Goal: Find specific page/section: Find specific page/section

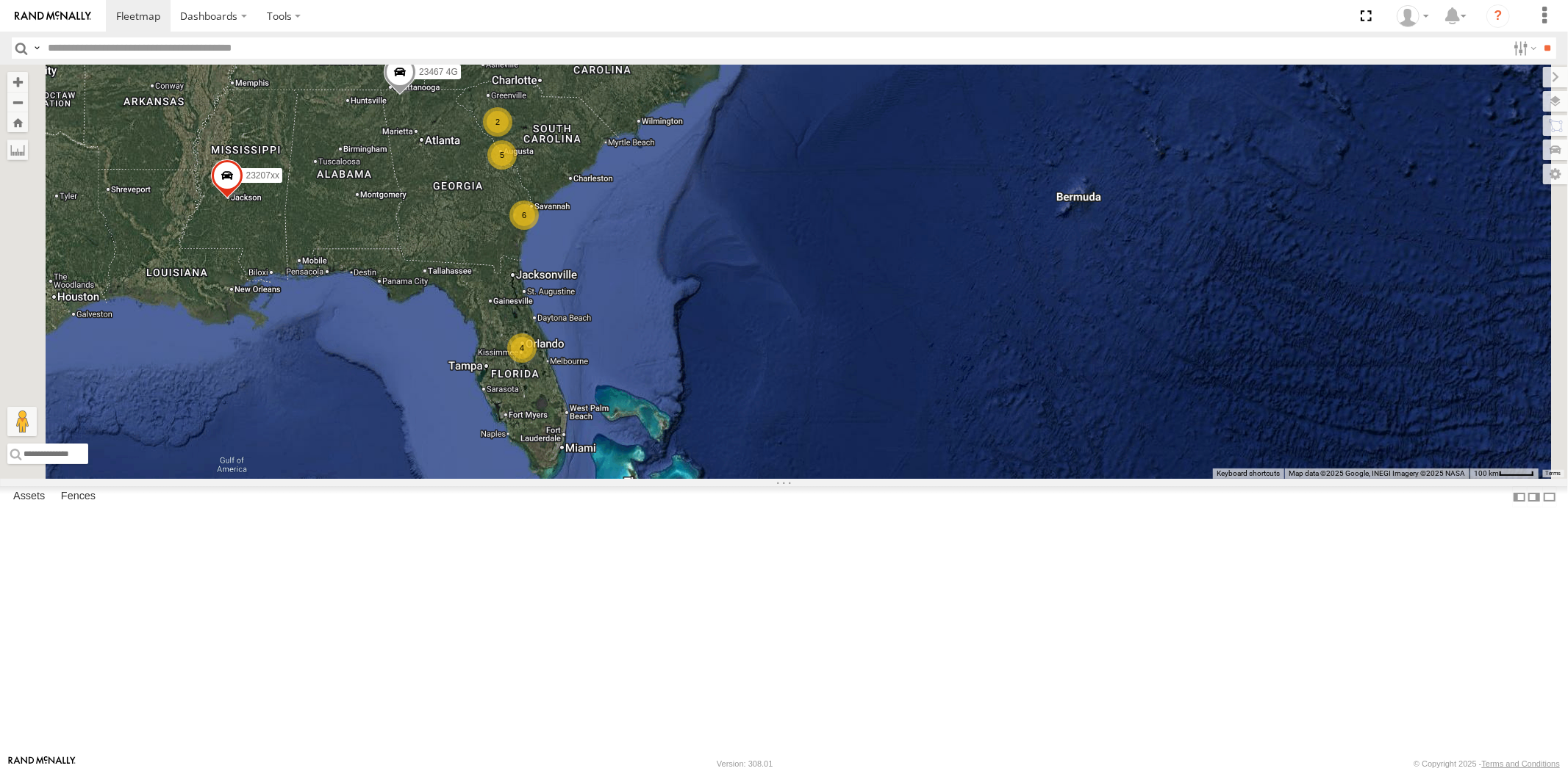
drag, startPoint x: 743, startPoint y: 304, endPoint x: 689, endPoint y: 437, distance: 143.5
click at [689, 437] on div "4 6 5 23207xx 2 2 23480 23467 4G" at bounding box center [784, 272] width 1568 height 415
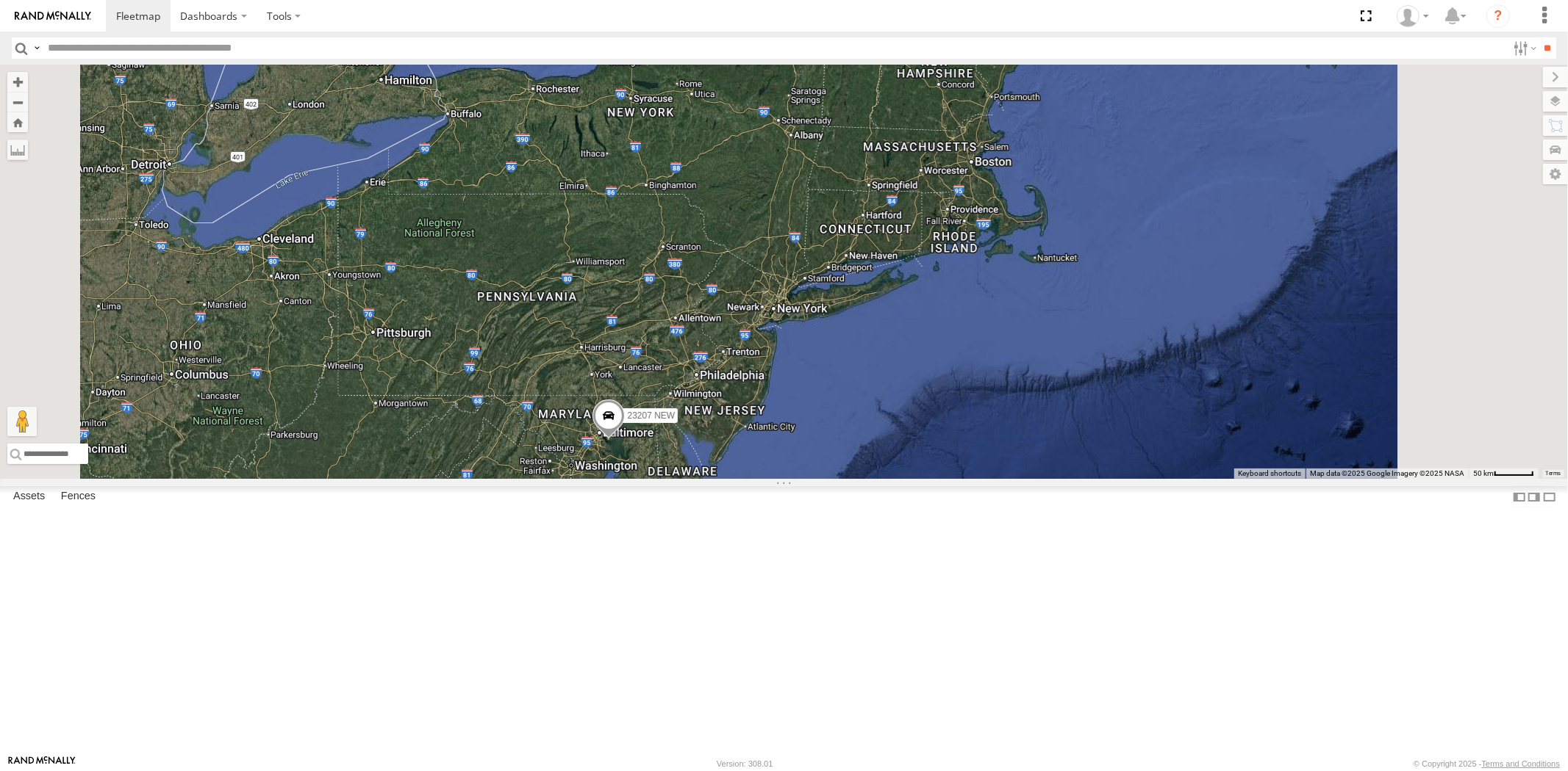
click at [92, 59] on header "Search Query Asset ID Asset Label Registration Manufacturer Model VIN Job ID" at bounding box center [784, 48] width 1568 height 33
click at [93, 49] on input "text" at bounding box center [774, 48] width 1465 height 21
paste input "*****"
click at [1539, 37] on input "**" at bounding box center [1547, 48] width 17 height 21
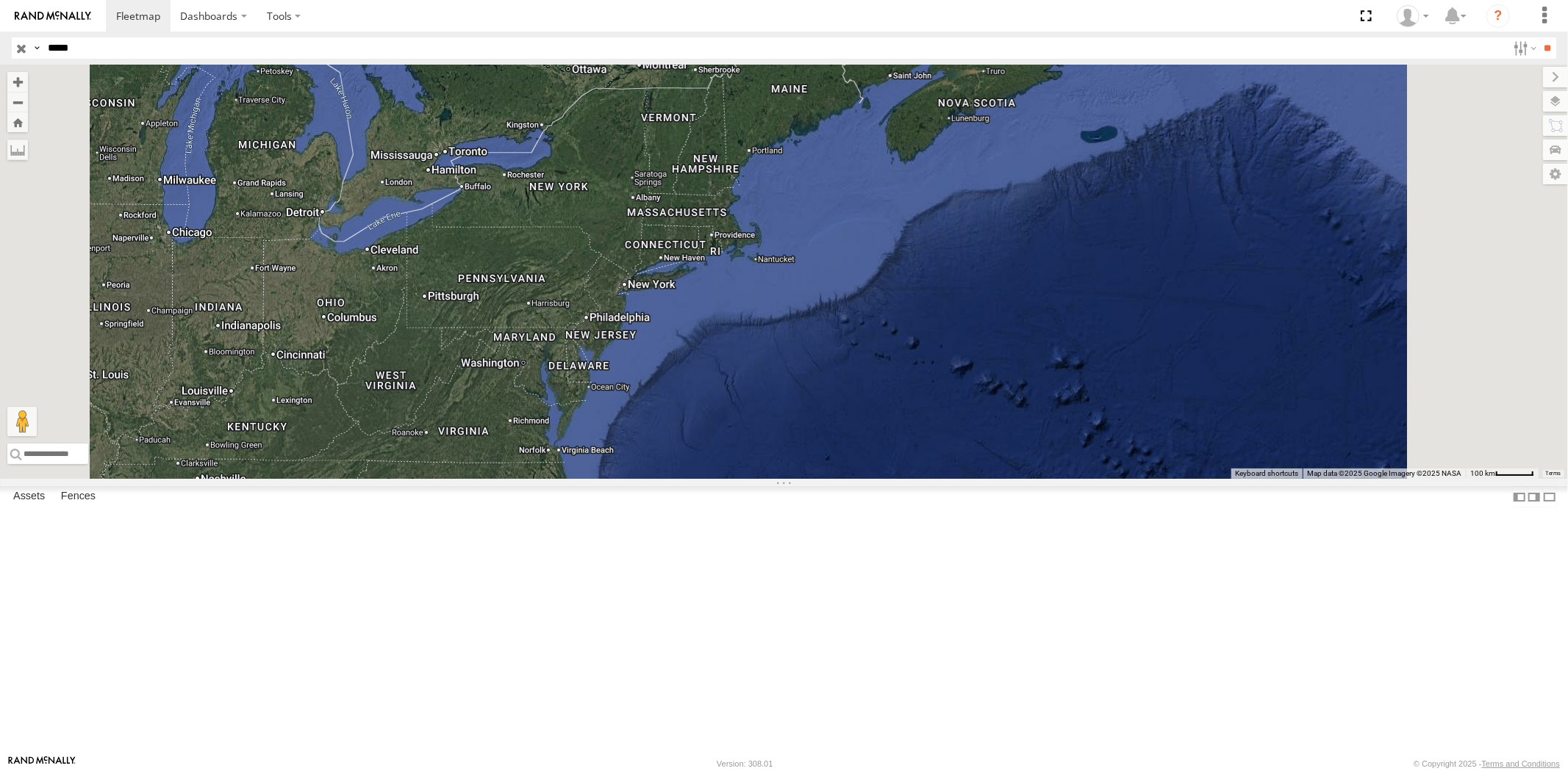
click at [0, 0] on div "All Assets" at bounding box center [0, 0] width 0 height 0
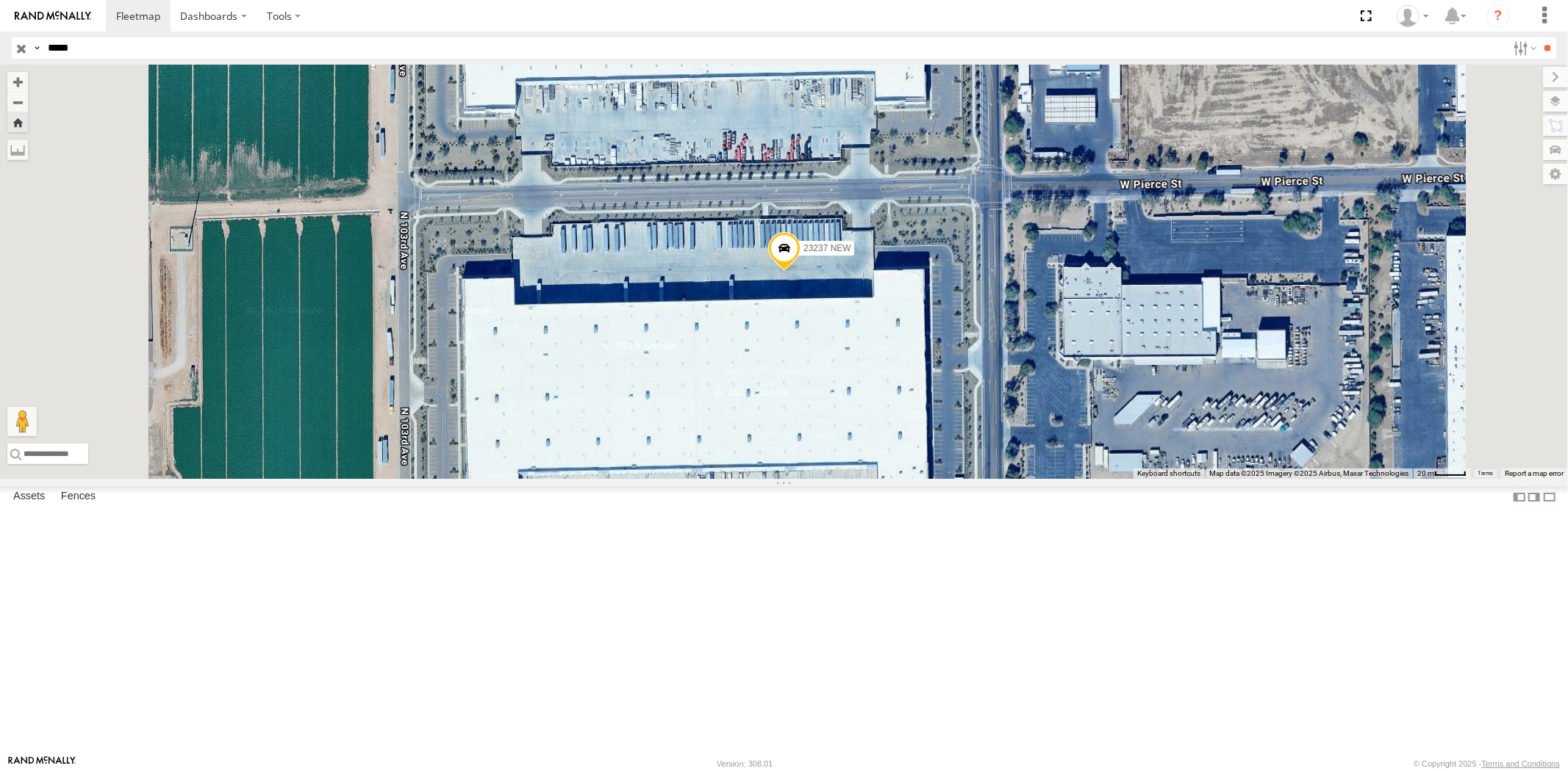
click at [0, 0] on div "All Assets" at bounding box center [0, 0] width 0 height 0
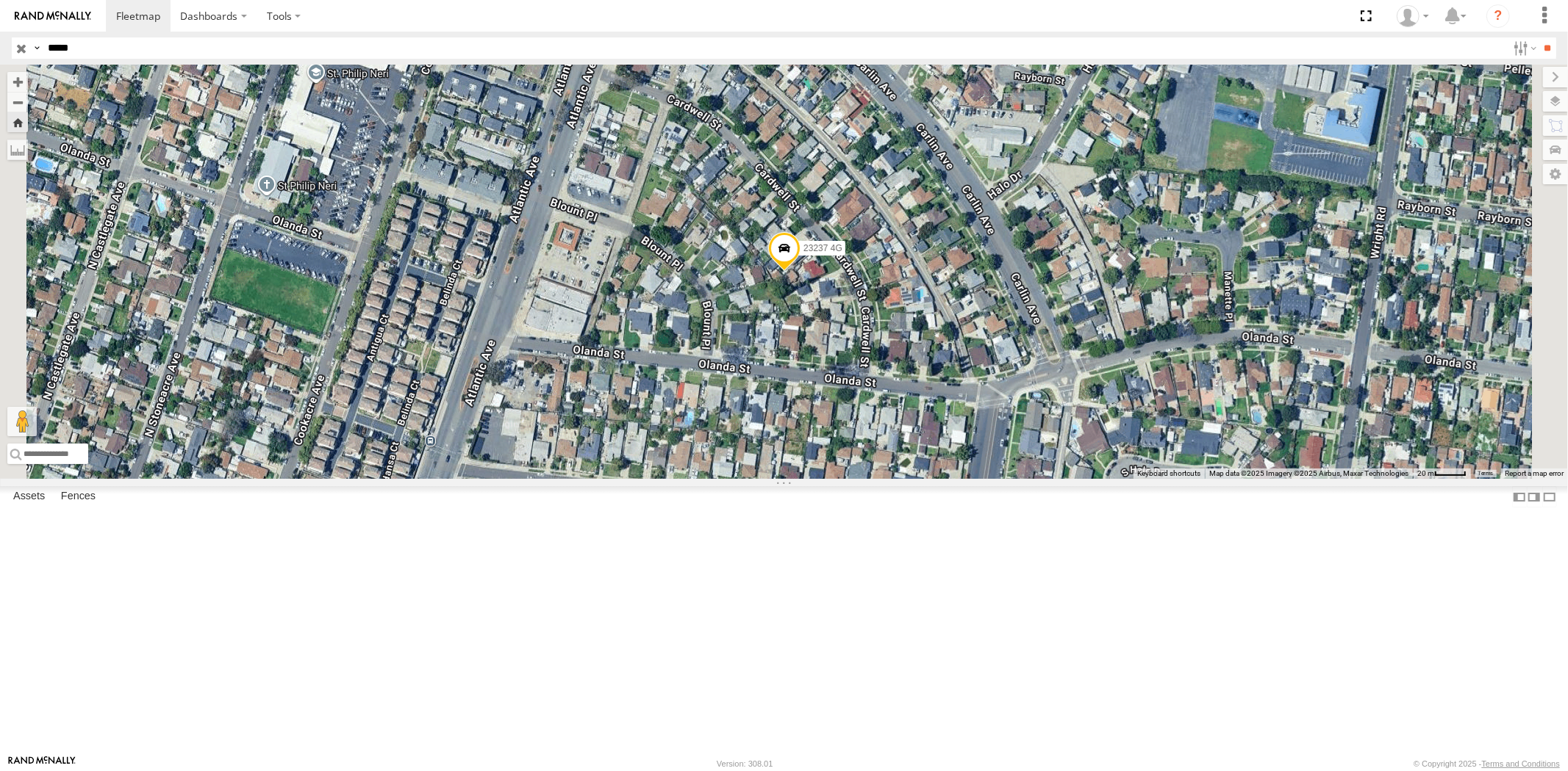
click at [0, 0] on div "23237 NEW" at bounding box center [0, 0] width 0 height 0
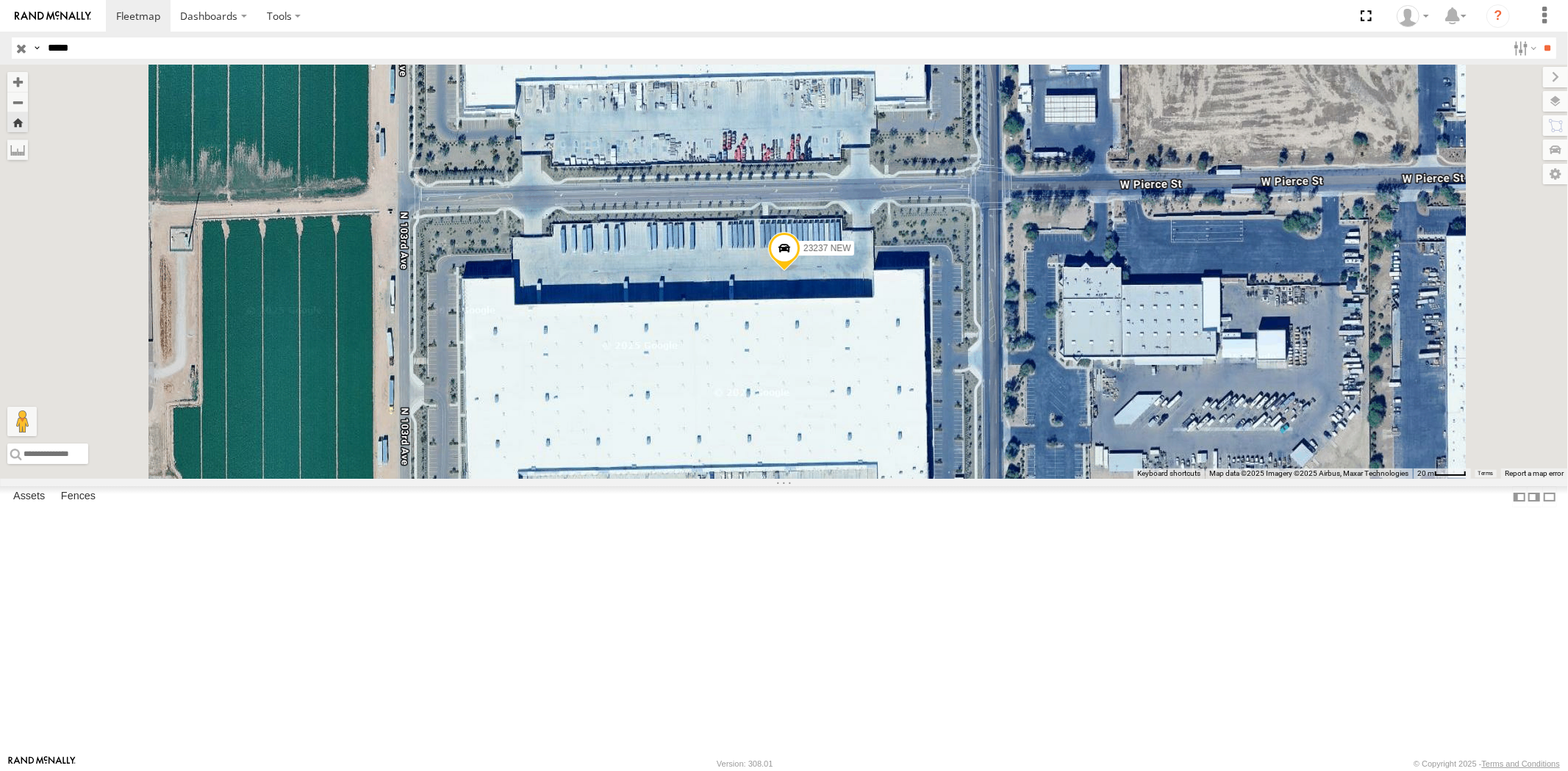
drag, startPoint x: 67, startPoint y: 48, endPoint x: 19, endPoint y: 34, distance: 50.0
click at [29, 46] on div "Search Query Asset ID Asset Label Registration Manufacturer Model VIN Job ID Dr…" at bounding box center [775, 48] width 1527 height 21
paste input "text"
click at [1539, 37] on input "**" at bounding box center [1547, 48] width 17 height 21
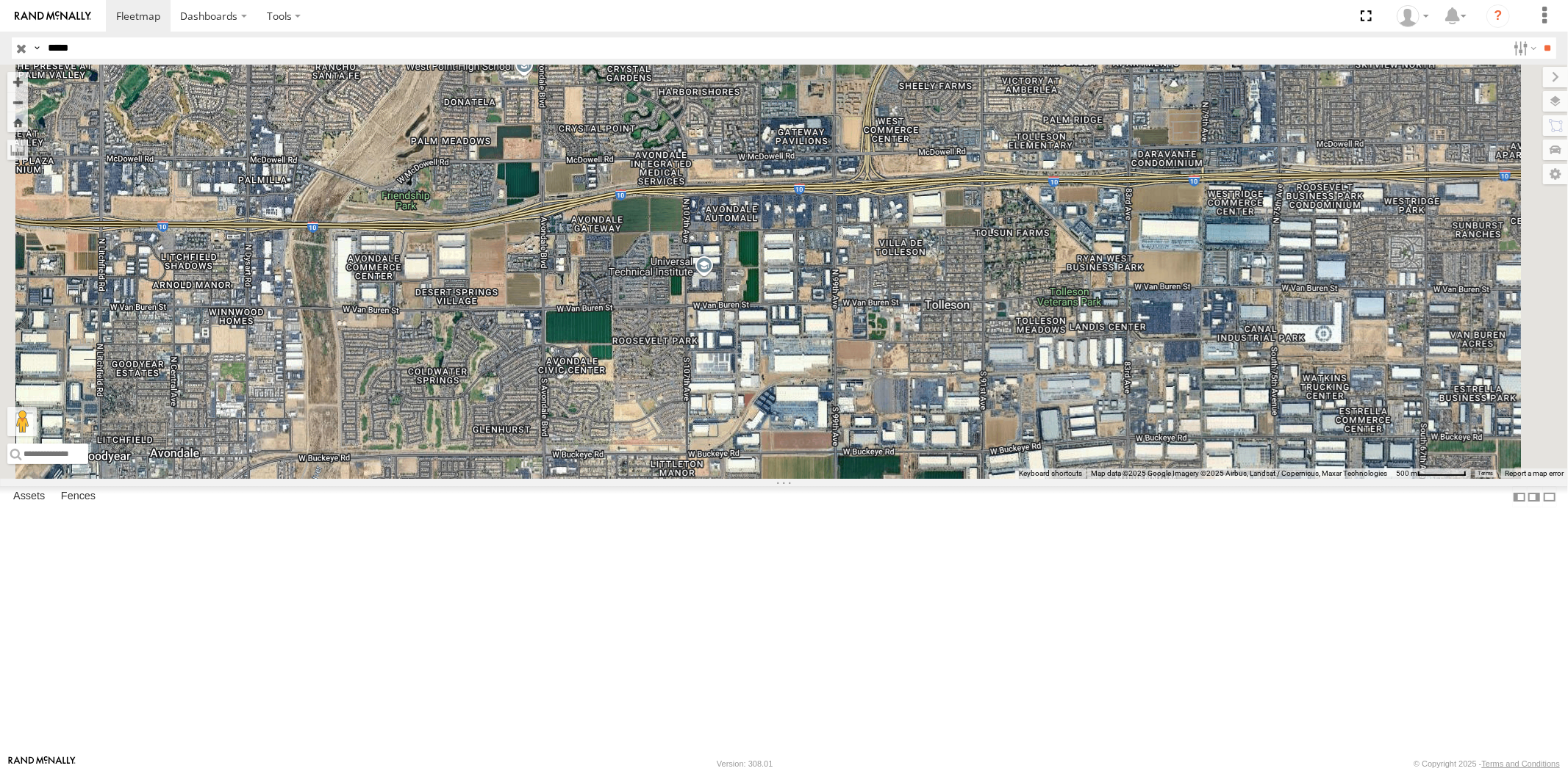
click at [0, 0] on div "23159 4G" at bounding box center [0, 0] width 0 height 0
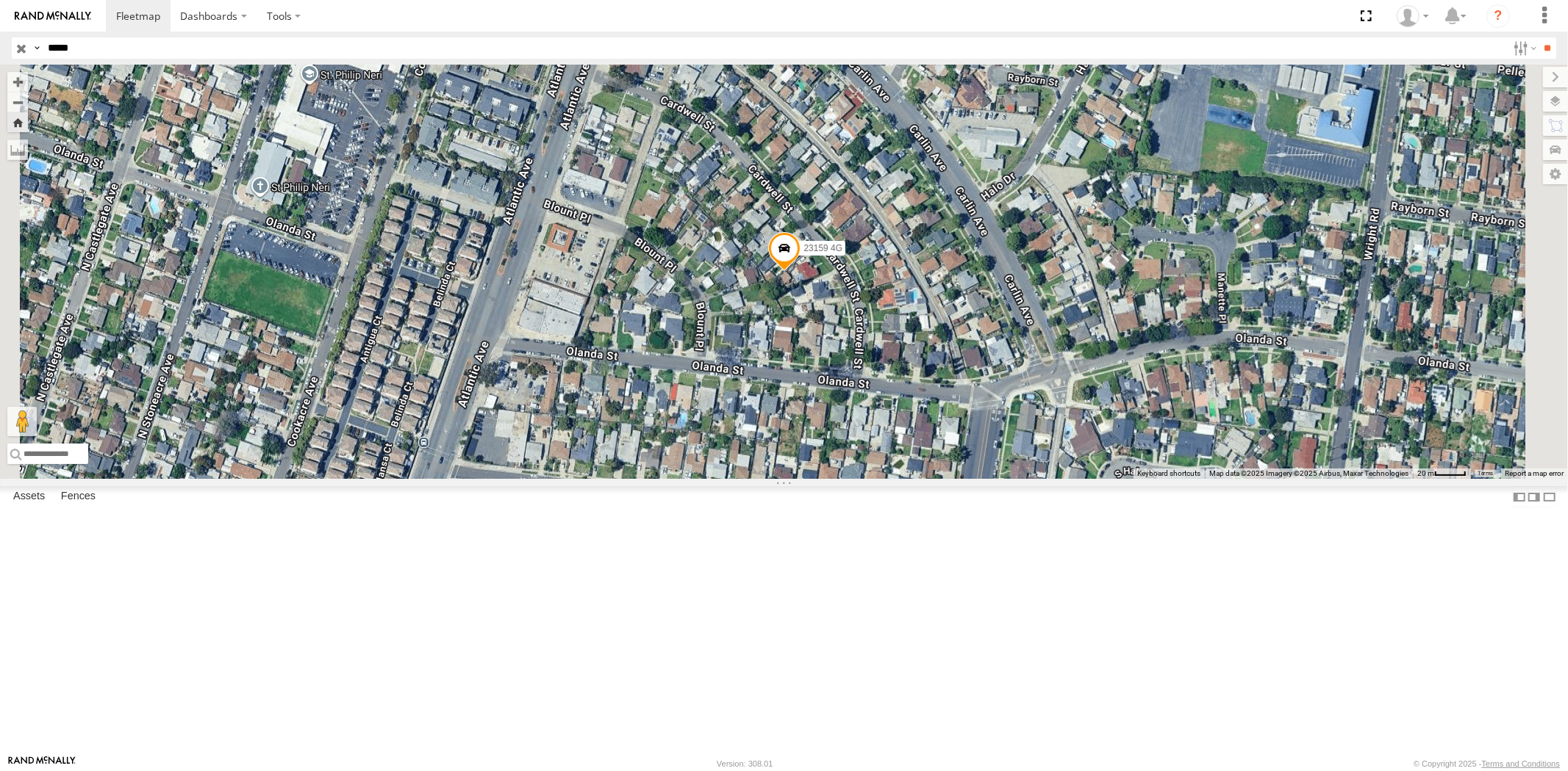
click at [0, 0] on div "23159 NEW" at bounding box center [0, 0] width 0 height 0
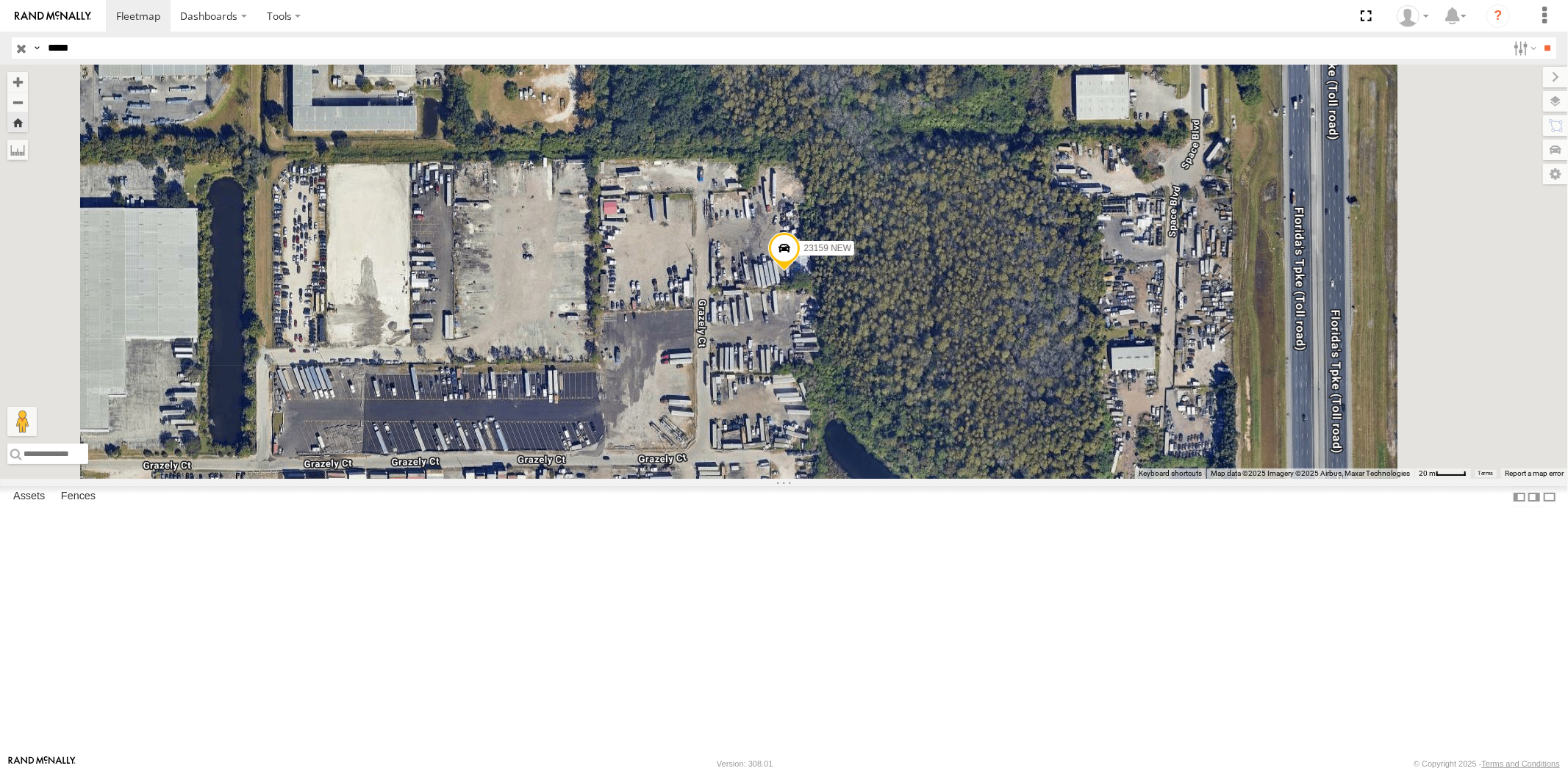
drag, startPoint x: 122, startPoint y: 52, endPoint x: 0, endPoint y: 33, distance: 123.5
click at [0, 47] on header "Search Query Asset ID Asset Label Registration Manufacturer Model VIN Job ID" at bounding box center [784, 48] width 1568 height 33
click at [1539, 37] on input "**" at bounding box center [1547, 48] width 17 height 21
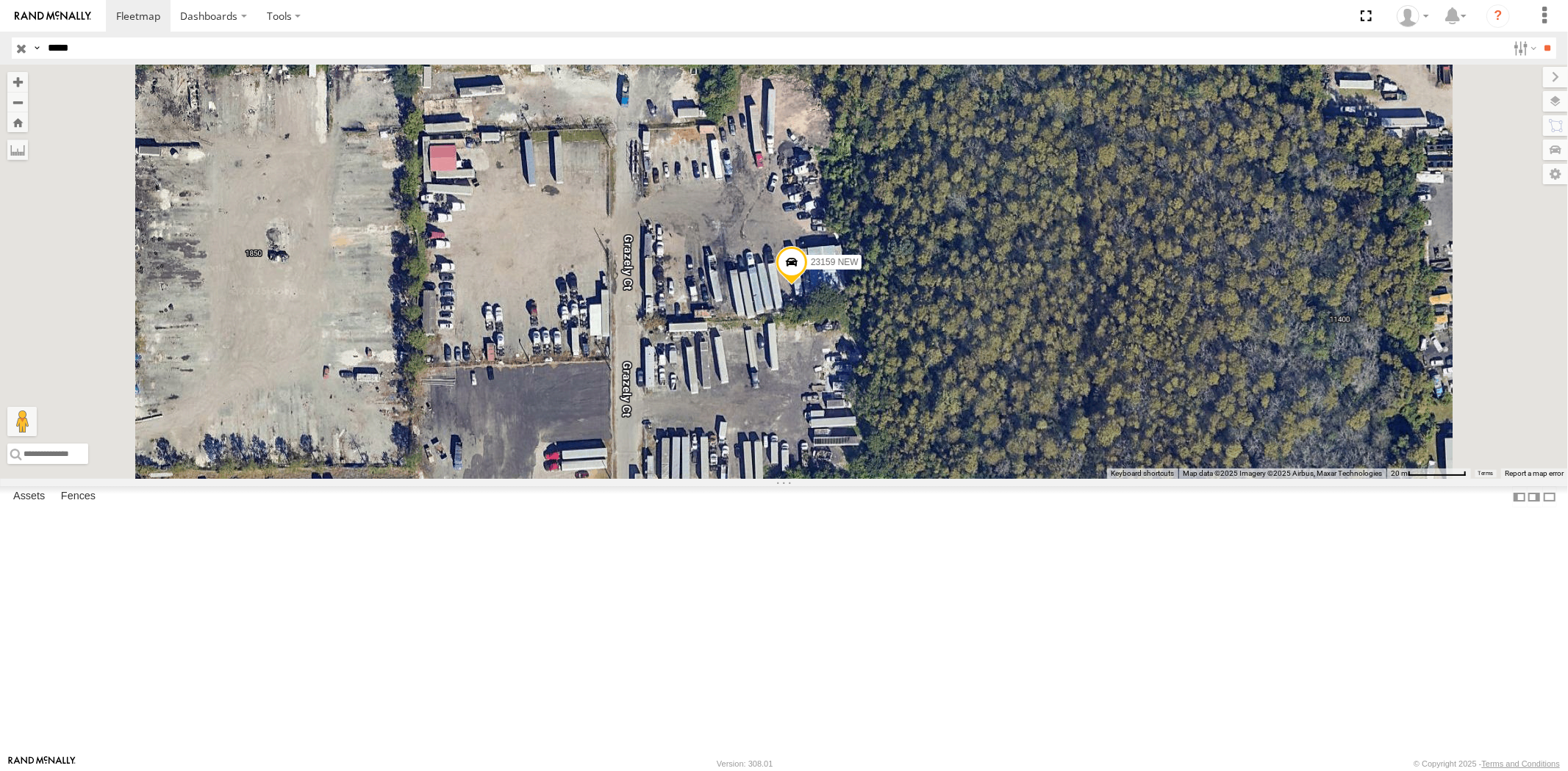
drag, startPoint x: 67, startPoint y: 53, endPoint x: 13, endPoint y: 49, distance: 54.1
click at [24, 49] on div "Search Query Asset ID Asset Label Registration Manufacturer Model VIN Job ID Dr…" at bounding box center [775, 48] width 1527 height 21
paste input "text"
click at [1539, 37] on input "**" at bounding box center [1547, 48] width 17 height 21
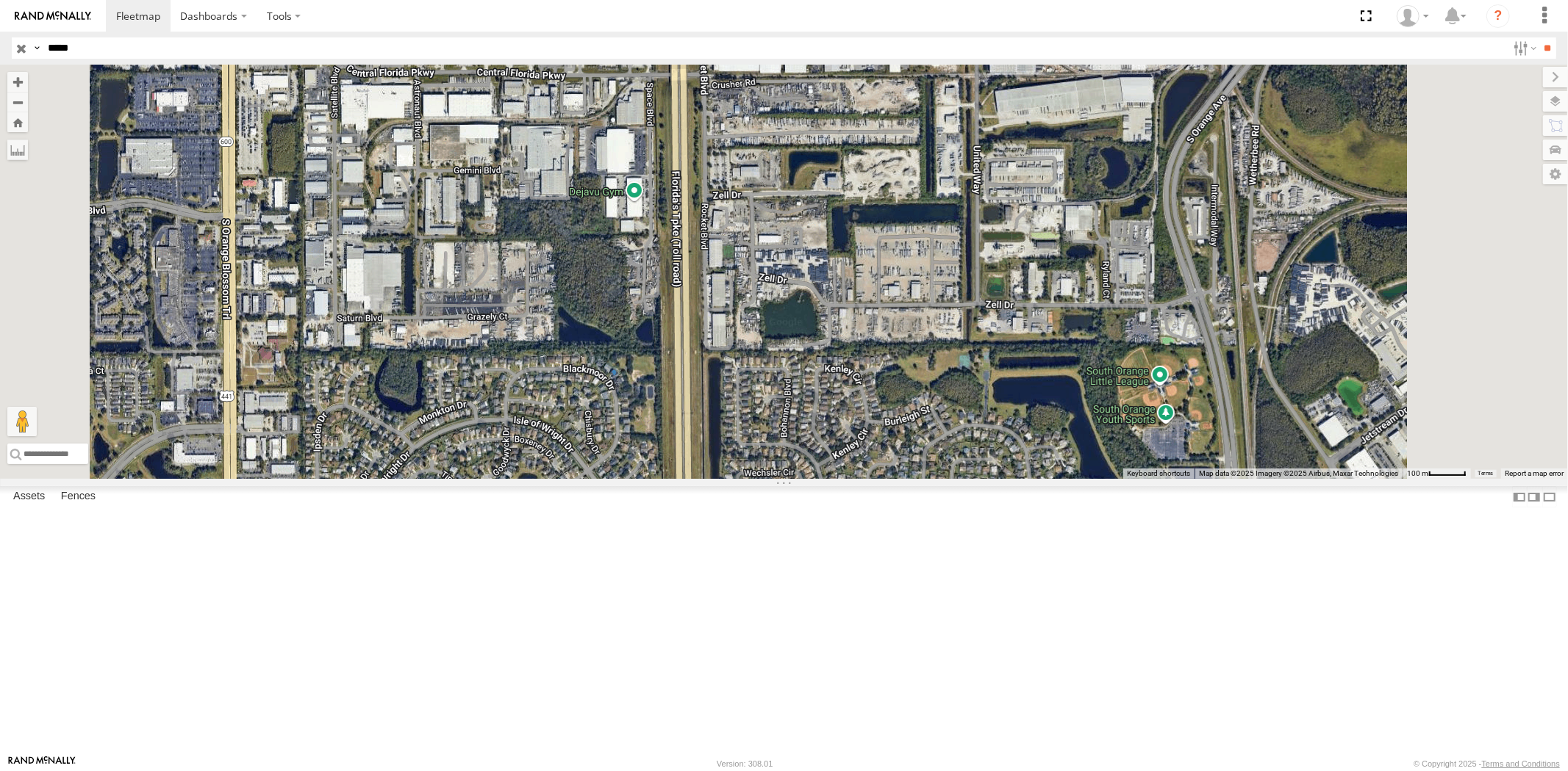
click at [0, 0] on div "23161 NEW All Assets" at bounding box center [0, 0] width 0 height 0
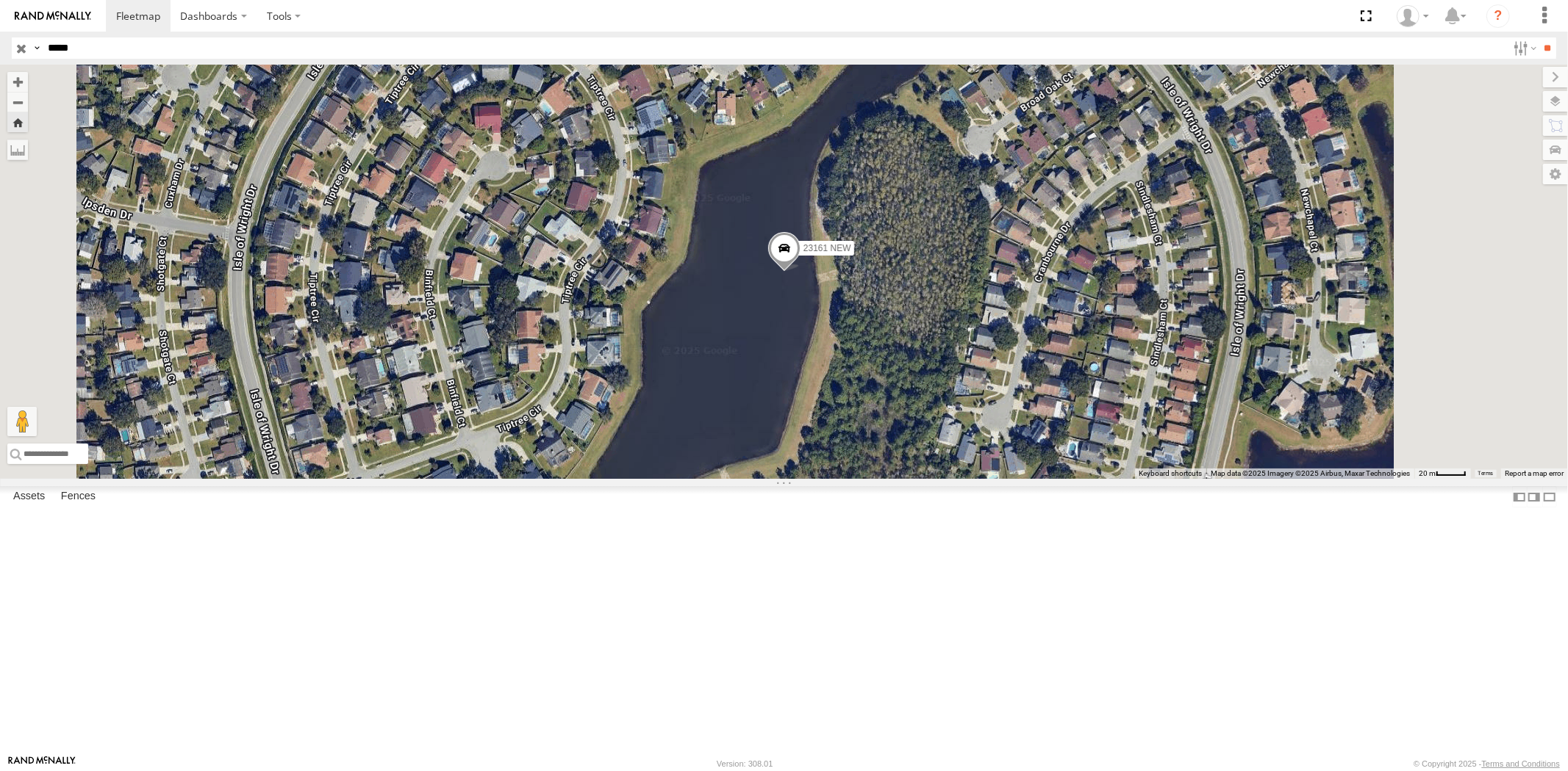
click at [0, 0] on div "All Assets" at bounding box center [0, 0] width 0 height 0
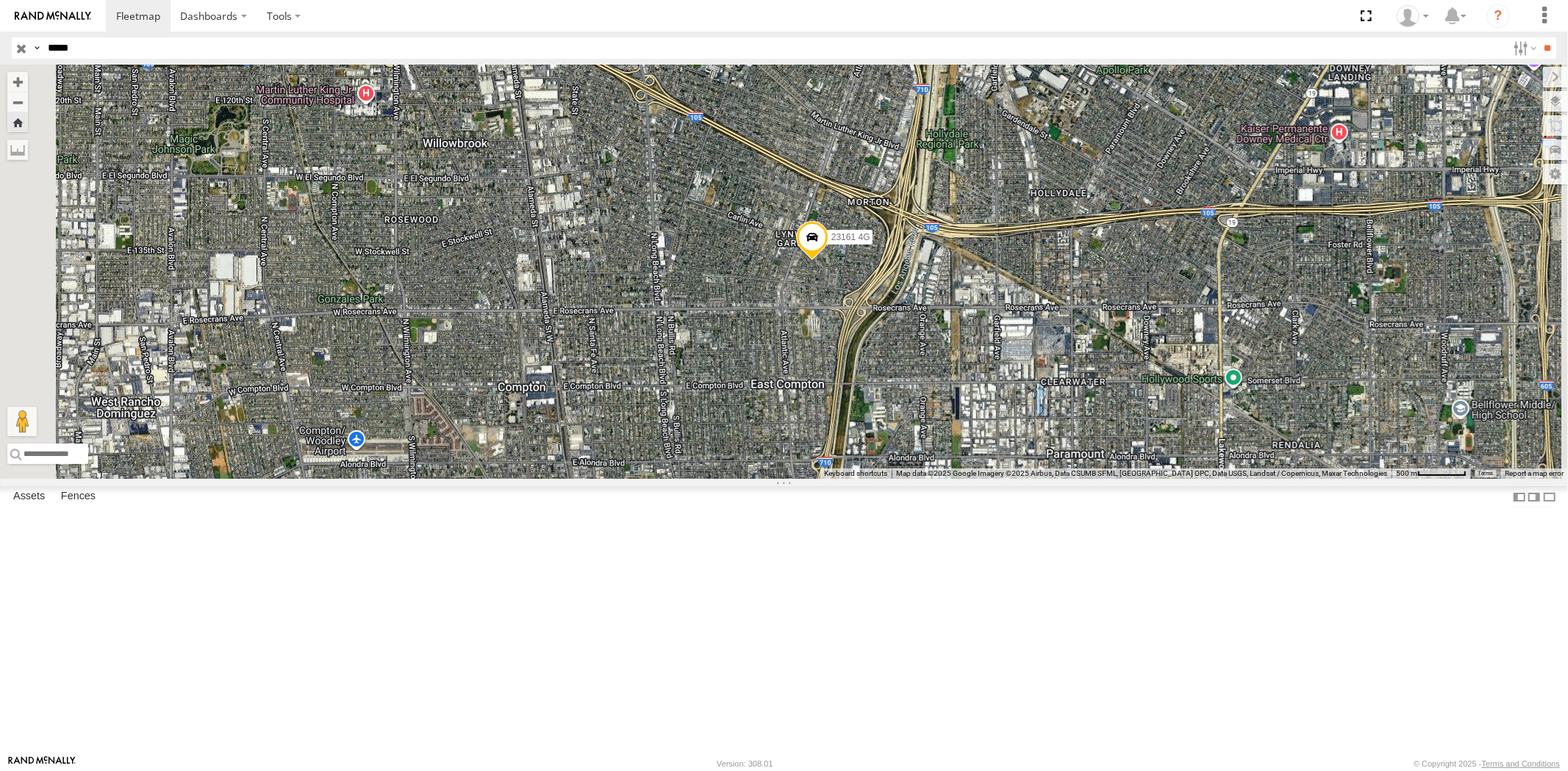
click at [34, 50] on div "Search Query Asset ID Asset Label Registration Manufacturer Model VIN Job ID Dr…" at bounding box center [775, 48] width 1527 height 21
paste input "text"
click at [1539, 37] on input "**" at bounding box center [1547, 48] width 17 height 21
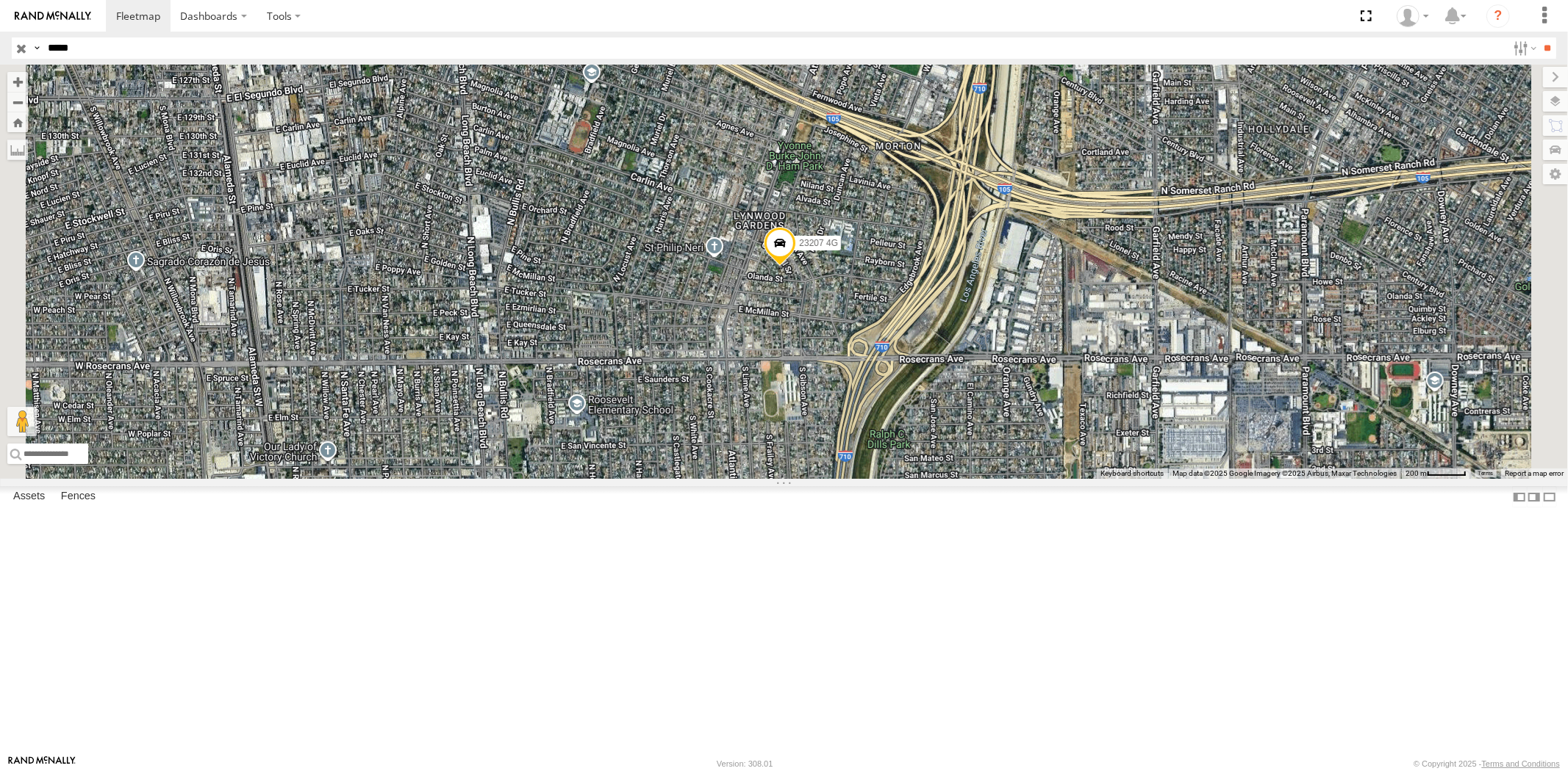
click at [0, 0] on div "All Assets" at bounding box center [0, 0] width 0 height 0
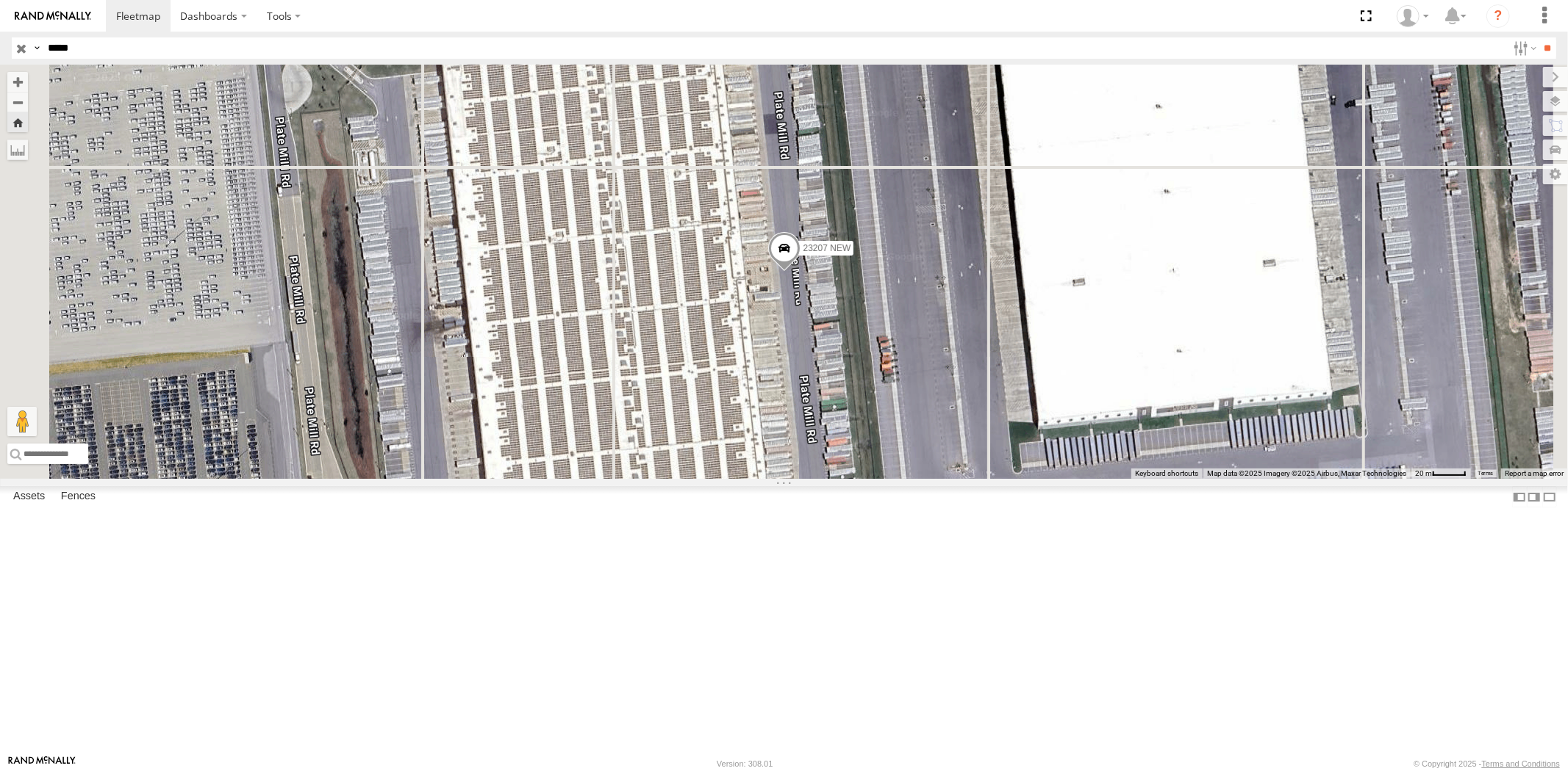
drag, startPoint x: 82, startPoint y: 55, endPoint x: 0, endPoint y: 53, distance: 82.0
click at [11, 54] on header "Search Query Asset ID Asset Label Registration Manufacturer Model VIN Job ID" at bounding box center [784, 48] width 1568 height 33
paste input "text"
click at [1539, 37] on input "**" at bounding box center [1547, 48] width 17 height 21
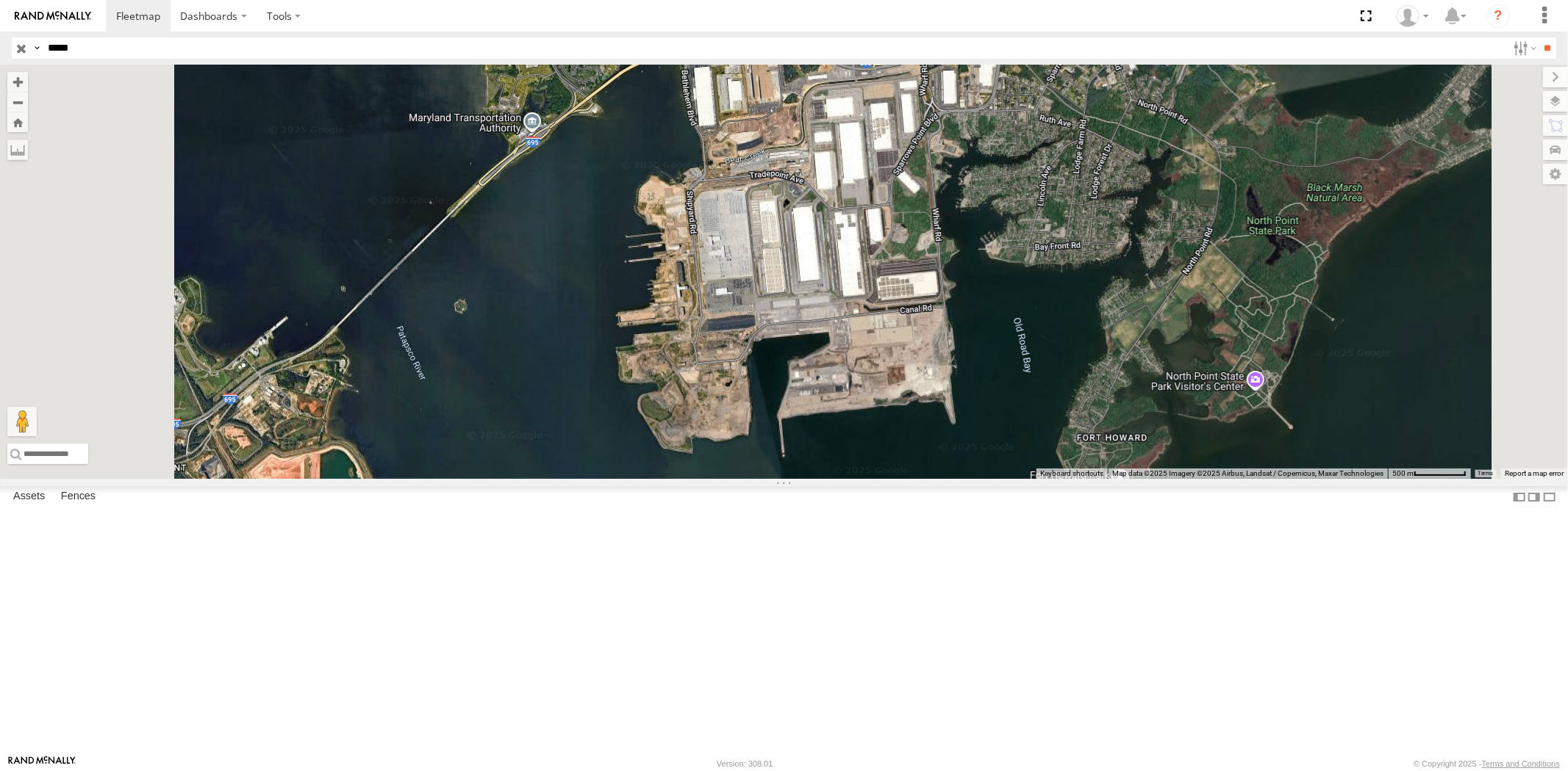
click at [0, 0] on div "All Assets" at bounding box center [0, 0] width 0 height 0
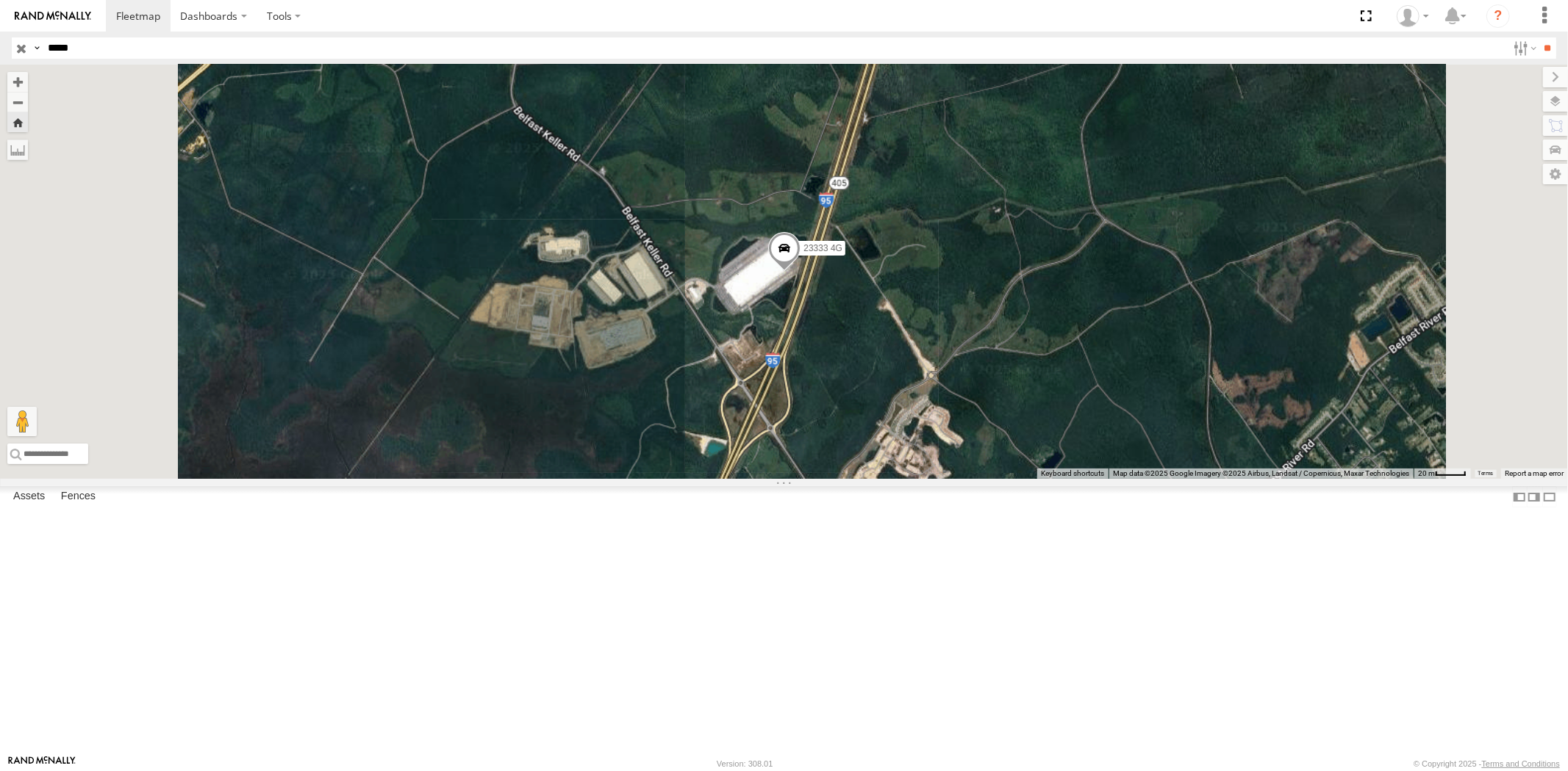
click at [0, 0] on div "23333" at bounding box center [0, 0] width 0 height 0
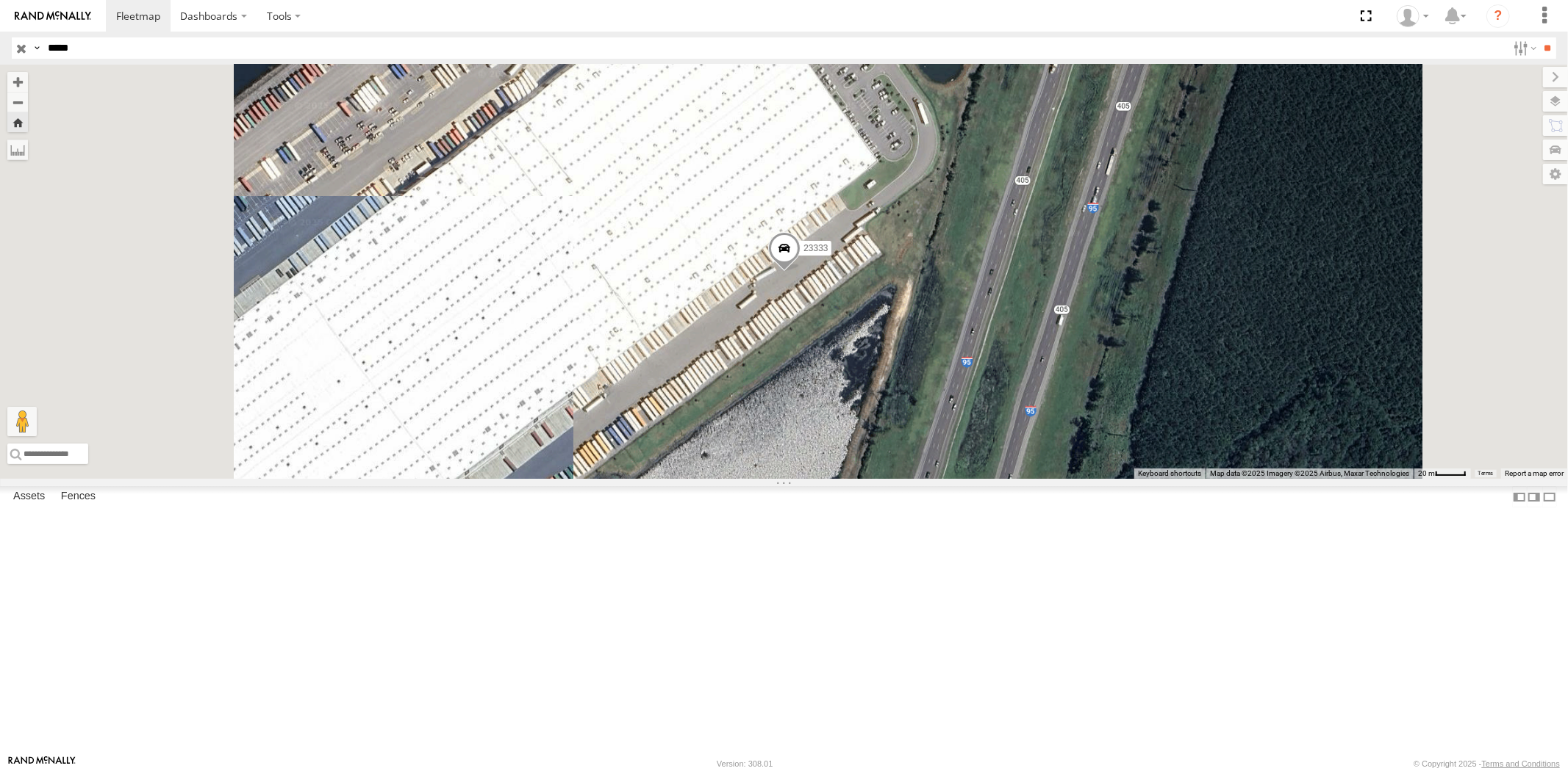
click at [68, 46] on input "*****" at bounding box center [774, 48] width 1465 height 21
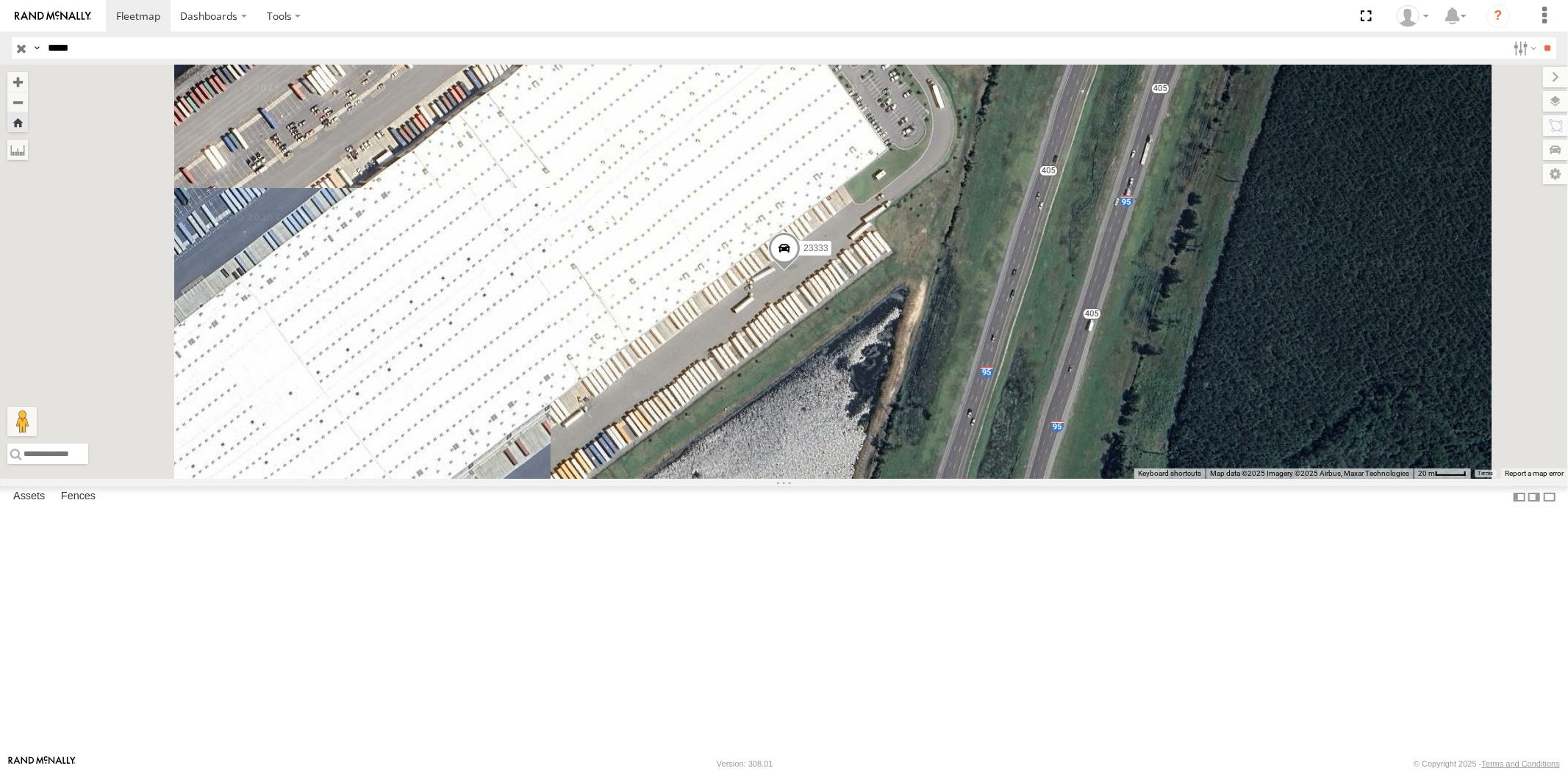
click at [68, 46] on input "*****" at bounding box center [774, 48] width 1465 height 21
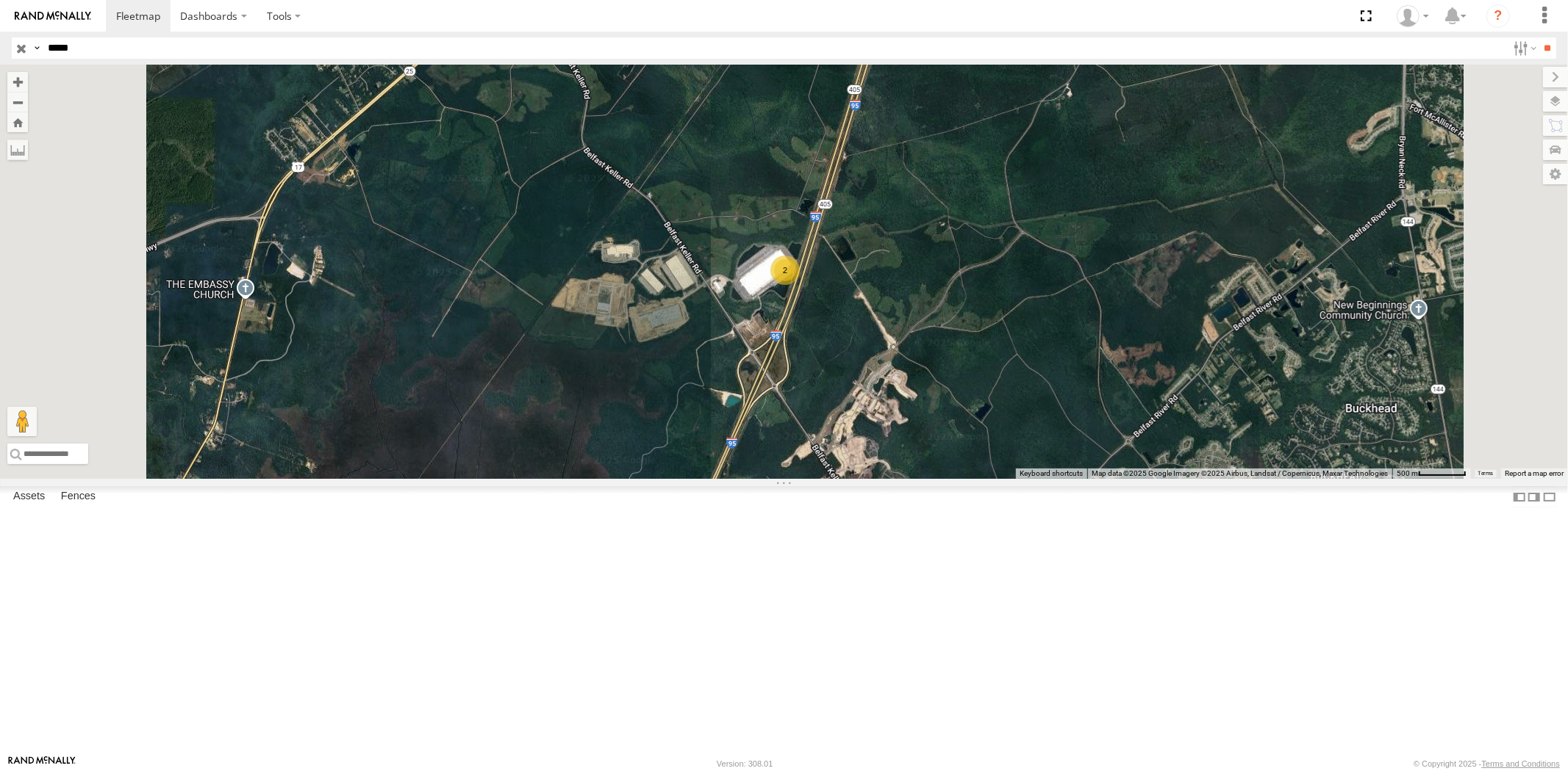
paste input "text"
click at [1539, 37] on input "**" at bounding box center [1547, 48] width 17 height 21
click at [0, 0] on div "All Assets" at bounding box center [0, 0] width 0 height 0
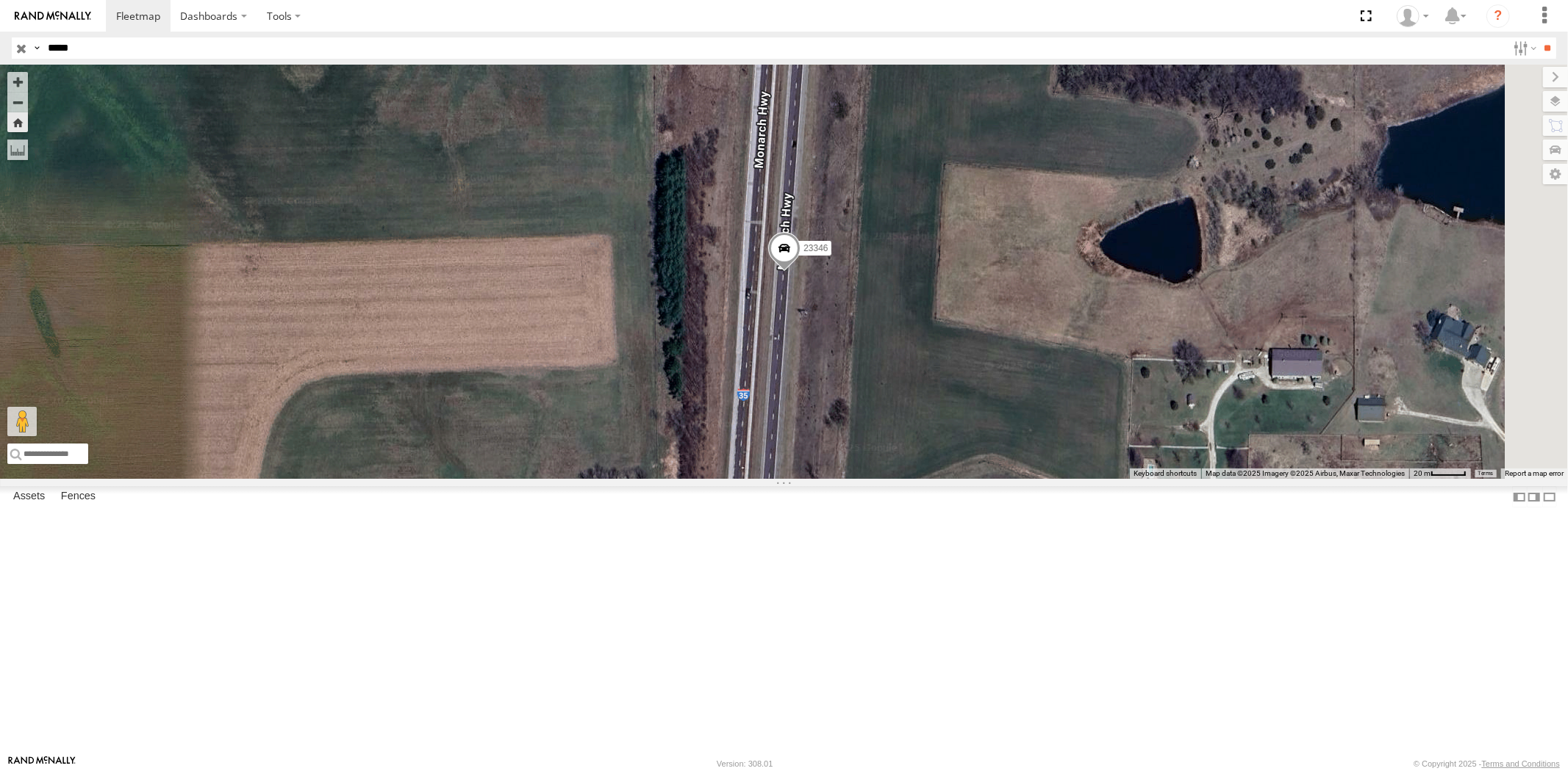
click at [0, 49] on header "Search Query Asset ID Asset Label Registration Manufacturer Model VIN Job ID" at bounding box center [784, 48] width 1568 height 33
paste input "text"
click at [1539, 37] on input "**" at bounding box center [1547, 48] width 17 height 21
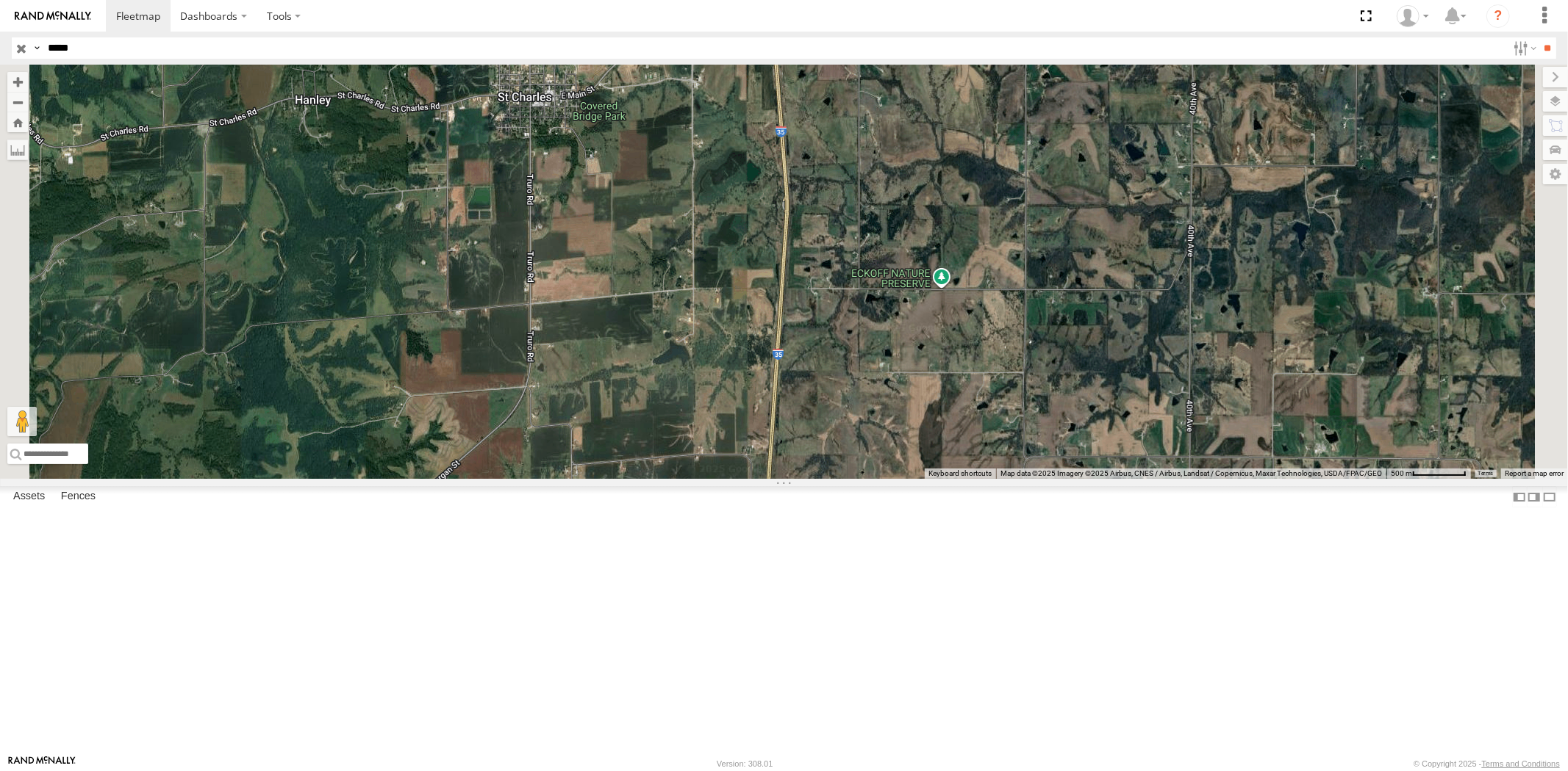
click at [0, 0] on div at bounding box center [0, 0] width 0 height 0
click at [0, 0] on div "23474" at bounding box center [0, 0] width 0 height 0
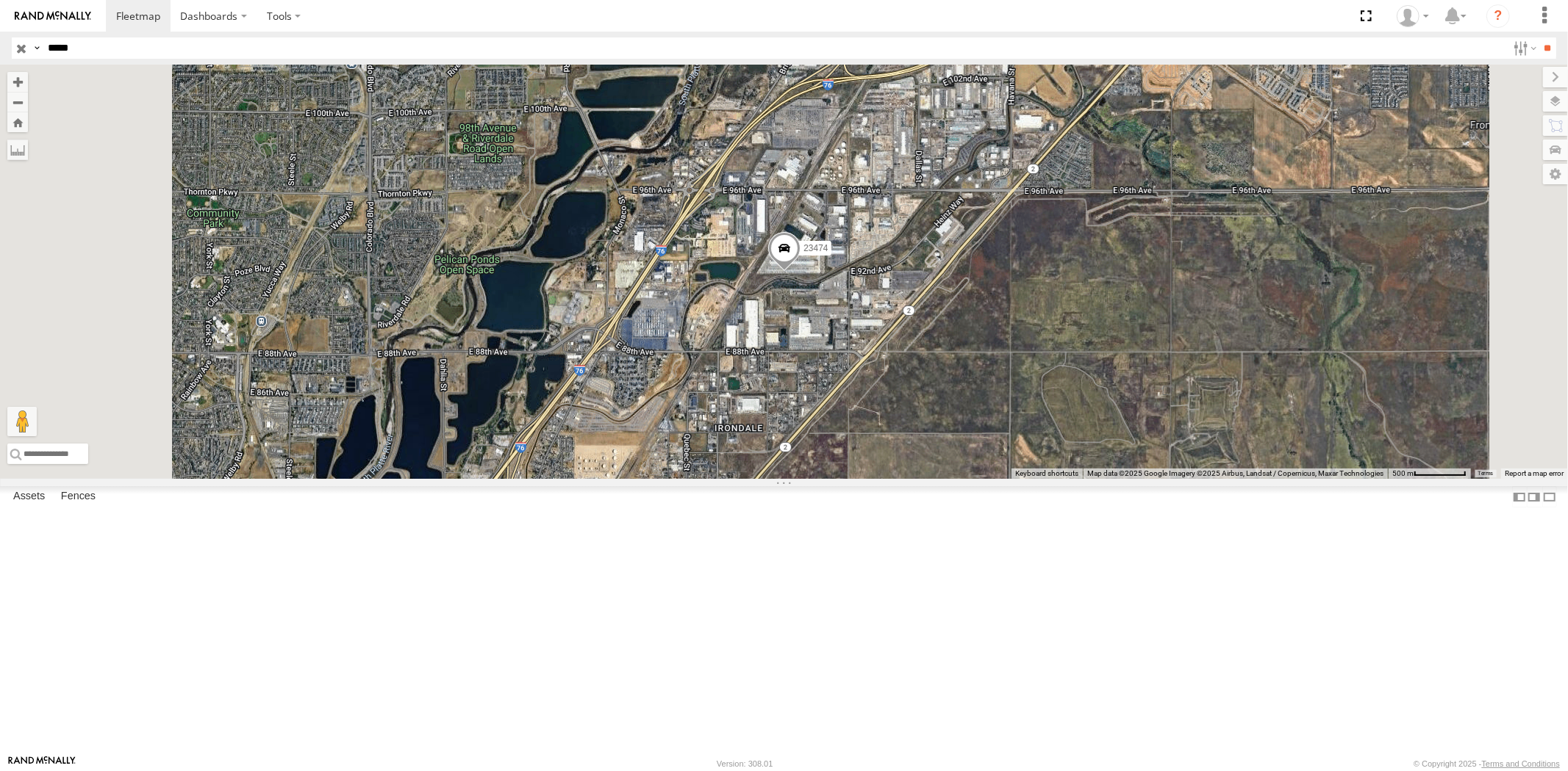
drag, startPoint x: 94, startPoint y: 50, endPoint x: 0, endPoint y: 44, distance: 94.2
click at [0, 47] on header "Search Query Asset ID Asset Label Registration Manufacturer Model VIN Job ID" at bounding box center [784, 48] width 1568 height 33
paste input "text"
click at [1539, 37] on input "**" at bounding box center [1547, 48] width 17 height 21
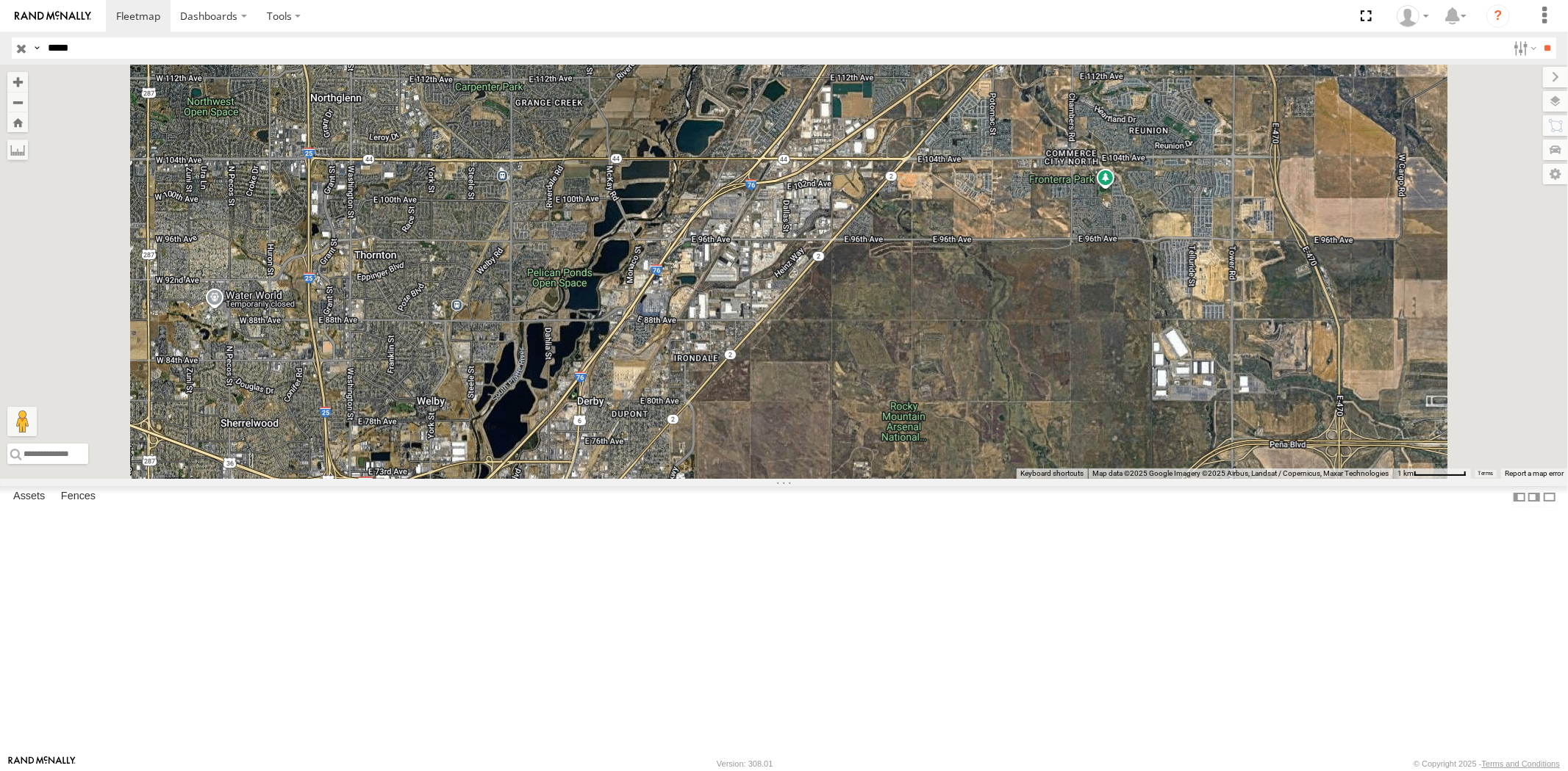
click at [0, 0] on div "All Assets" at bounding box center [0, 0] width 0 height 0
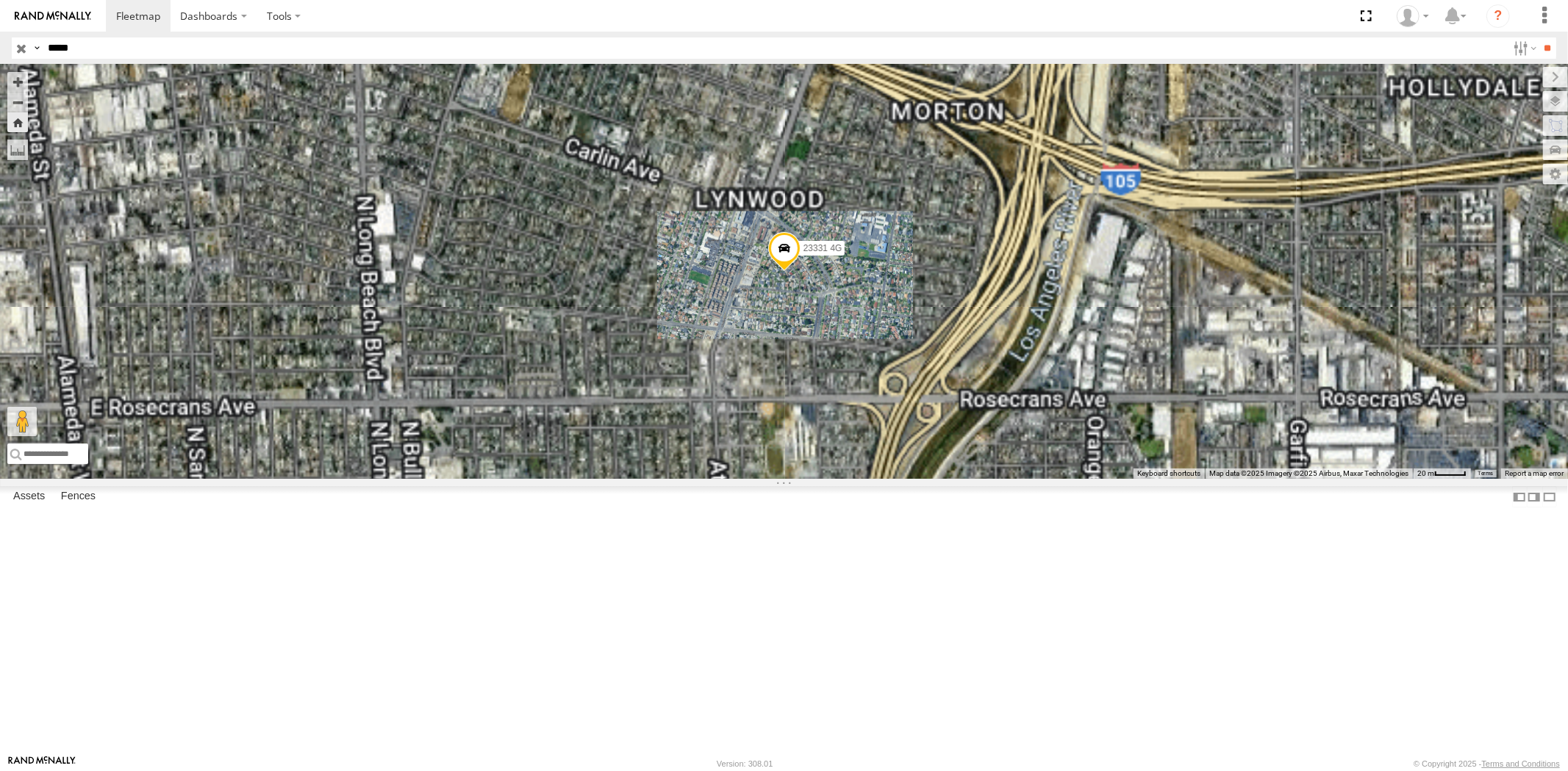
click at [0, 0] on div "23331 NEW All Assets" at bounding box center [0, 0] width 0 height 0
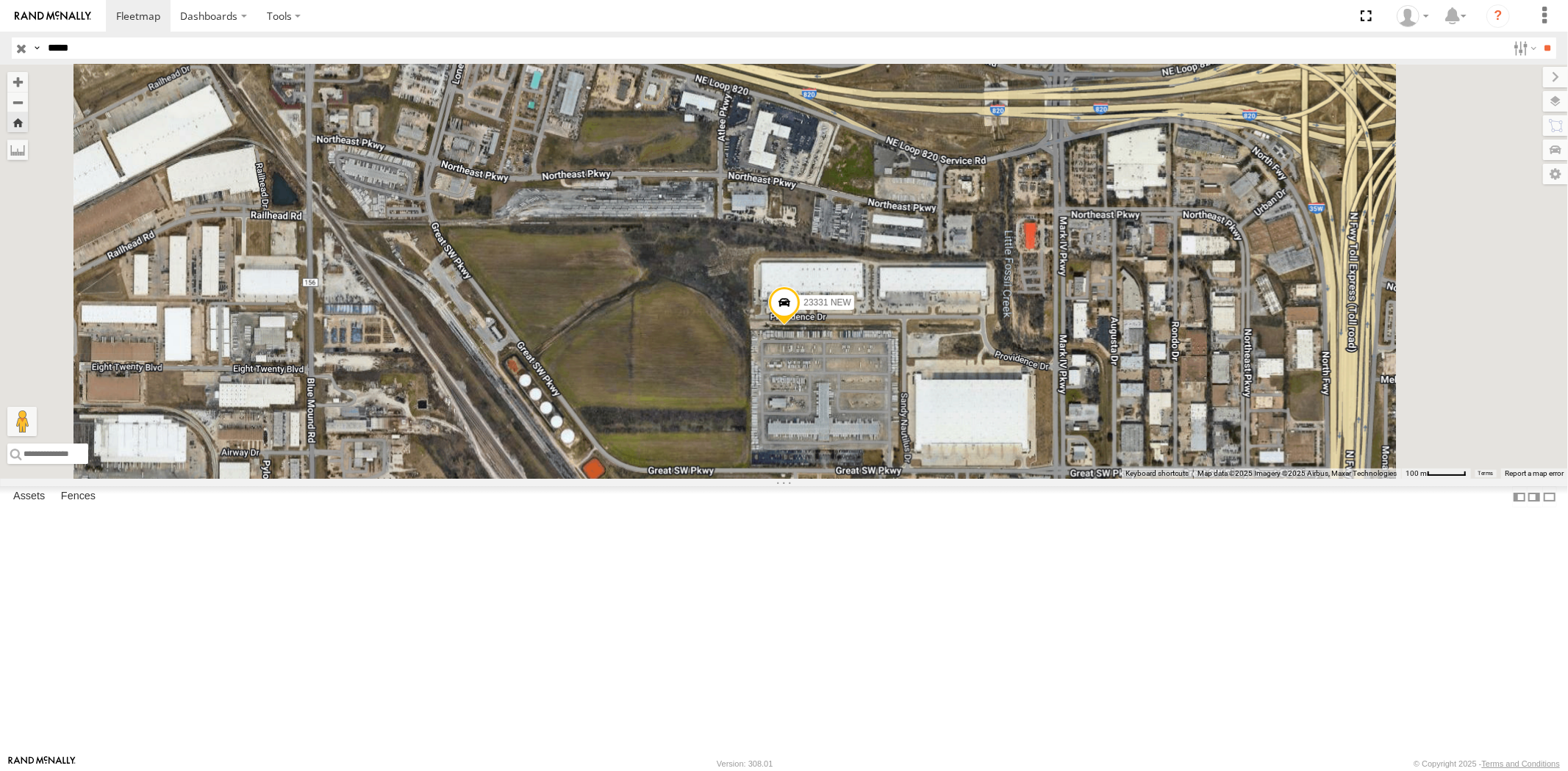
drag, startPoint x: 996, startPoint y: 504, endPoint x: 989, endPoint y: 443, distance: 61.4
click at [989, 449] on div "23331 NEW" at bounding box center [784, 272] width 1568 height 415
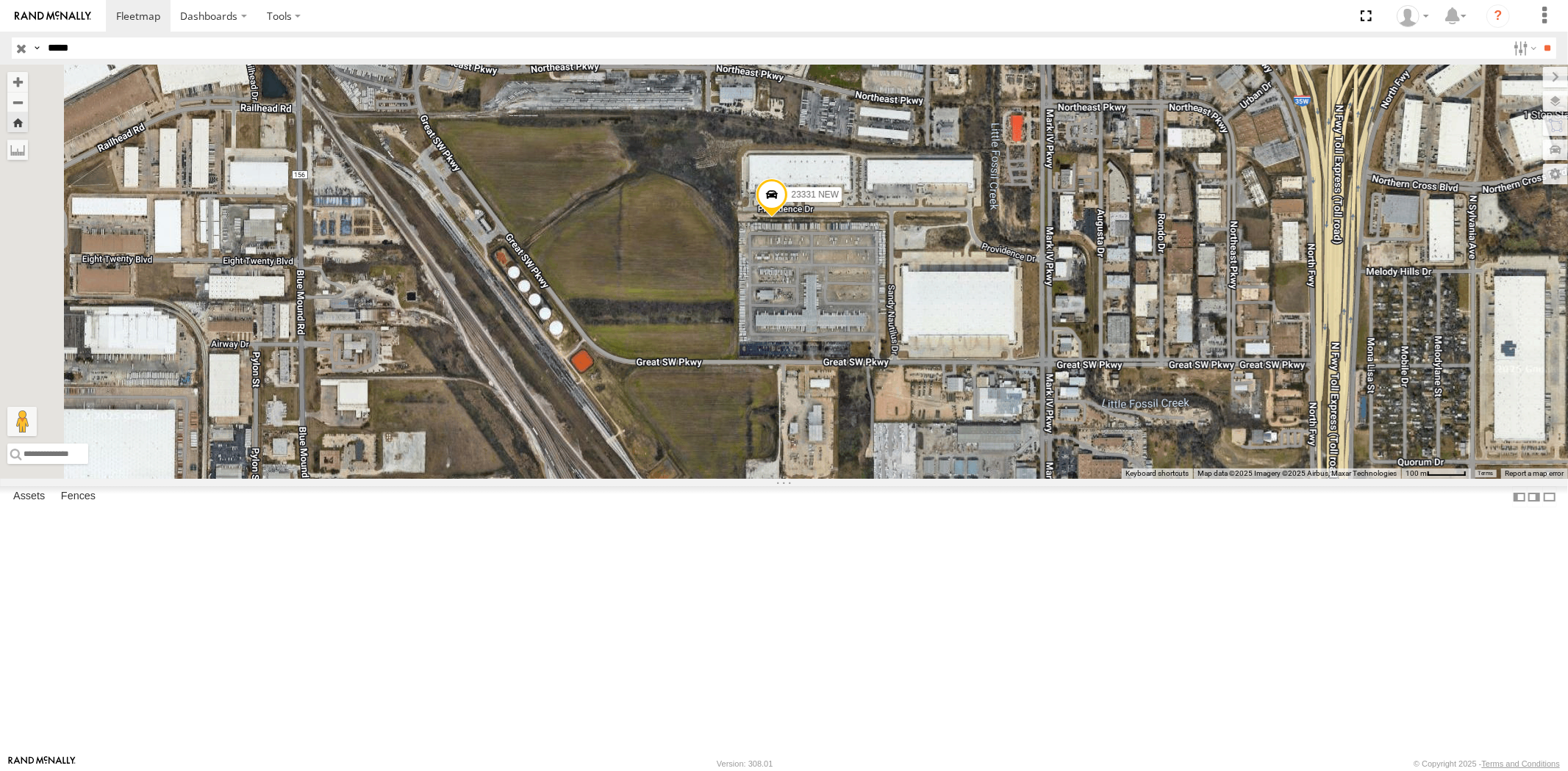
click at [0, 52] on header "Search Query Asset ID Asset Label Registration Manufacturer Model VIN Job ID" at bounding box center [784, 48] width 1568 height 33
paste input "text"
click at [1539, 37] on input "**" at bounding box center [1547, 48] width 17 height 21
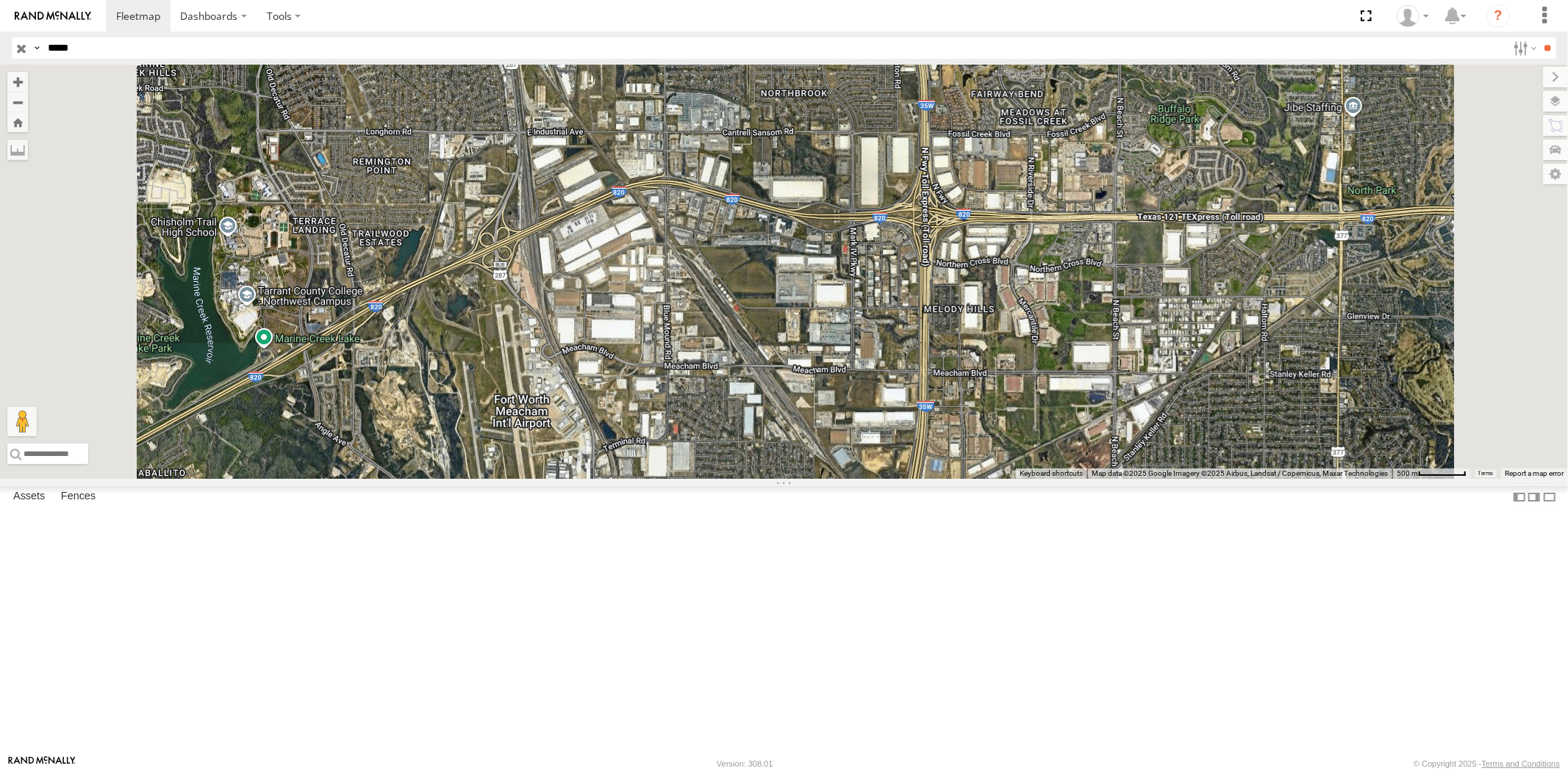
click at [0, 0] on div "23335 4G/Active All Assets" at bounding box center [0, 0] width 0 height 0
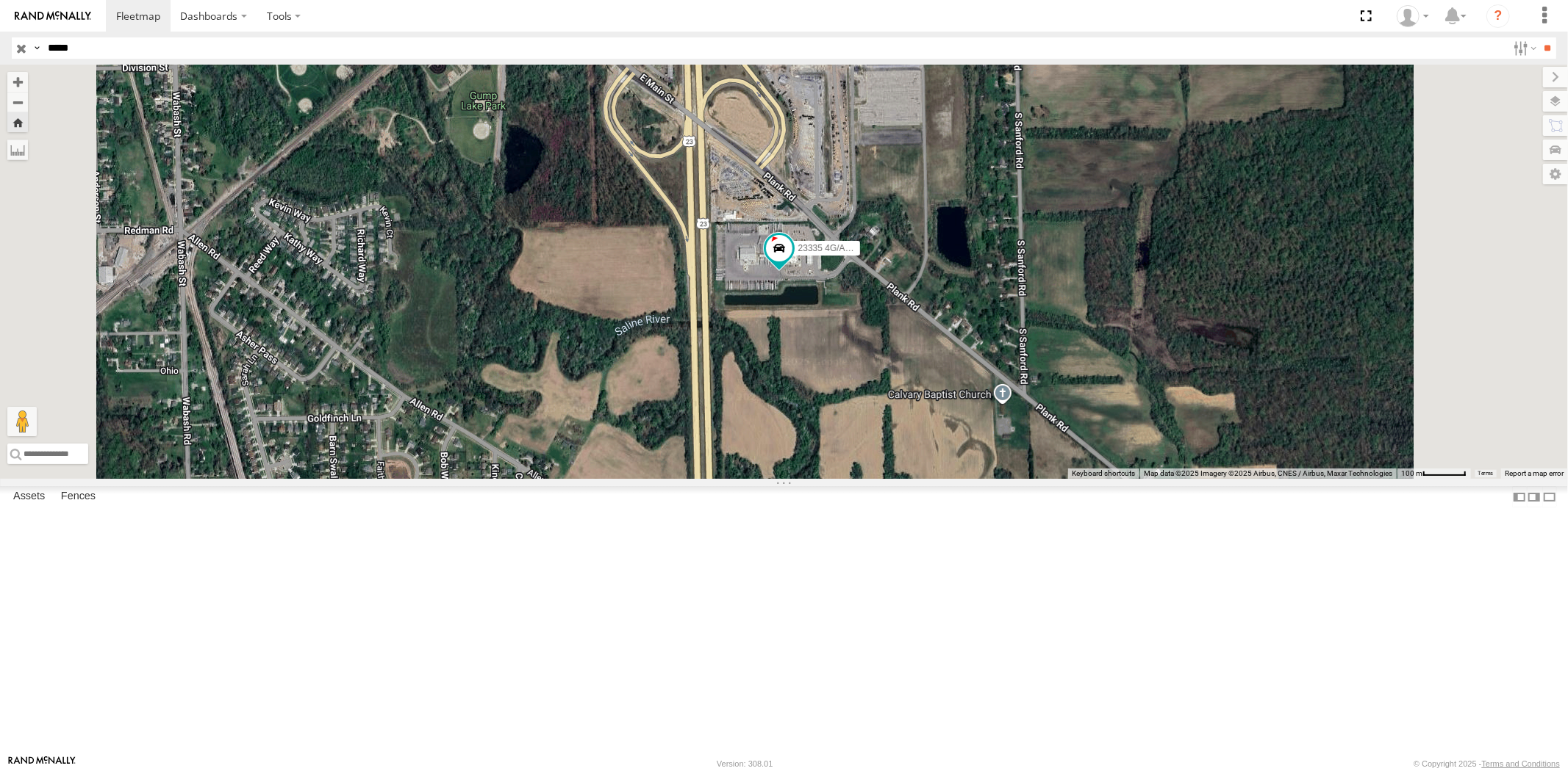
drag, startPoint x: 15, startPoint y: 47, endPoint x: 0, endPoint y: 47, distance: 15.0
click at [0, 47] on header "Search Query Asset ID Asset Label Registration Manufacturer Model VIN Job ID" at bounding box center [784, 48] width 1568 height 33
paste input "text"
click at [1539, 37] on input "**" at bounding box center [1547, 48] width 17 height 21
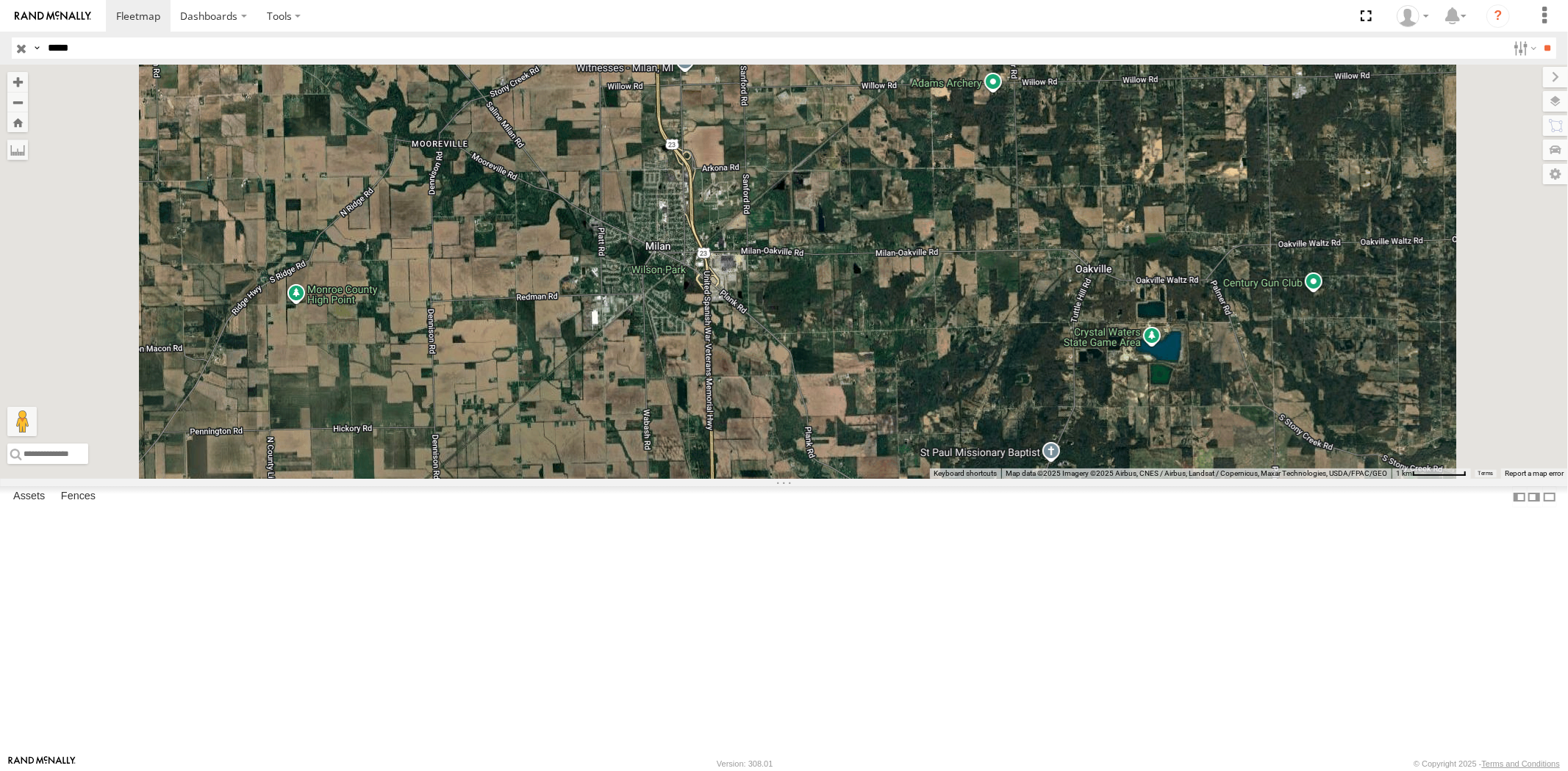
click at [0, 0] on span at bounding box center [0, 0] width 0 height 0
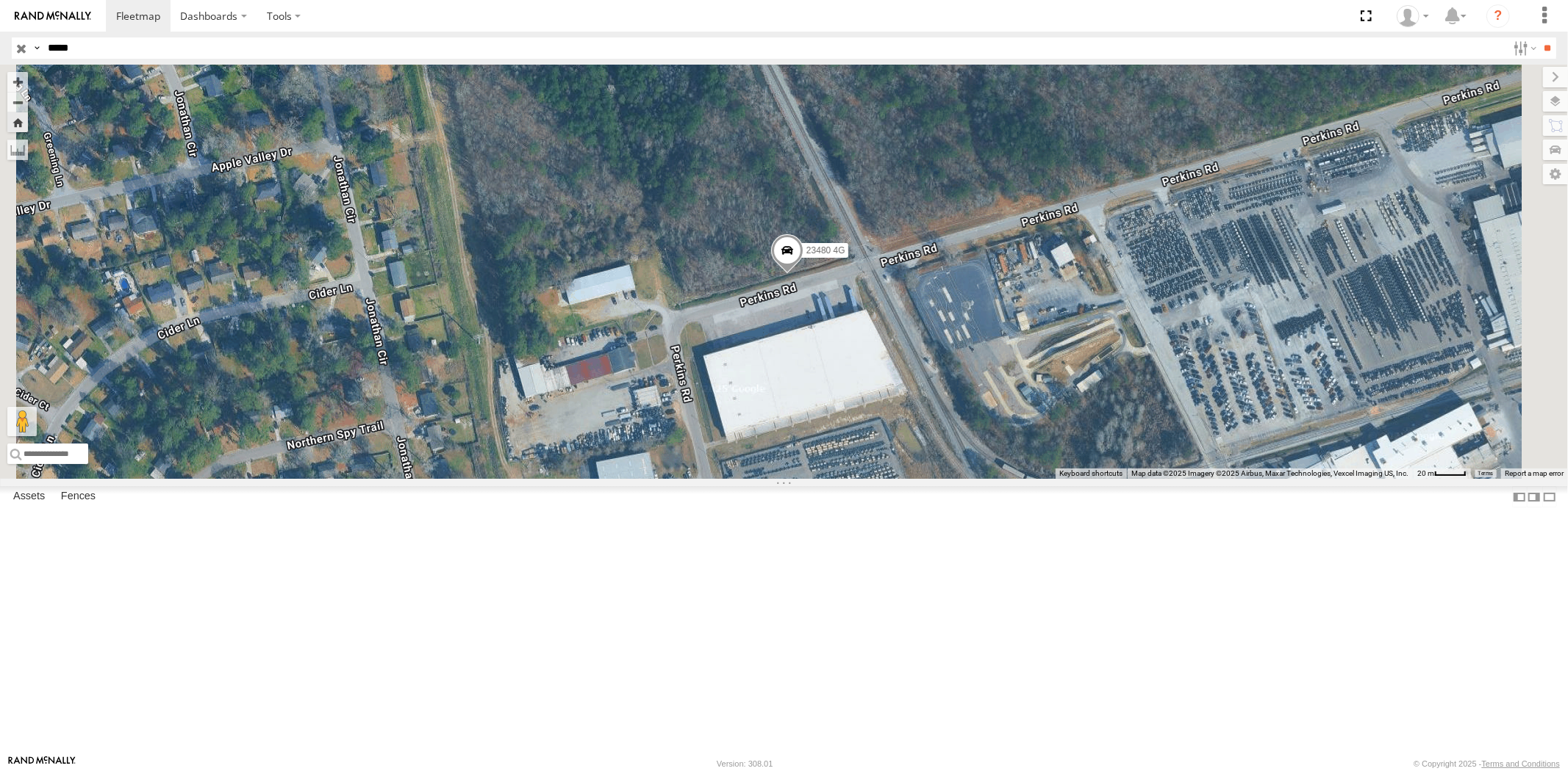
drag, startPoint x: 100, startPoint y: 56, endPoint x: 0, endPoint y: 50, distance: 100.2
click at [0, 50] on header "Search Query Asset ID Asset Label Registration Manufacturer Model VIN Job ID" at bounding box center [784, 48] width 1568 height 33
paste input "text"
click at [1539, 37] on input "**" at bounding box center [1547, 48] width 17 height 21
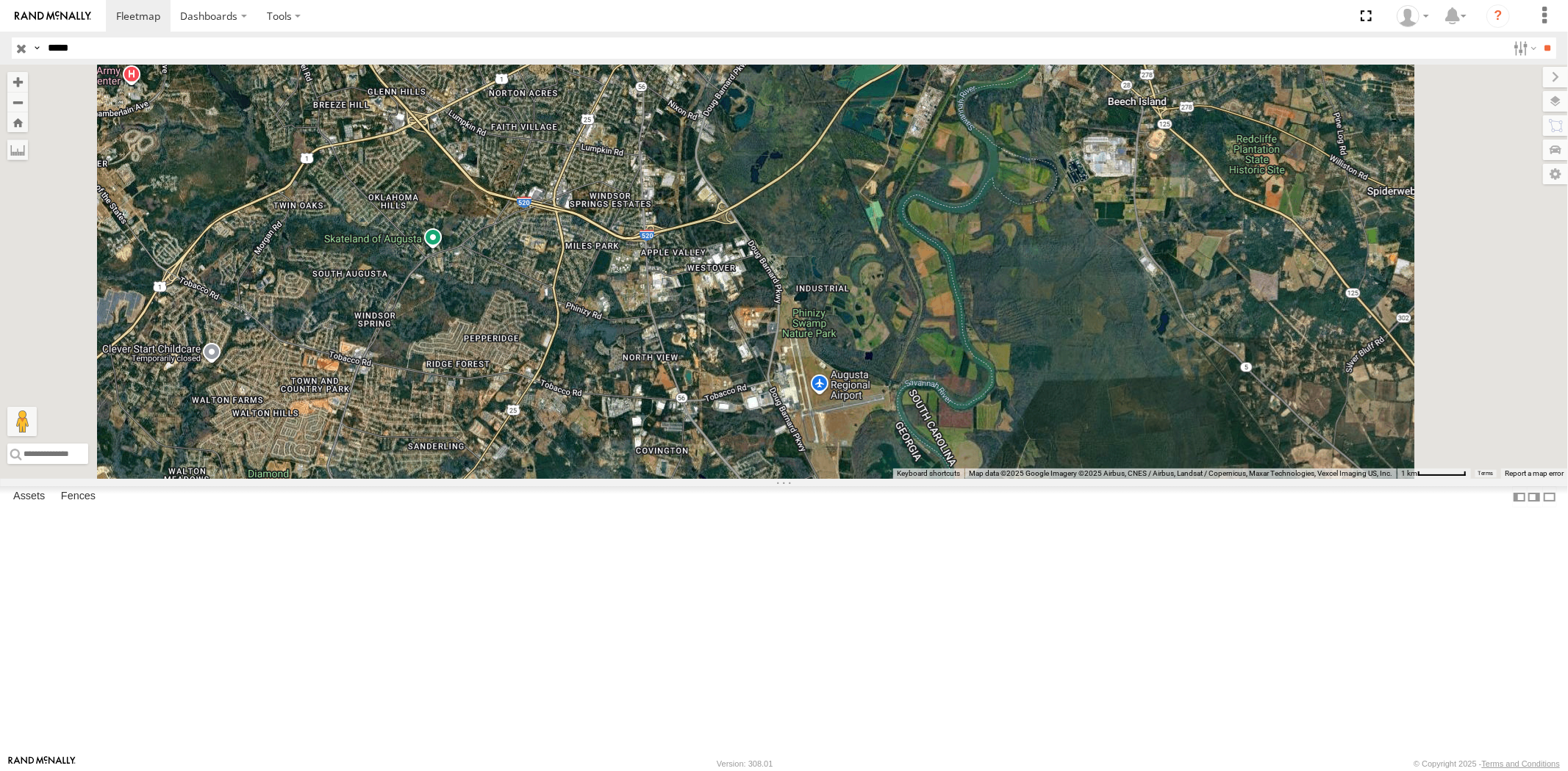
click at [0, 0] on div "23469 4G All Assets [PERSON_NAME][GEOGRAPHIC_DATA] 33.90803 -118.19084" at bounding box center [0, 0] width 0 height 0
click at [0, 0] on div "All Assets" at bounding box center [0, 0] width 0 height 0
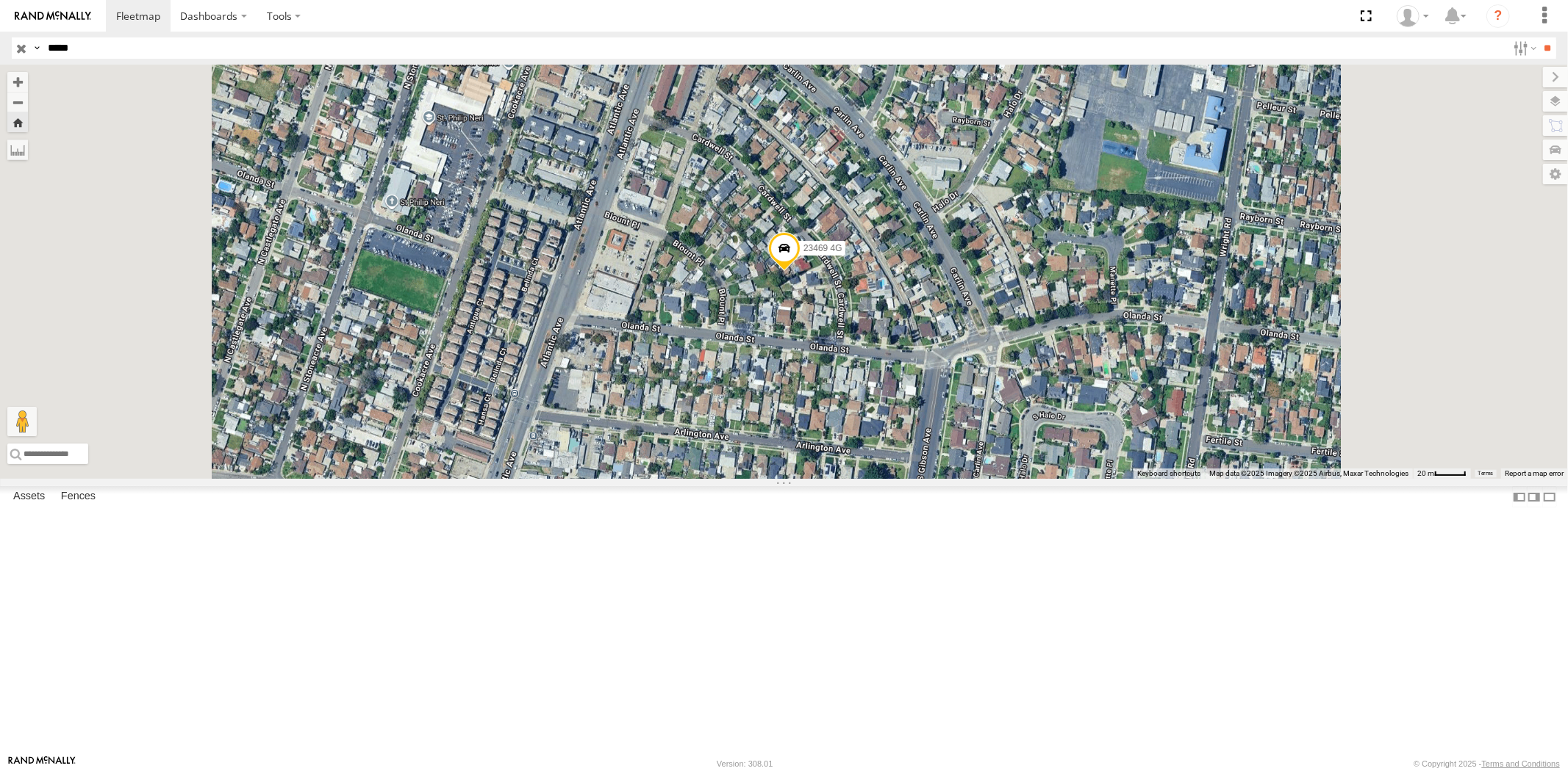
click at [0, 0] on div "23469 NEW" at bounding box center [0, 0] width 0 height 0
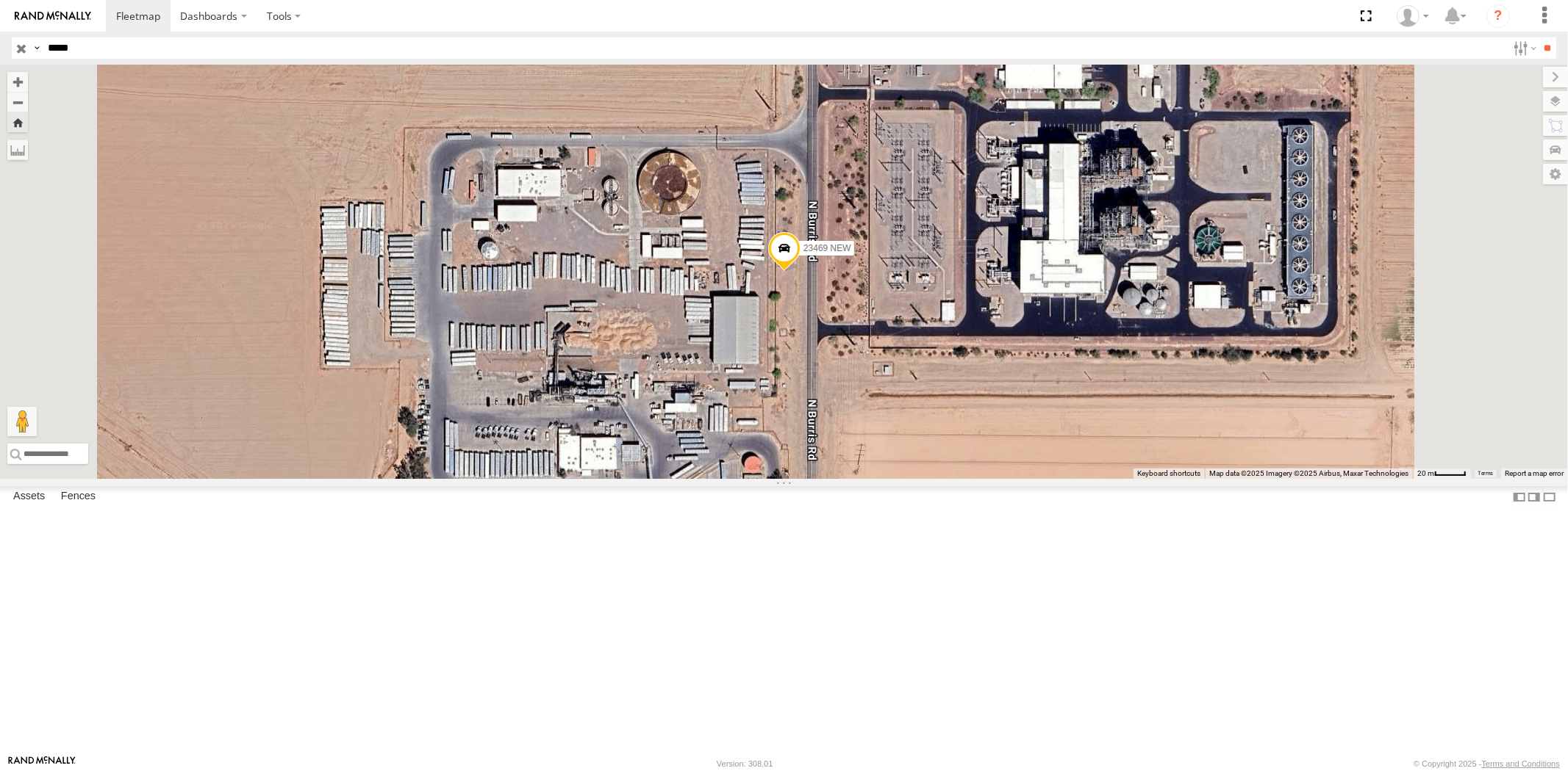
drag, startPoint x: 98, startPoint y: 43, endPoint x: 0, endPoint y: 48, distance: 98.1
click at [0, 47] on header "Search Query Asset ID Asset Label Registration Manufacturer Model VIN Job ID" at bounding box center [784, 48] width 1568 height 33
paste input "text"
click at [1539, 37] on input "**" at bounding box center [1547, 48] width 17 height 21
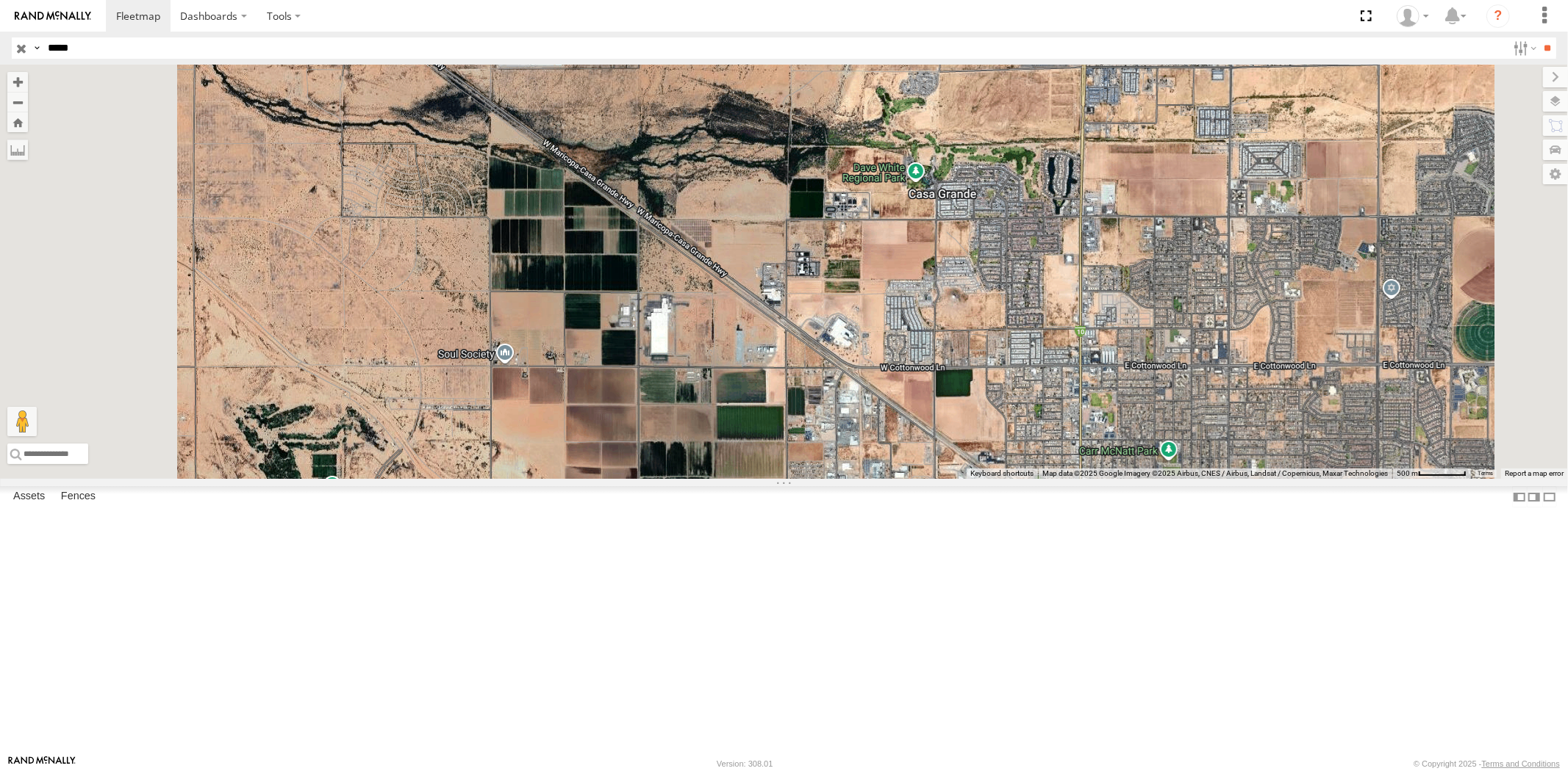
click at [0, 0] on div "All Assets" at bounding box center [0, 0] width 0 height 0
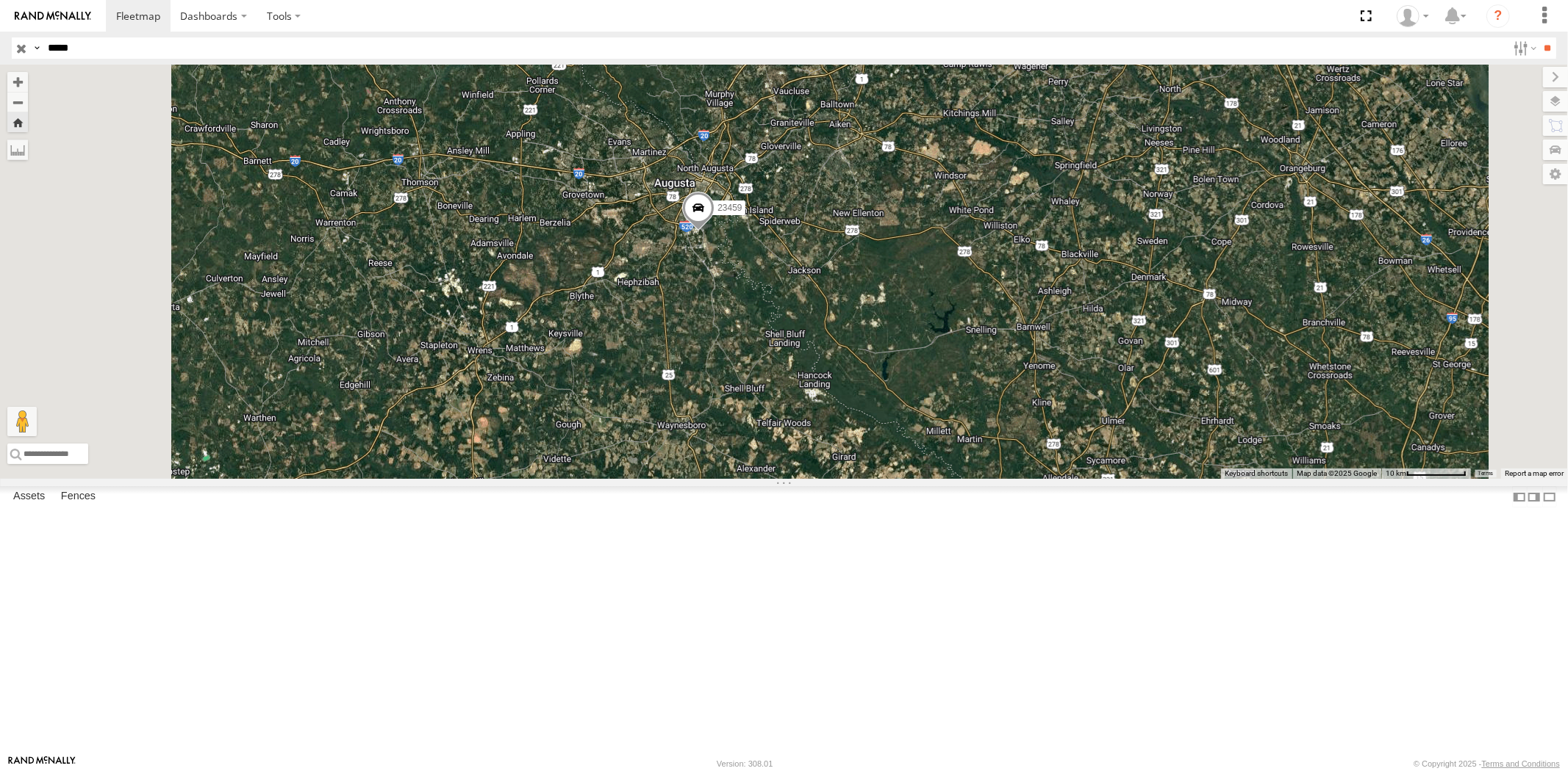
drag, startPoint x: 103, startPoint y: 53, endPoint x: 0, endPoint y: 48, distance: 103.1
click at [0, 47] on header "Search Query Asset ID Asset Label Registration Manufacturer Model VIN Job ID" at bounding box center [784, 48] width 1568 height 33
paste input "text"
click at [1539, 37] on input "**" at bounding box center [1547, 48] width 17 height 21
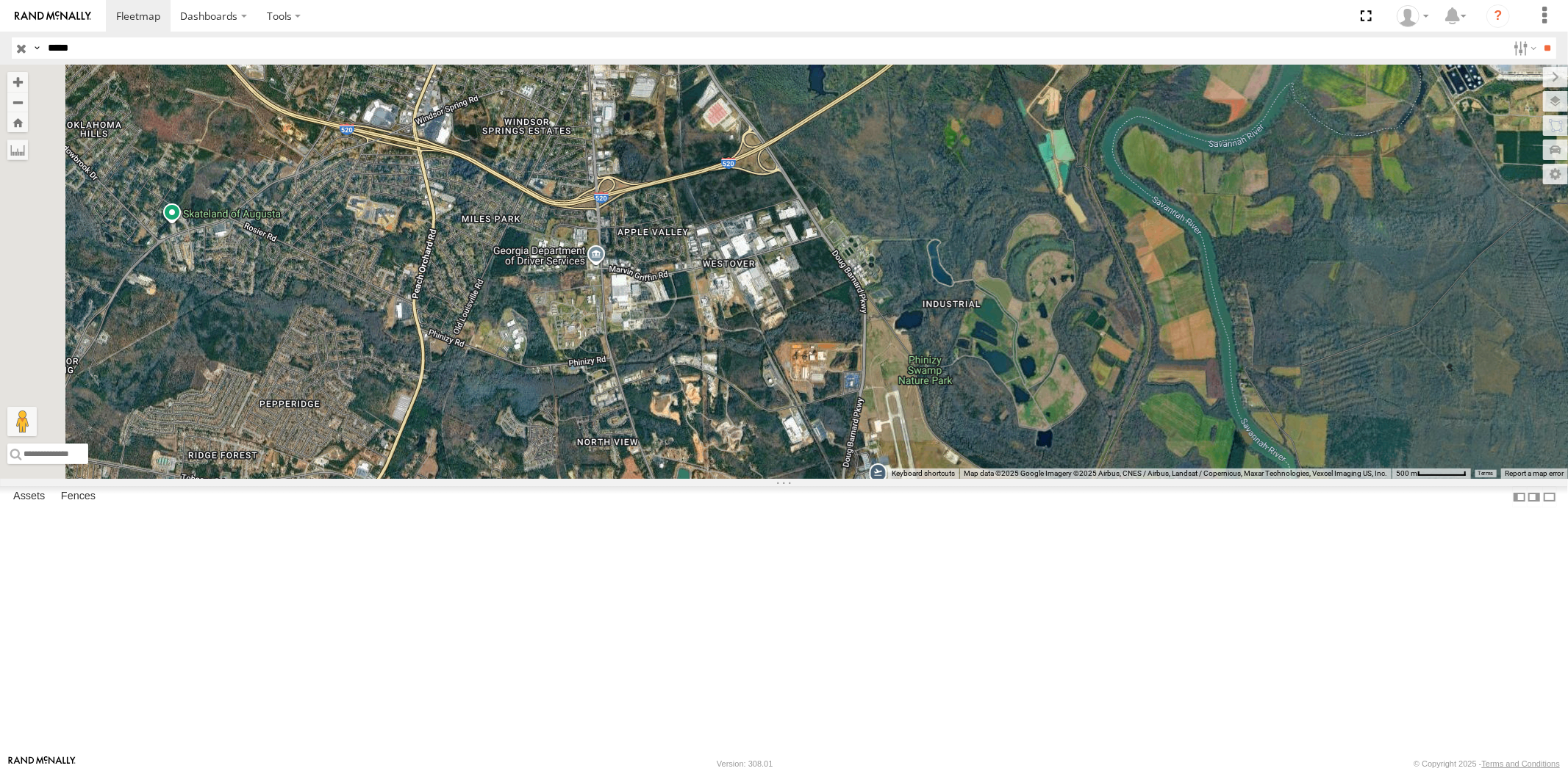
click at [0, 0] on div "23460 4G" at bounding box center [0, 0] width 0 height 0
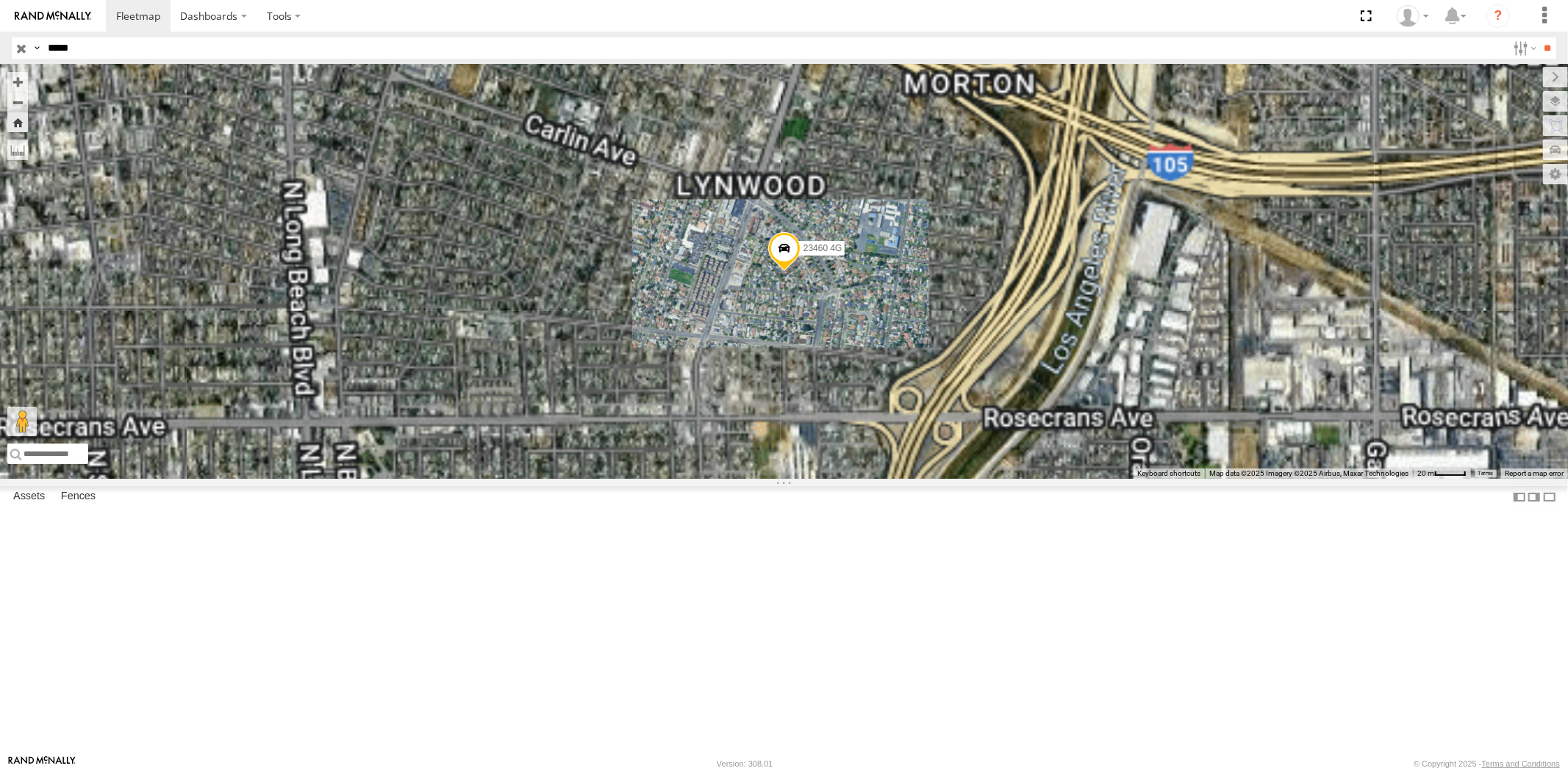
click at [0, 0] on div "23460 NEW" at bounding box center [0, 0] width 0 height 0
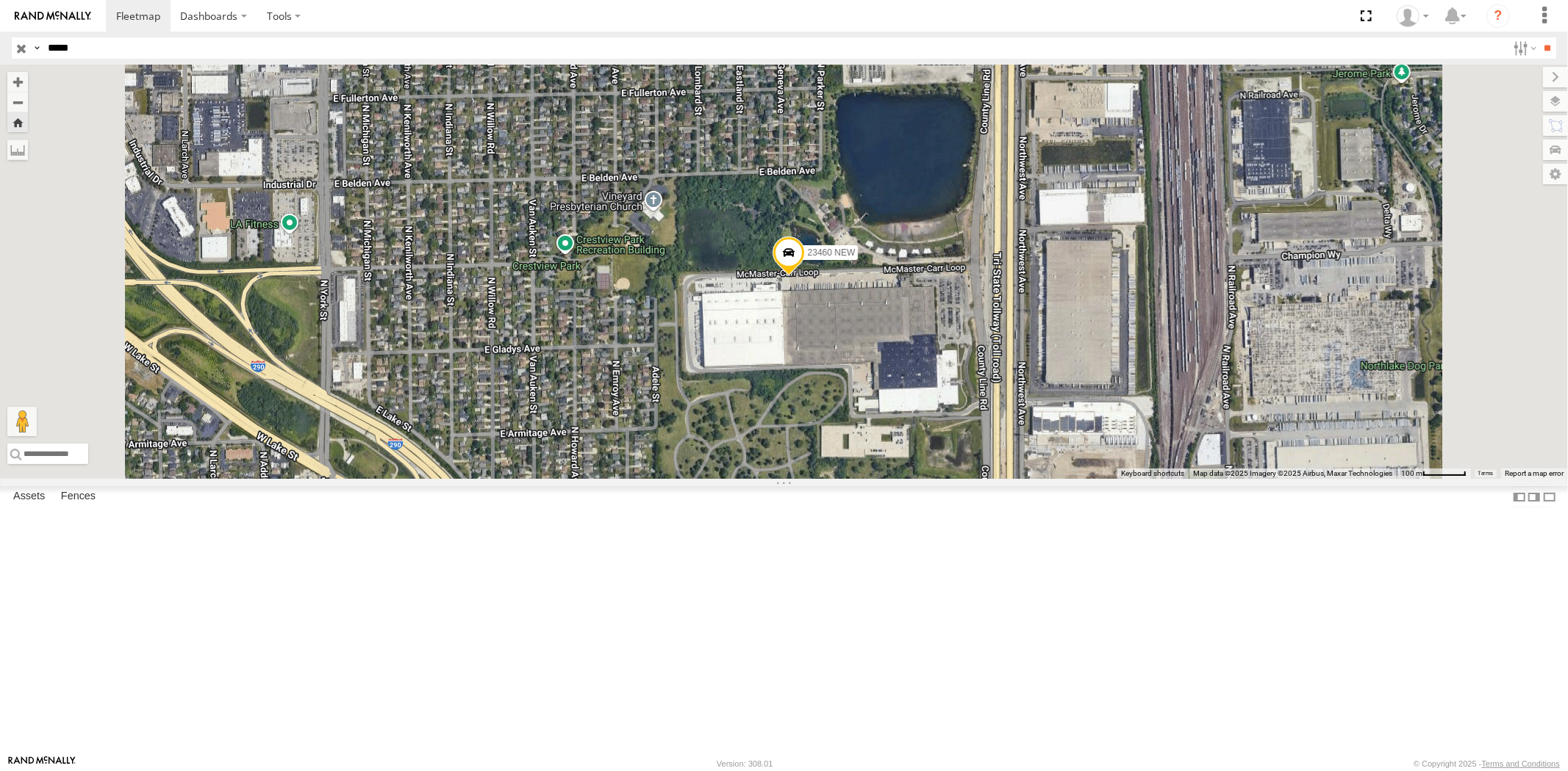
drag, startPoint x: 141, startPoint y: 53, endPoint x: 0, endPoint y: 46, distance: 141.2
click at [0, 43] on header "Search Query Asset ID Asset Label Registration Manufacturer Model VIN Job ID" at bounding box center [784, 48] width 1568 height 33
paste input "text"
click at [1539, 37] on input "**" at bounding box center [1547, 48] width 17 height 21
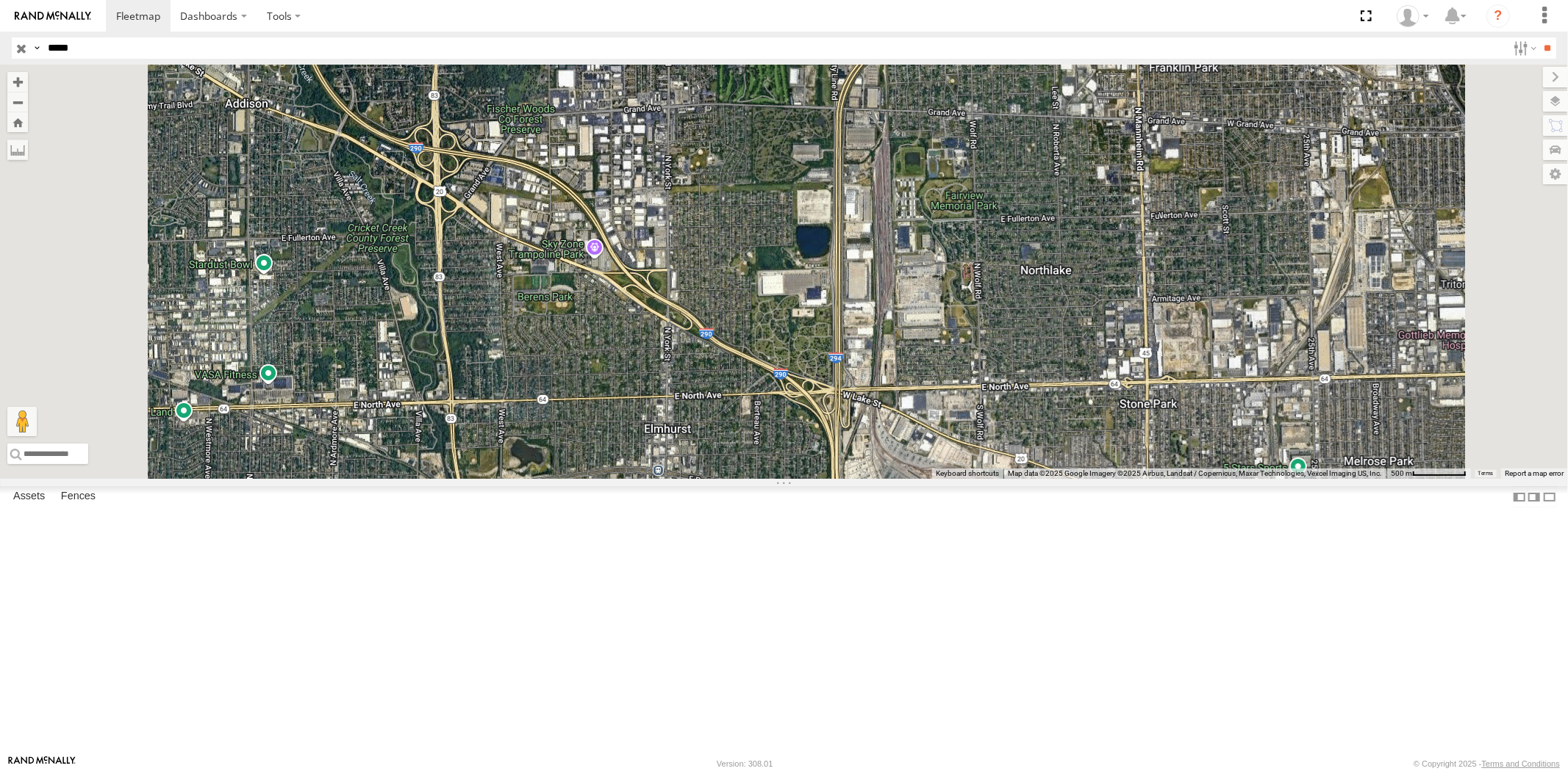
click at [0, 0] on div "All Assets" at bounding box center [0, 0] width 0 height 0
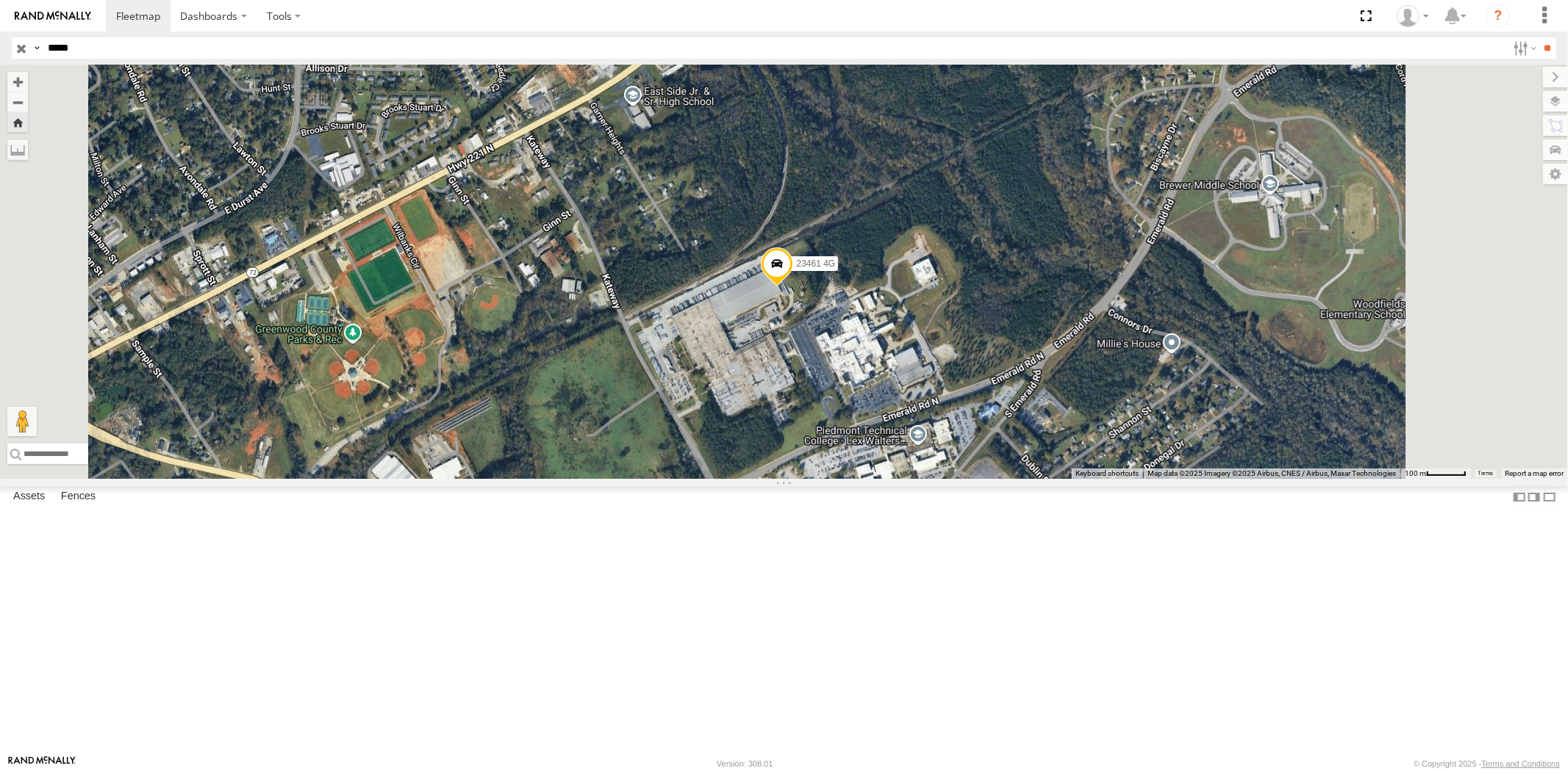
drag, startPoint x: 81, startPoint y: 50, endPoint x: 2, endPoint y: 49, distance: 79.0
click at [6, 48] on header "Search Query Asset ID Asset Label Registration Manufacturer Model VIN Job ID" at bounding box center [784, 48] width 1568 height 33
paste input "text"
click at [1539, 37] on input "**" at bounding box center [1547, 48] width 17 height 21
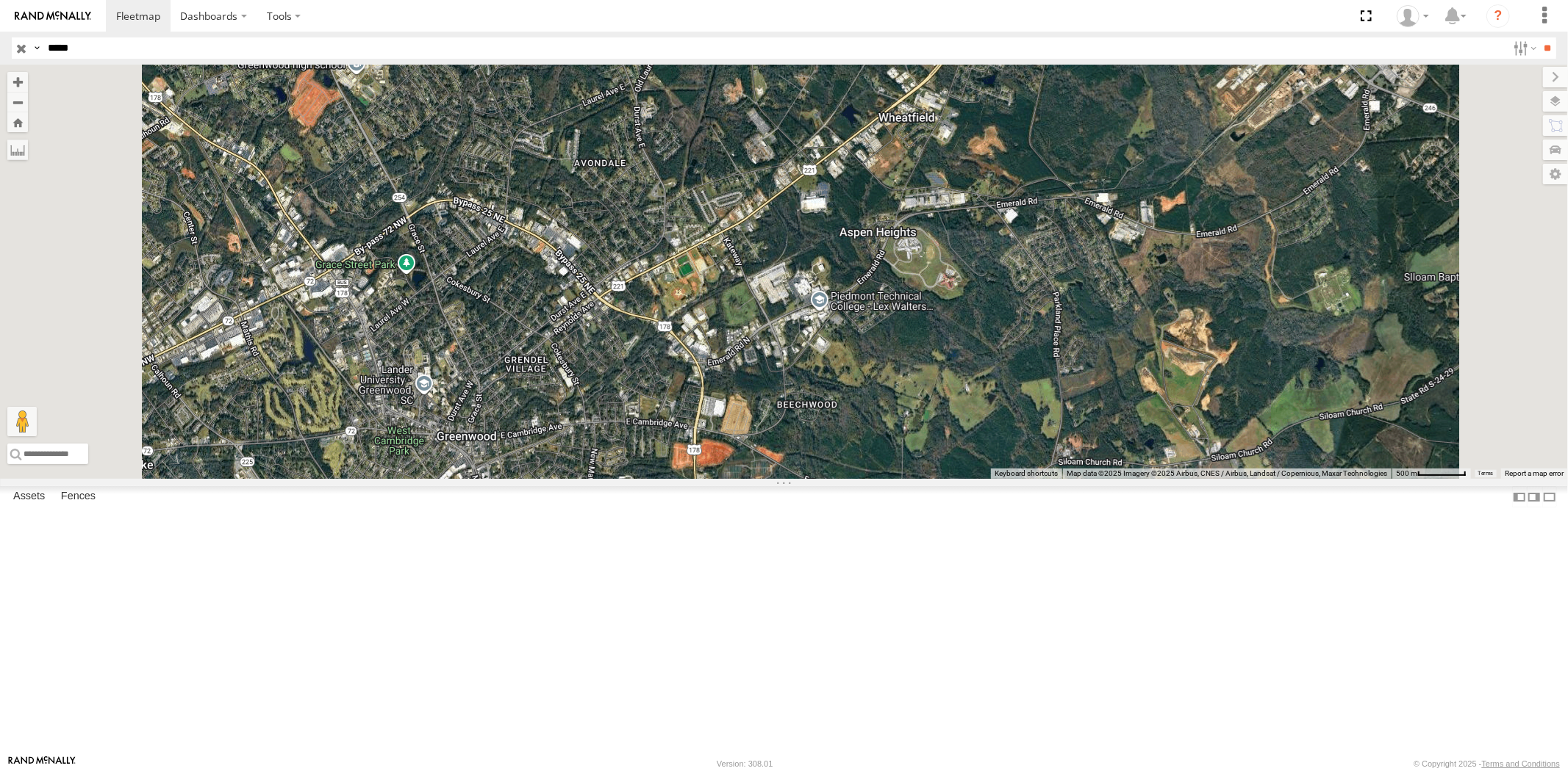
click at [0, 0] on div "23462 4G" at bounding box center [0, 0] width 0 height 0
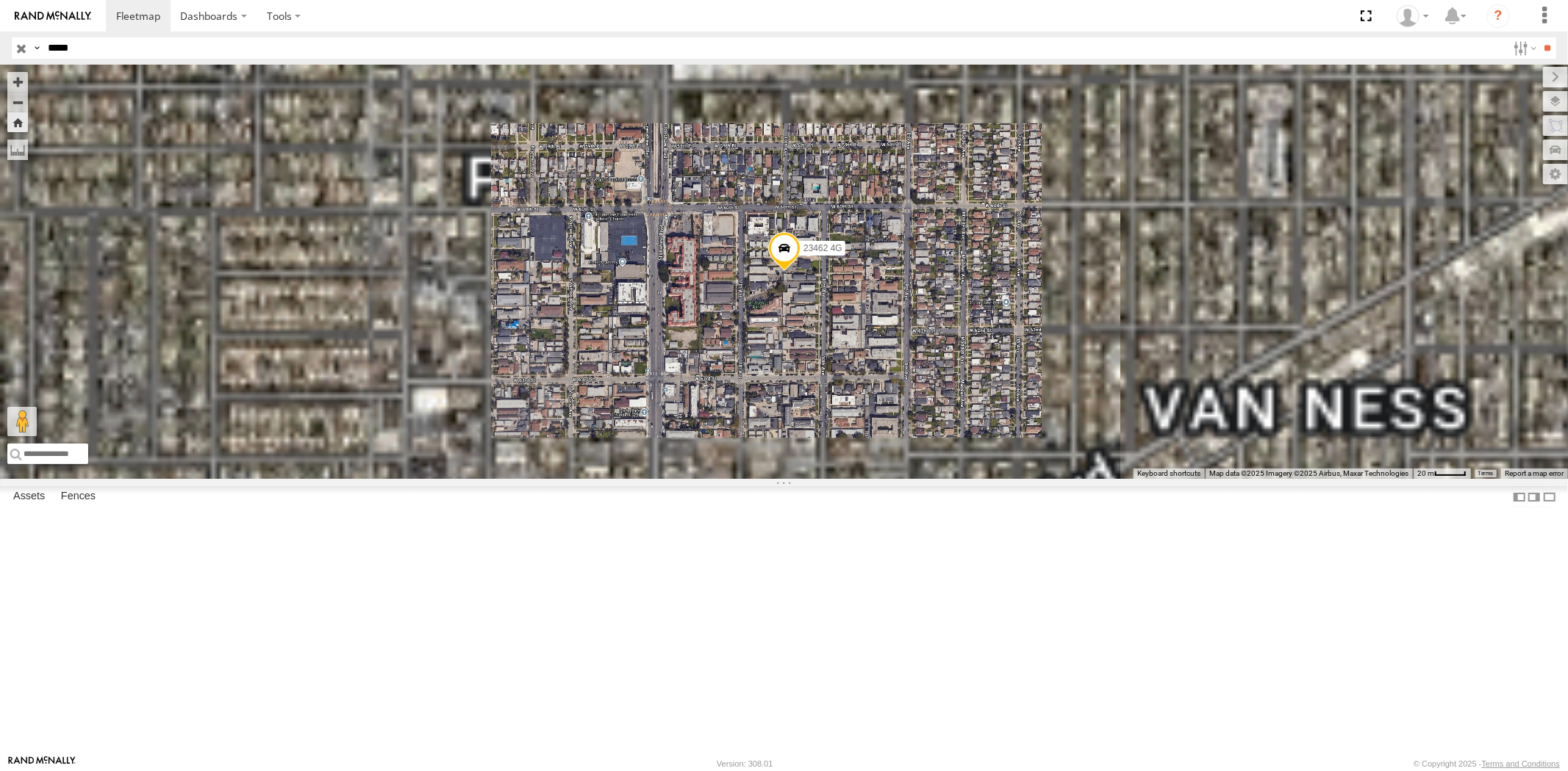
click at [0, 0] on div "23462 4G All Assets" at bounding box center [0, 0] width 0 height 0
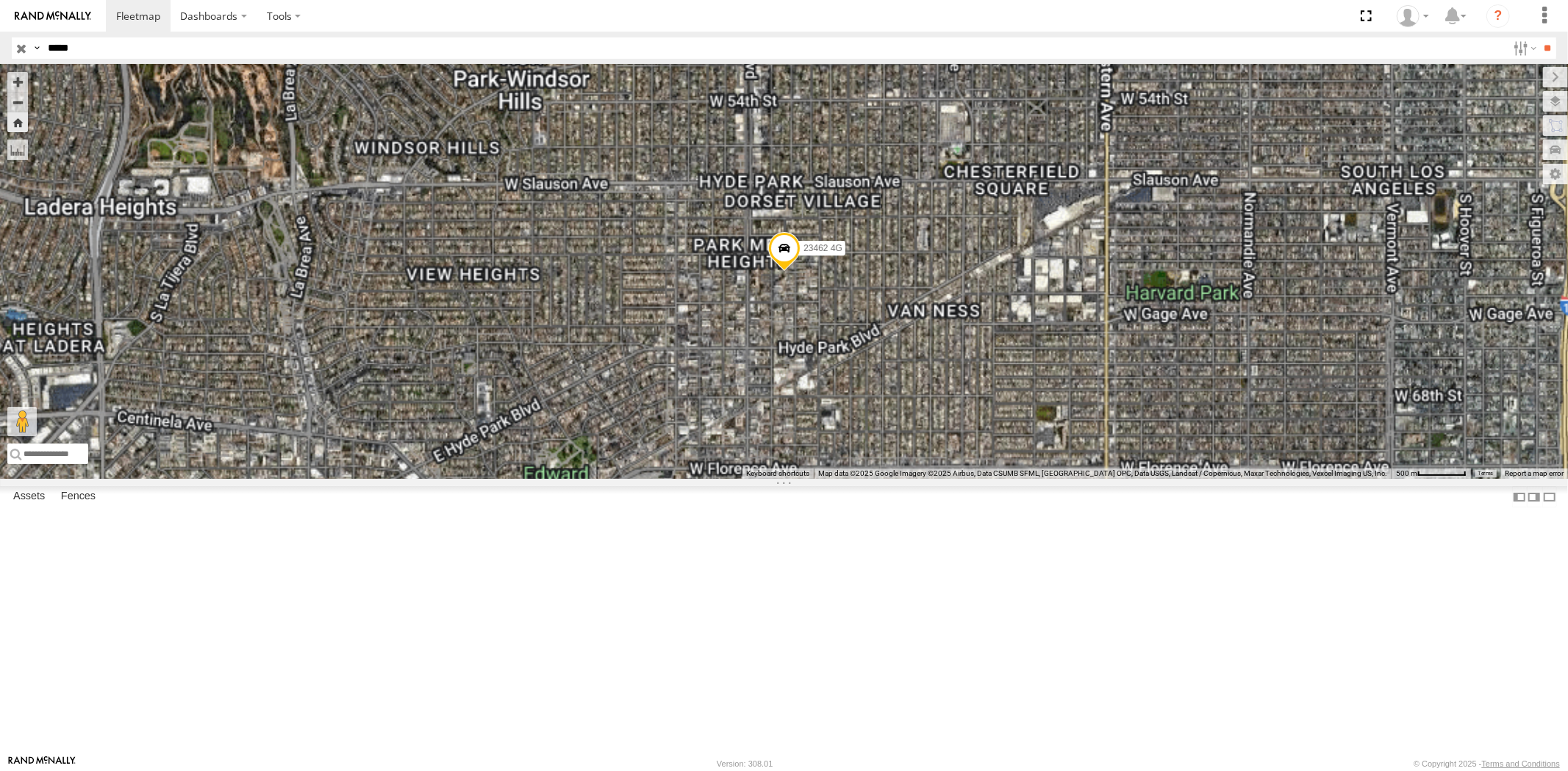
click at [0, 0] on div "23462" at bounding box center [0, 0] width 0 height 0
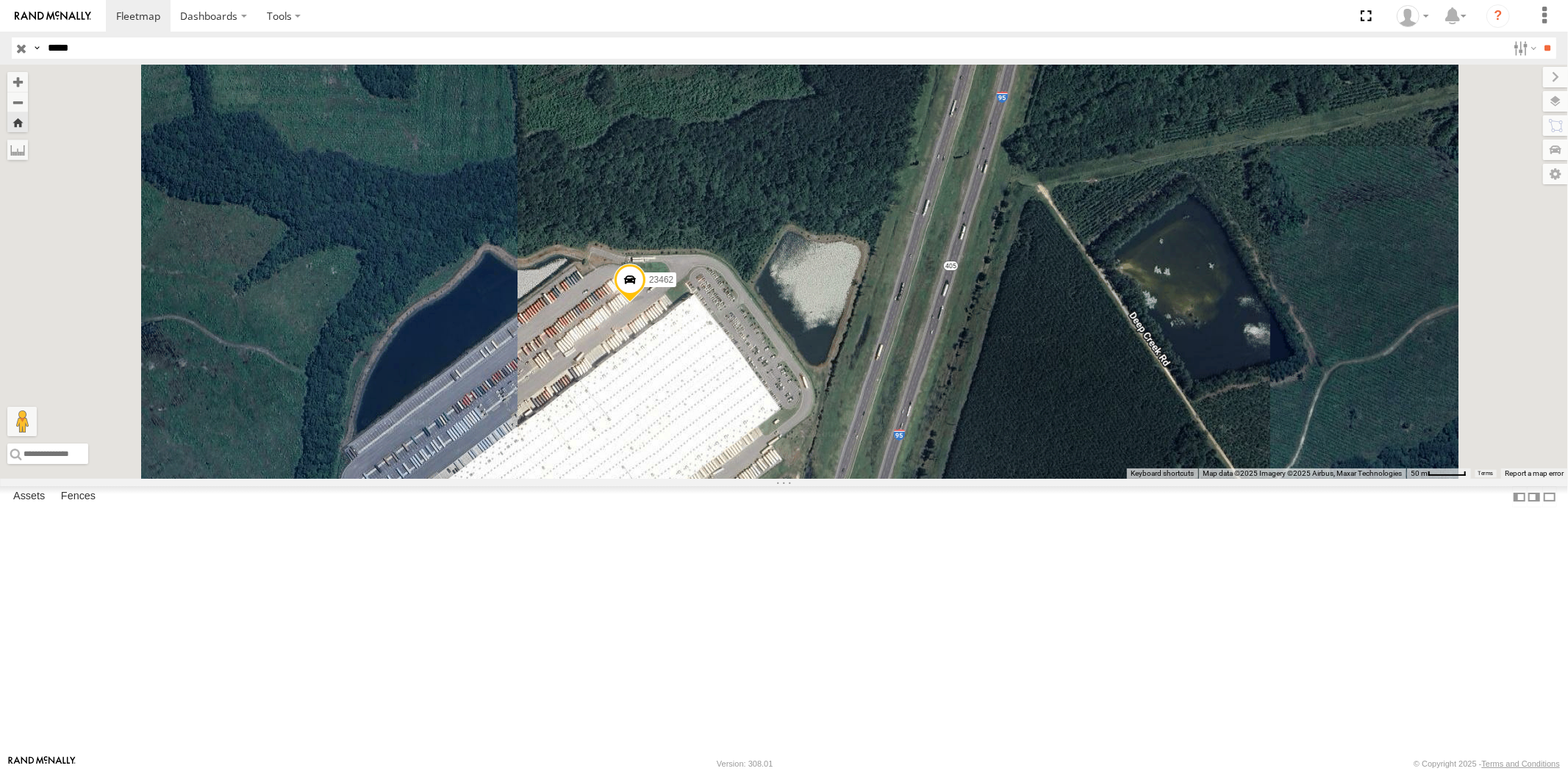
click at [0, 0] on div "All Assets" at bounding box center [0, 0] width 0 height 0
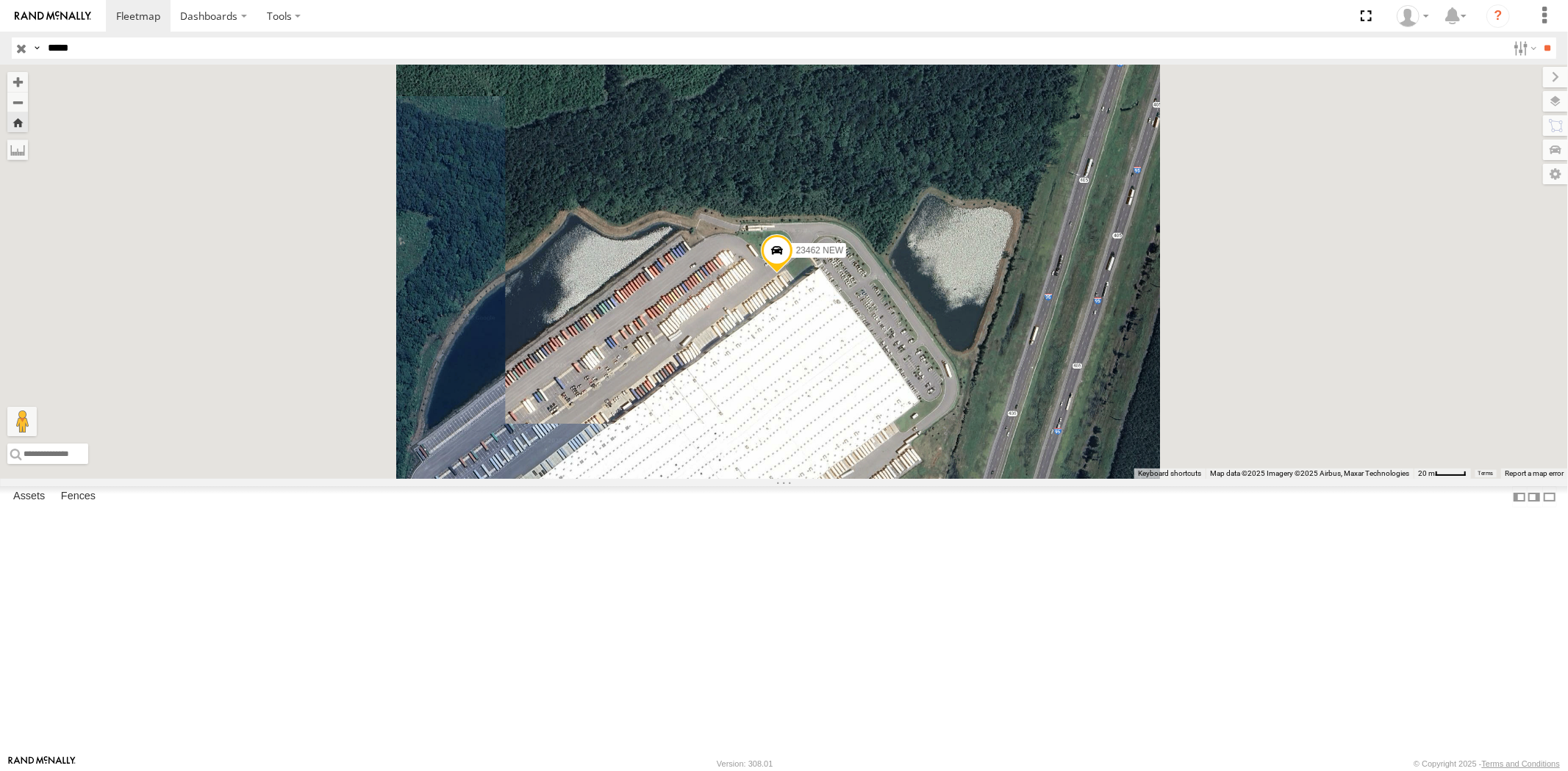
click at [0, 0] on div "All Assets" at bounding box center [0, 0] width 0 height 0
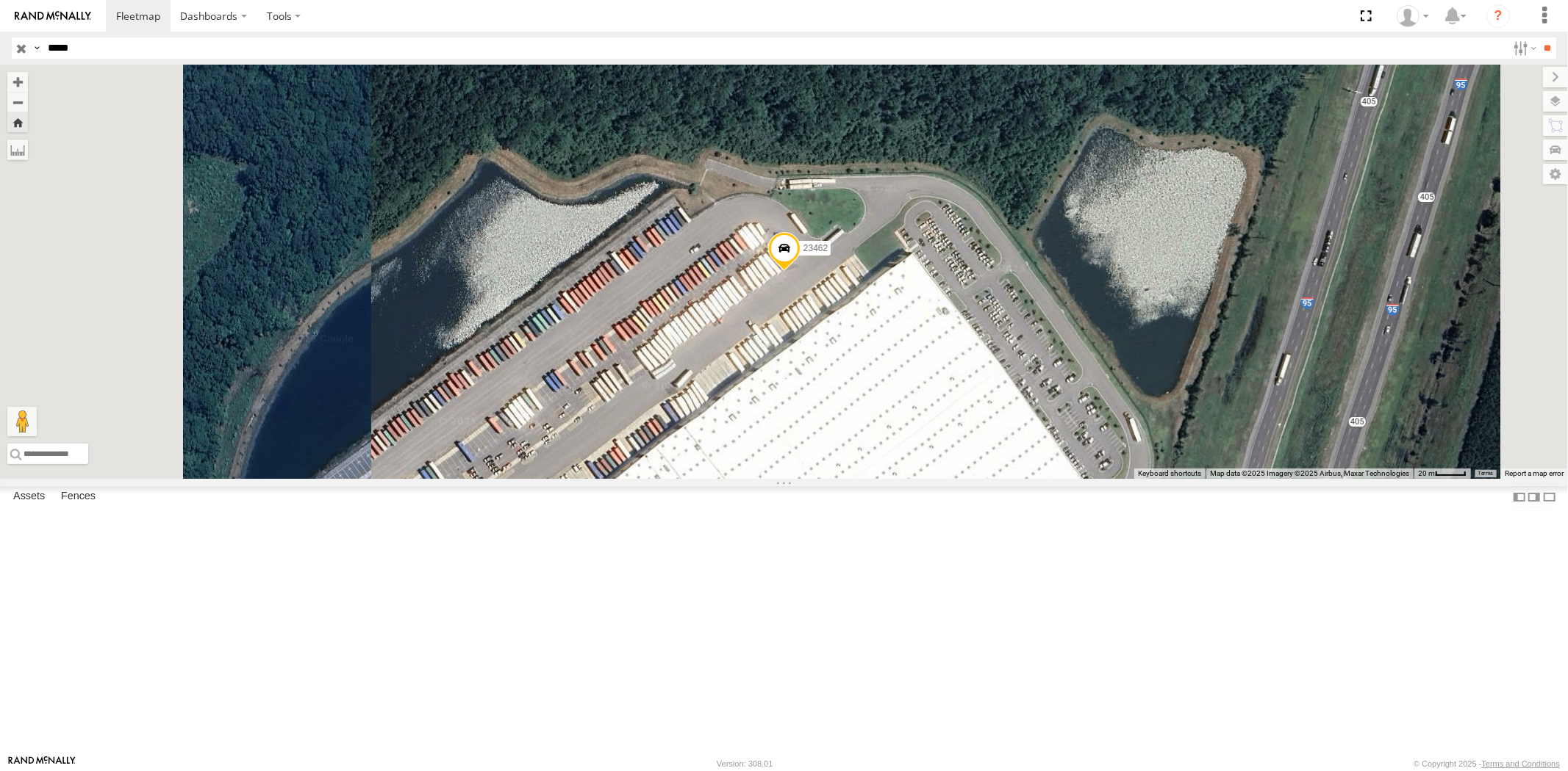
drag, startPoint x: 97, startPoint y: 47, endPoint x: 0, endPoint y: 41, distance: 97.2
click at [0, 40] on header "Search Query Asset ID Asset Label Registration Manufacturer Model VIN Job ID" at bounding box center [784, 48] width 1568 height 33
paste input "text"
click at [1539, 37] on input "**" at bounding box center [1547, 48] width 17 height 21
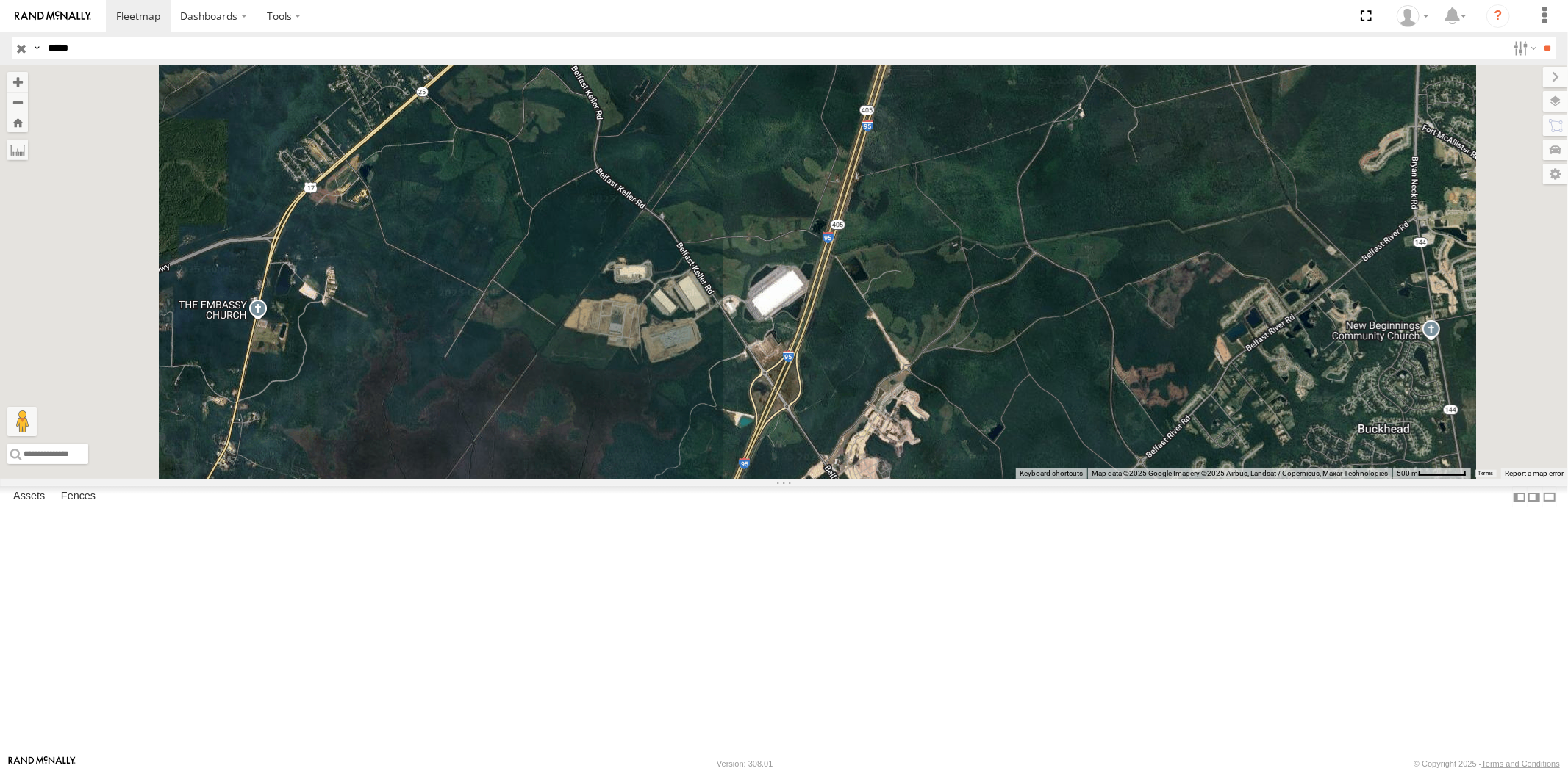
click at [0, 0] on div "All Assets" at bounding box center [0, 0] width 0 height 0
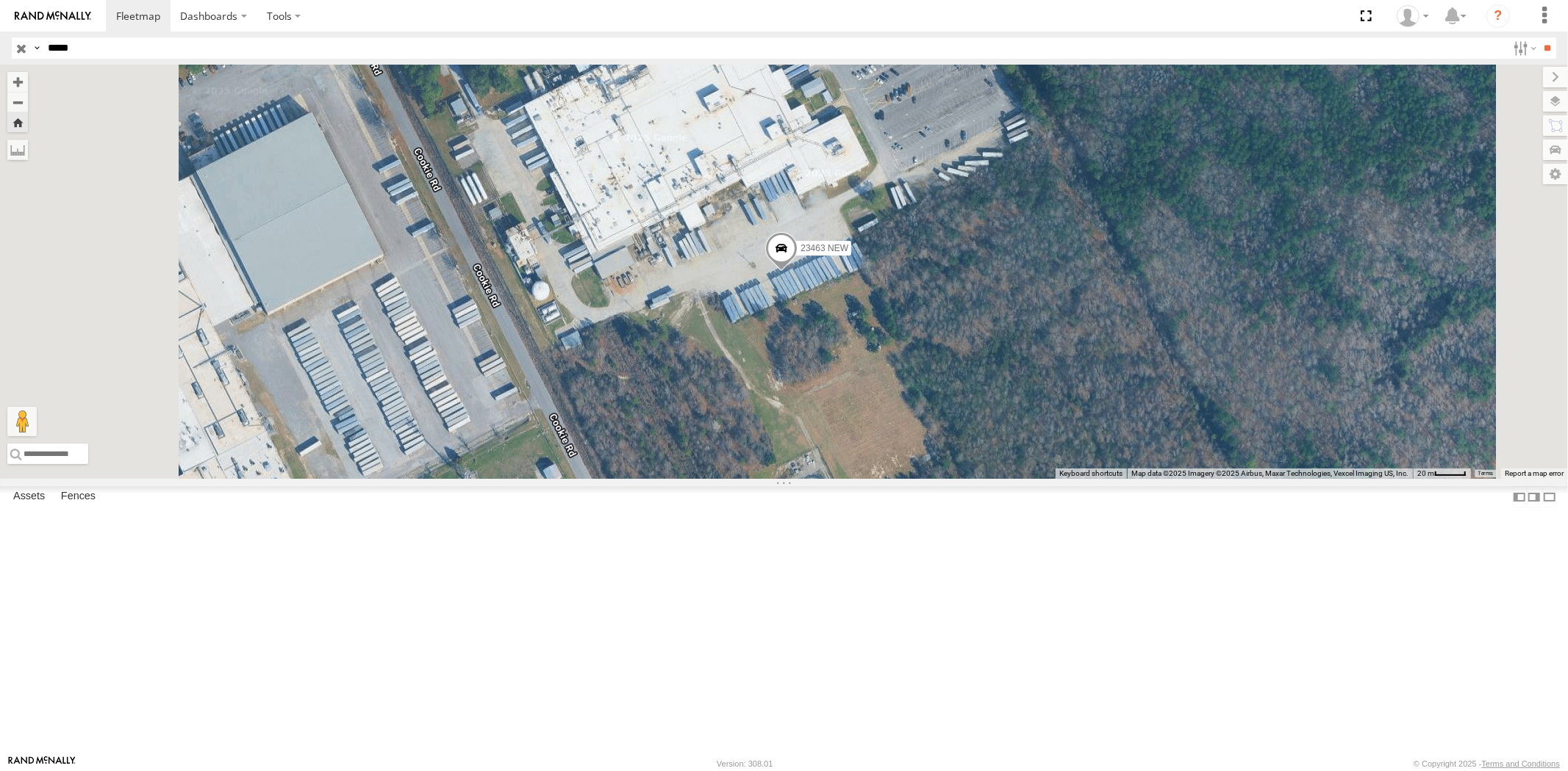
drag, startPoint x: 98, startPoint y: 50, endPoint x: 8, endPoint y: 53, distance: 90.0
click at [0, 52] on header "Search Query Asset ID Asset Label Registration Manufacturer Model VIN Job ID" at bounding box center [784, 48] width 1568 height 33
paste input "text"
click at [1539, 37] on input "**" at bounding box center [1547, 48] width 17 height 21
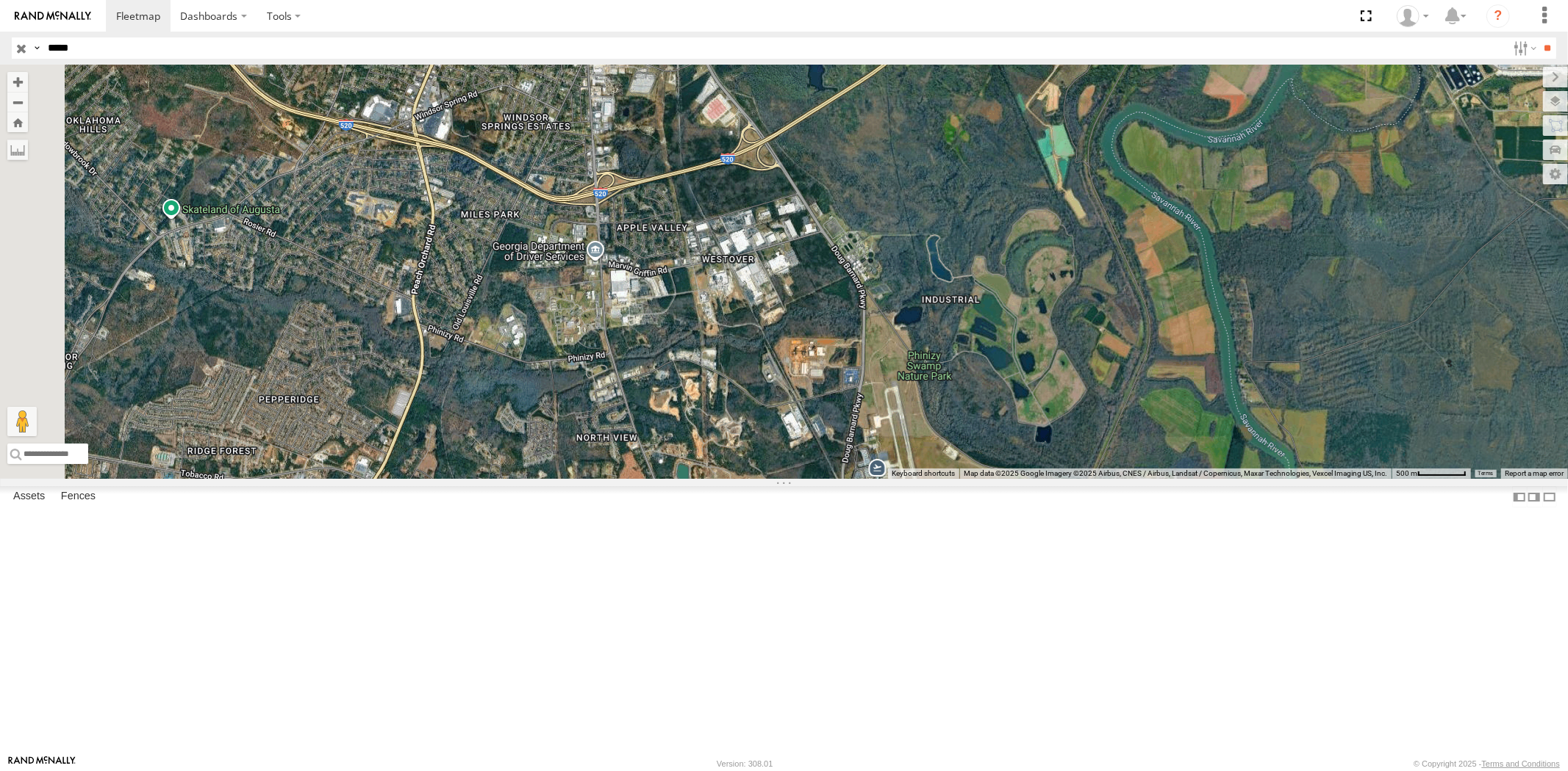
click at [0, 0] on div "23464" at bounding box center [0, 0] width 0 height 0
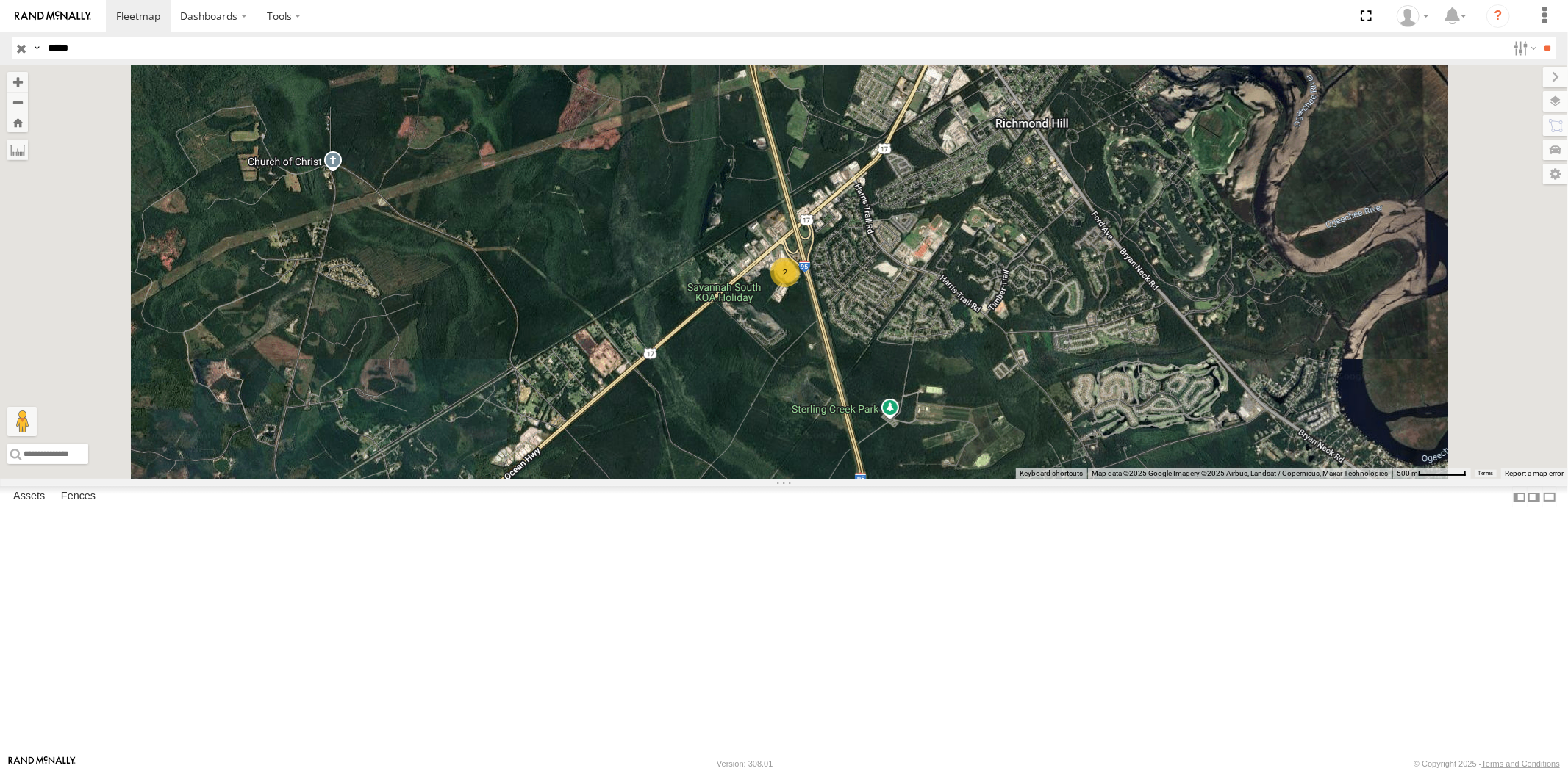
drag, startPoint x: 80, startPoint y: 52, endPoint x: 0, endPoint y: 52, distance: 80.0
click at [0, 52] on header "Search Query Asset ID Asset Label Registration Manufacturer Model VIN Job ID" at bounding box center [784, 48] width 1568 height 33
paste input "text"
click at [1539, 37] on input "**" at bounding box center [1547, 48] width 17 height 21
click at [0, 0] on div "Asset Current Location" at bounding box center [0, 0] width 0 height 0
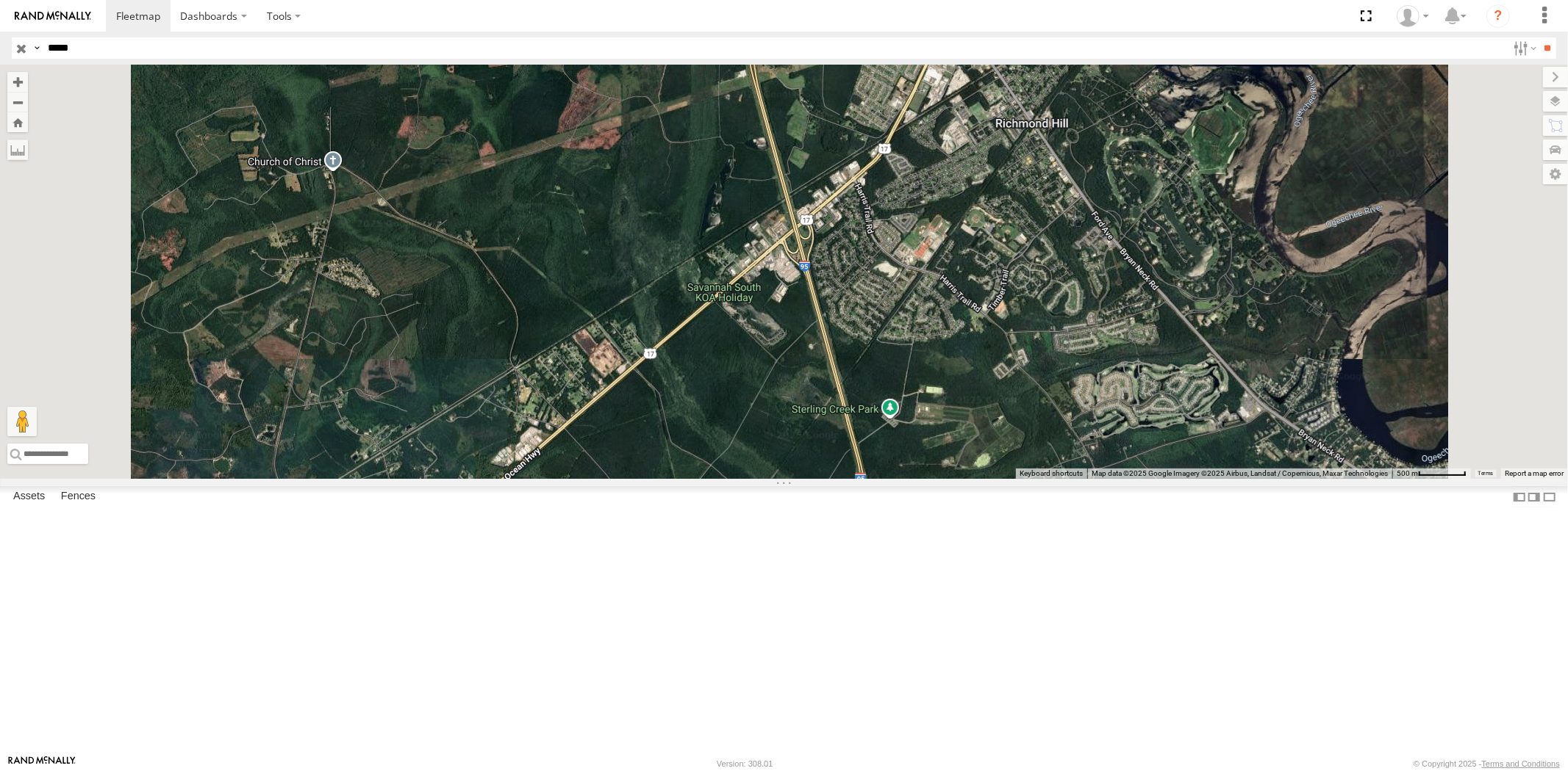
click at [0, 0] on div "All Assets" at bounding box center [0, 0] width 0 height 0
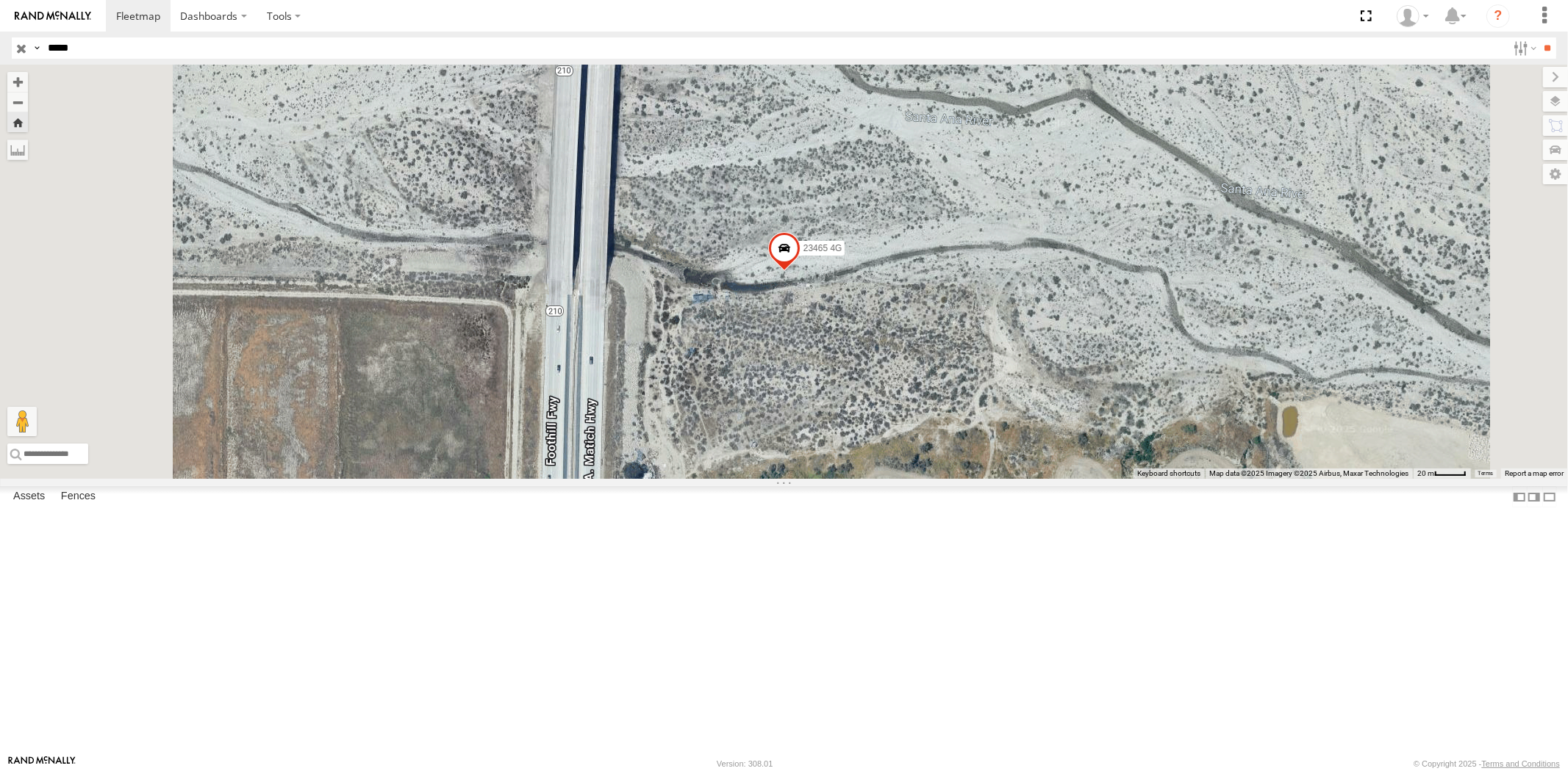
click at [0, 50] on header "Search Query Asset ID Asset Label Registration Manufacturer Model VIN Job ID" at bounding box center [784, 48] width 1568 height 33
paste input "text"
click at [1539, 37] on input "**" at bounding box center [1547, 48] width 17 height 21
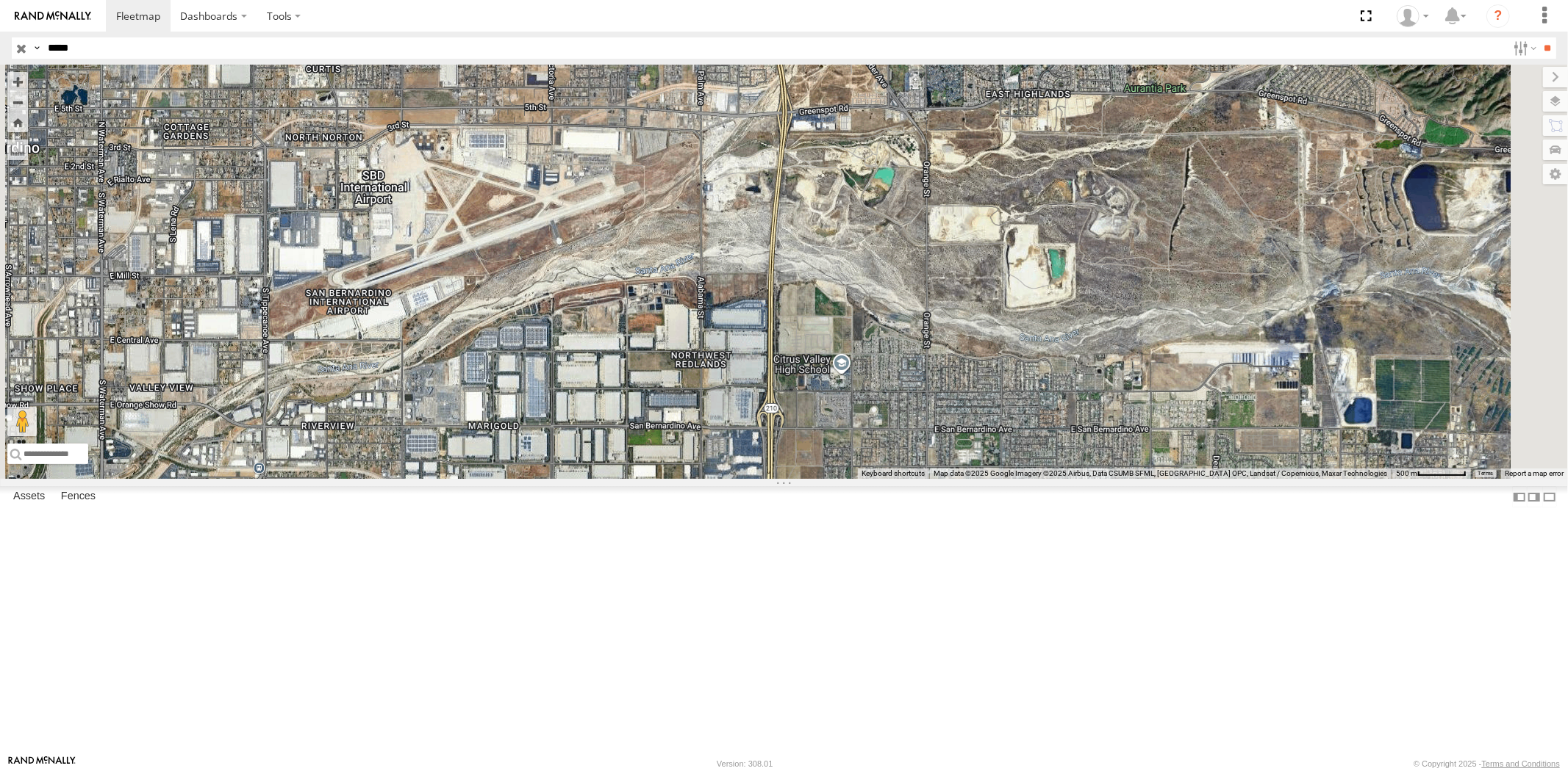
click at [0, 0] on div "All Assets" at bounding box center [0, 0] width 0 height 0
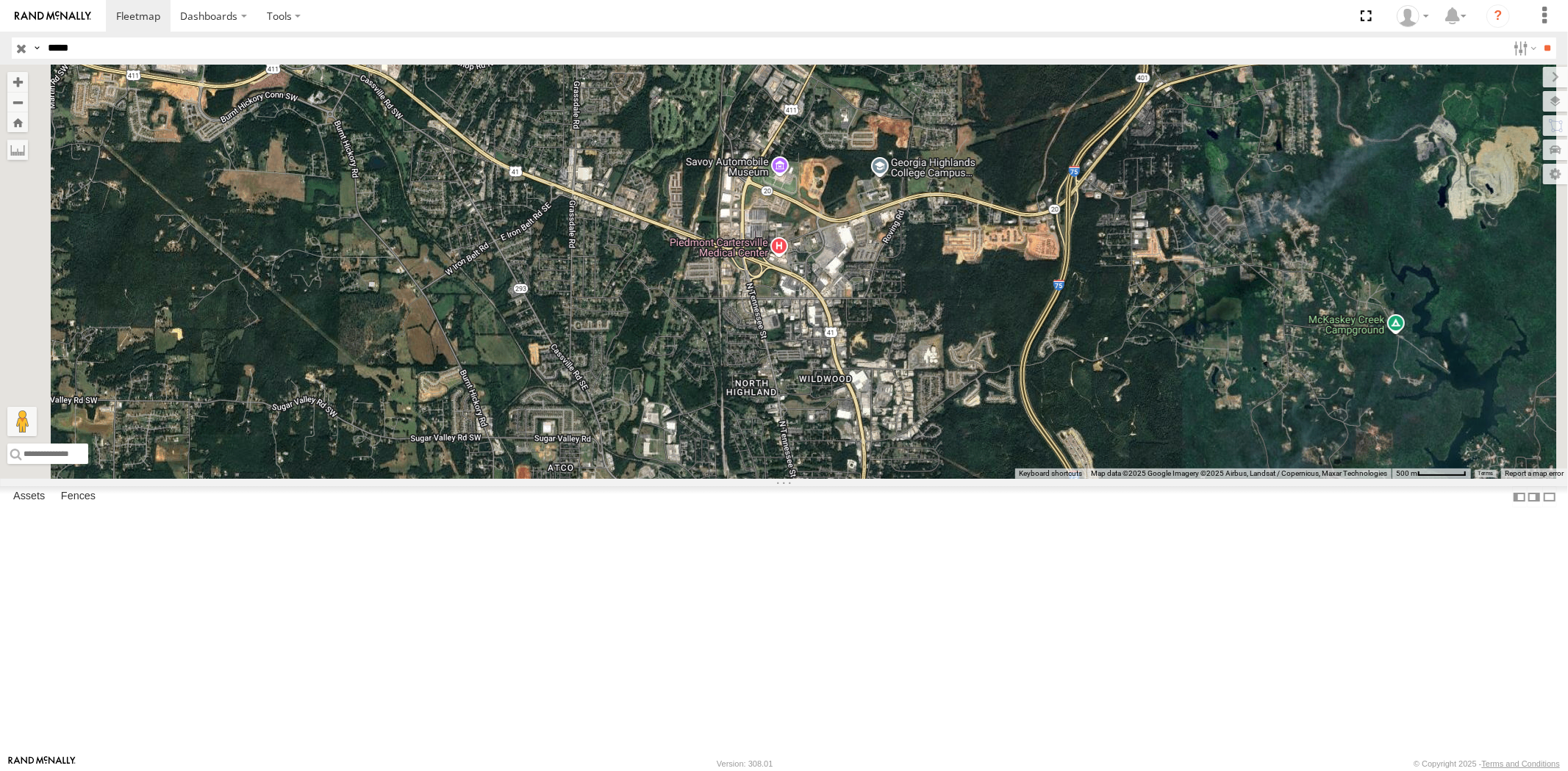
drag, startPoint x: 86, startPoint y: 55, endPoint x: 48, endPoint y: 53, distance: 38.1
click at [49, 53] on input "*****" at bounding box center [774, 48] width 1465 height 21
type input "*****"
click at [1539, 37] on input "**" at bounding box center [1547, 48] width 17 height 21
click at [0, 0] on div "23460 4G" at bounding box center [0, 0] width 0 height 0
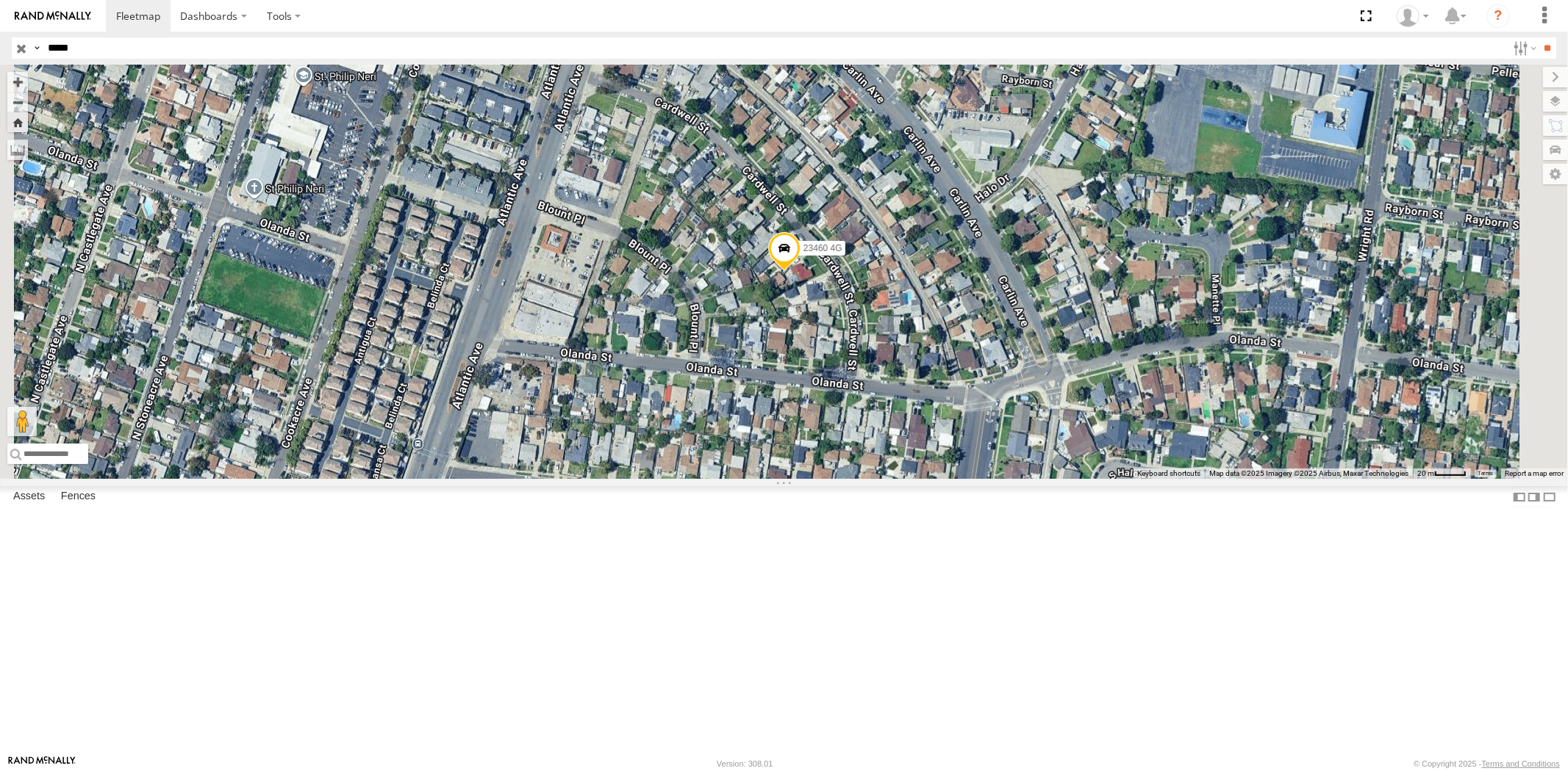
click at [0, 0] on span "Asset" at bounding box center [0, 0] width 0 height 0
drag, startPoint x: 110, startPoint y: 164, endPoint x: 145, endPoint y: 178, distance: 37.7
click at [0, 0] on div "23460 NEW" at bounding box center [0, 0] width 0 height 0
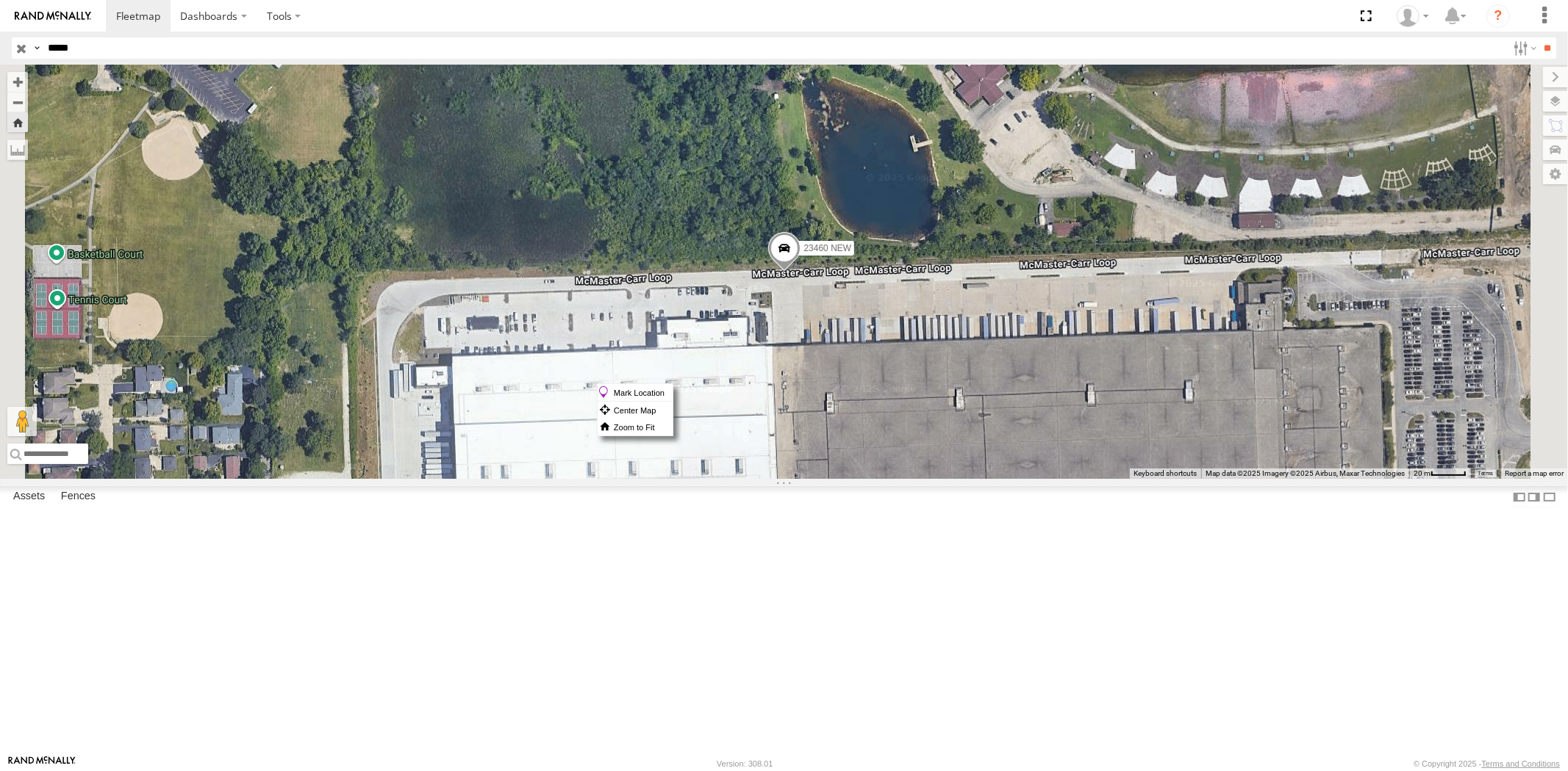
drag, startPoint x: 964, startPoint y: 384, endPoint x: 963, endPoint y: 390, distance: 6.1
click at [801, 273] on span at bounding box center [784, 252] width 32 height 40
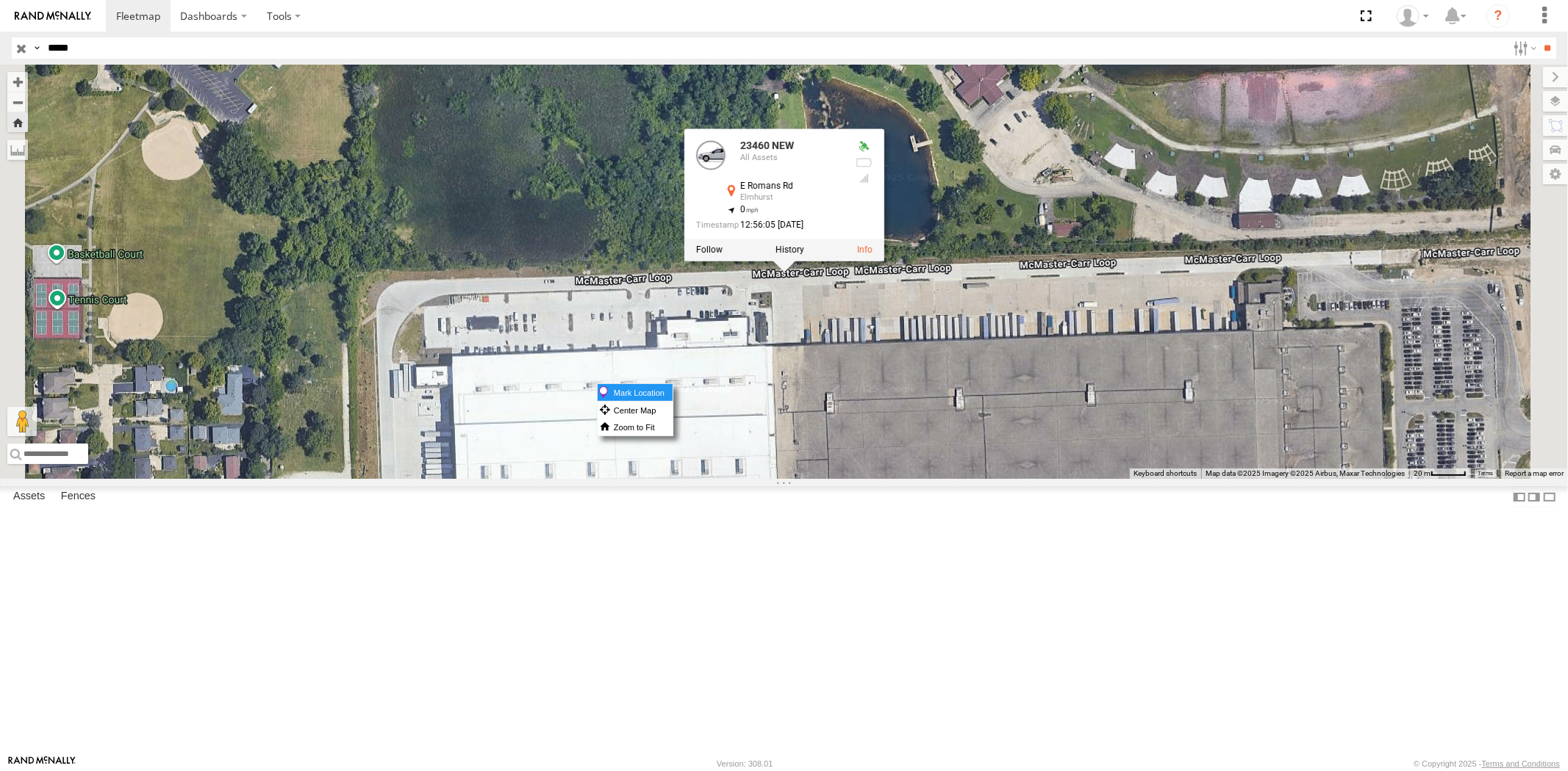
click at [673, 390] on label "Mark Location" at bounding box center [635, 392] width 75 height 17
click at [1012, 479] on div "23460 NEW 23460 NEW All Assets E [GEOGRAPHIC_DATA] 41.91719 , -87.92628 0 12:56…" at bounding box center [784, 272] width 1568 height 415
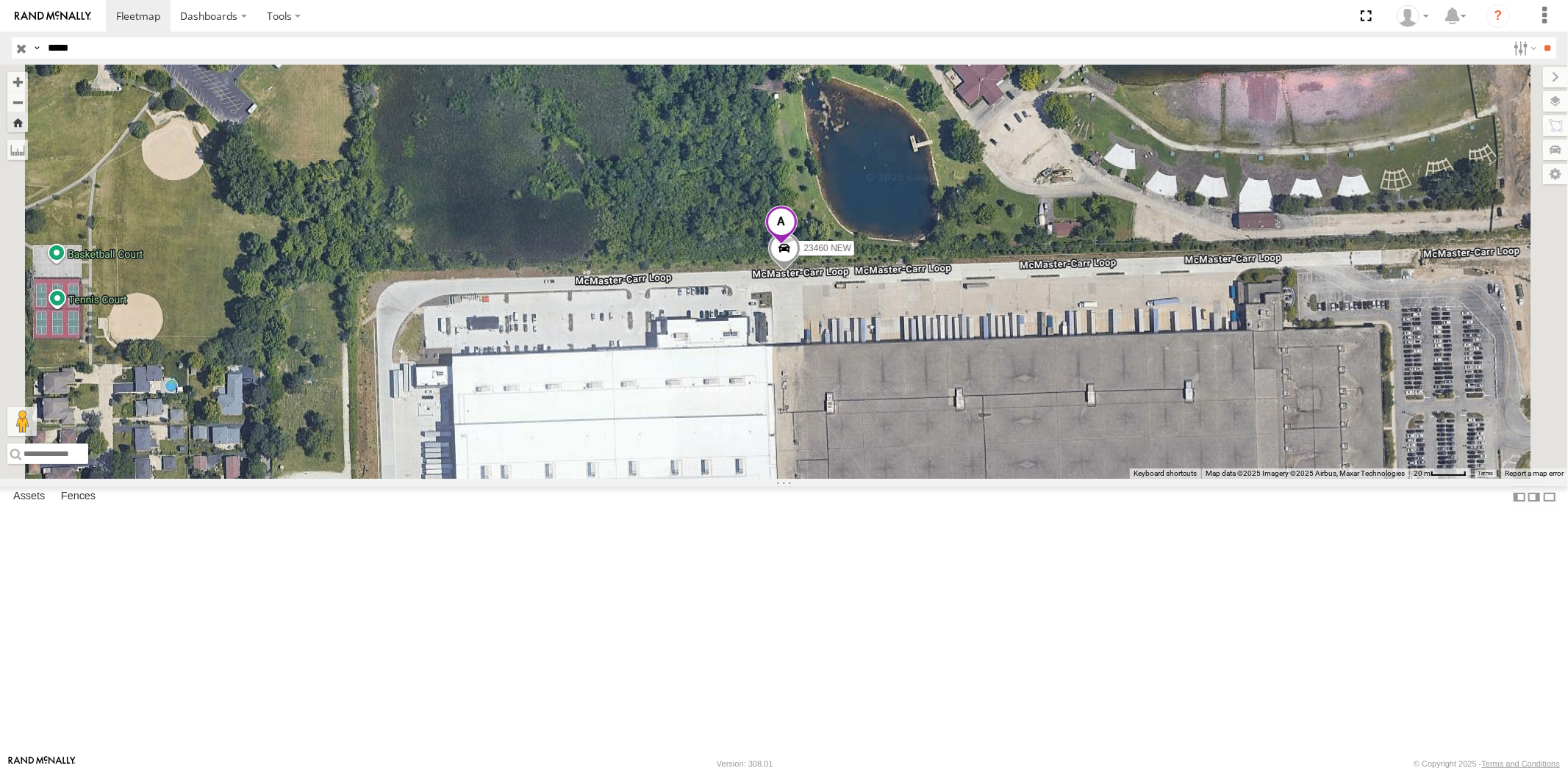
click at [797, 246] on span at bounding box center [780, 226] width 32 height 40
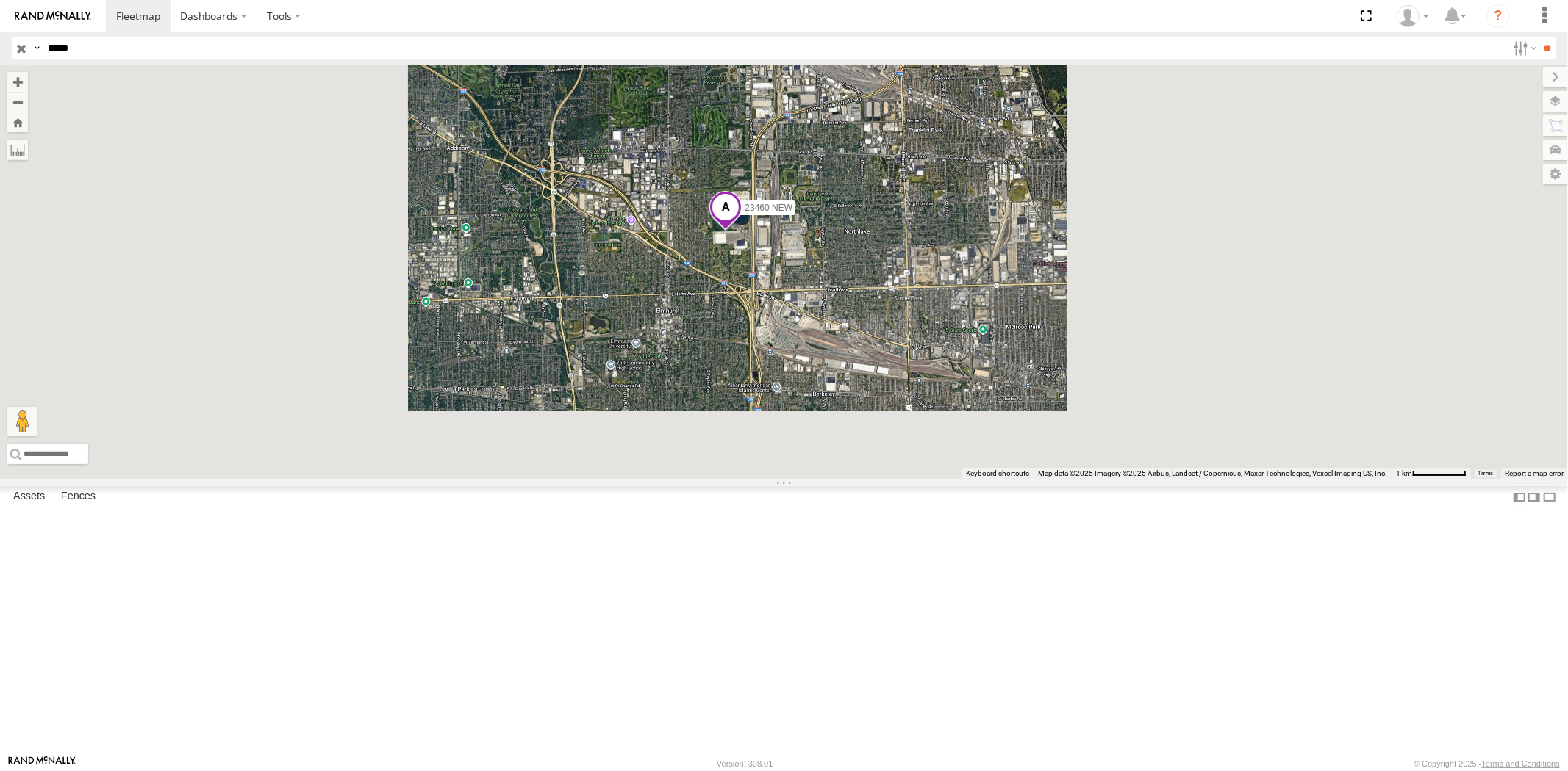
click at [12, 41] on input "button" at bounding box center [21, 48] width 19 height 21
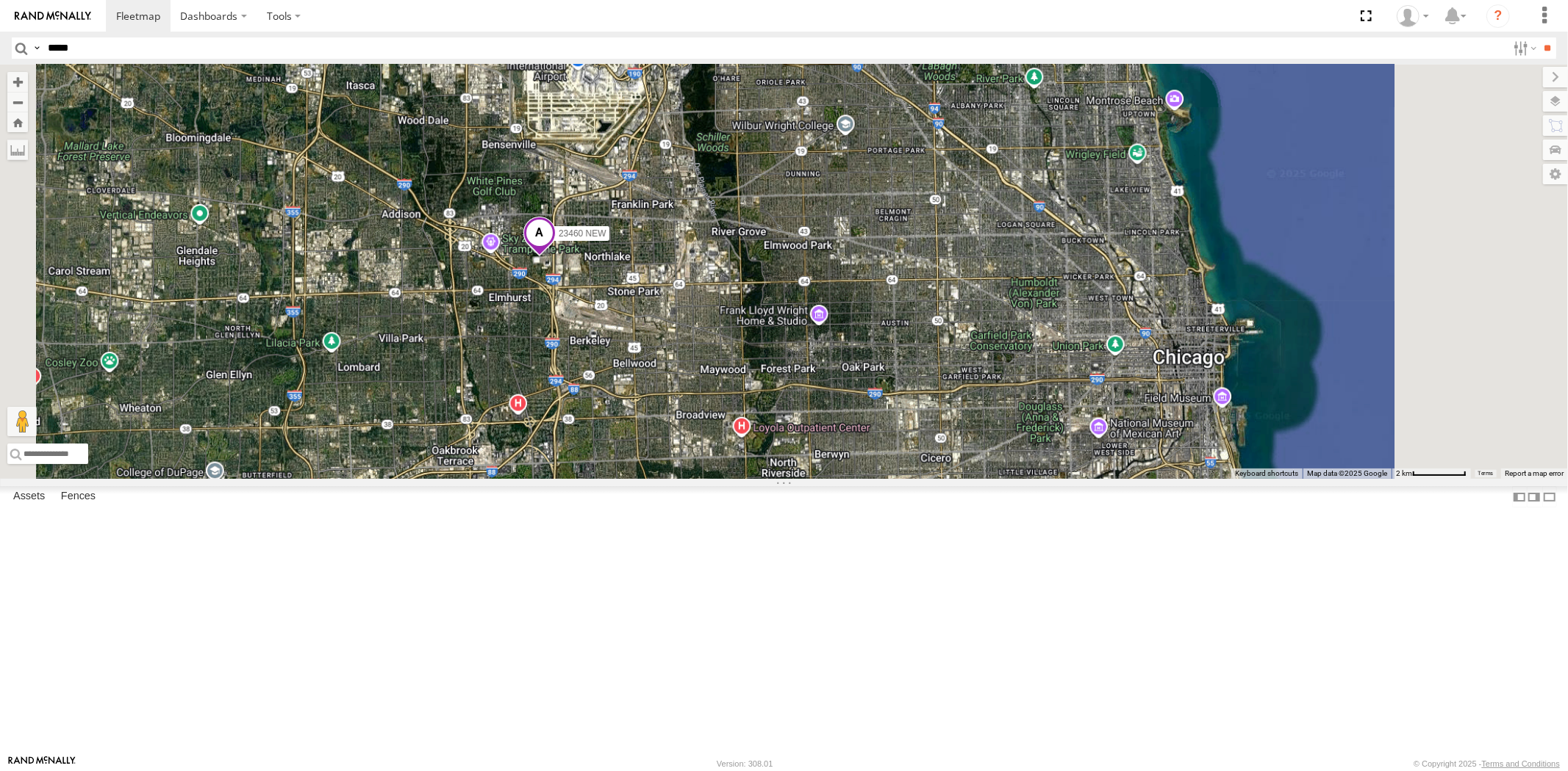
drag, startPoint x: 681, startPoint y: 372, endPoint x: 562, endPoint y: 401, distance: 122.5
click at [571, 403] on div "23460 NEW" at bounding box center [784, 272] width 1568 height 415
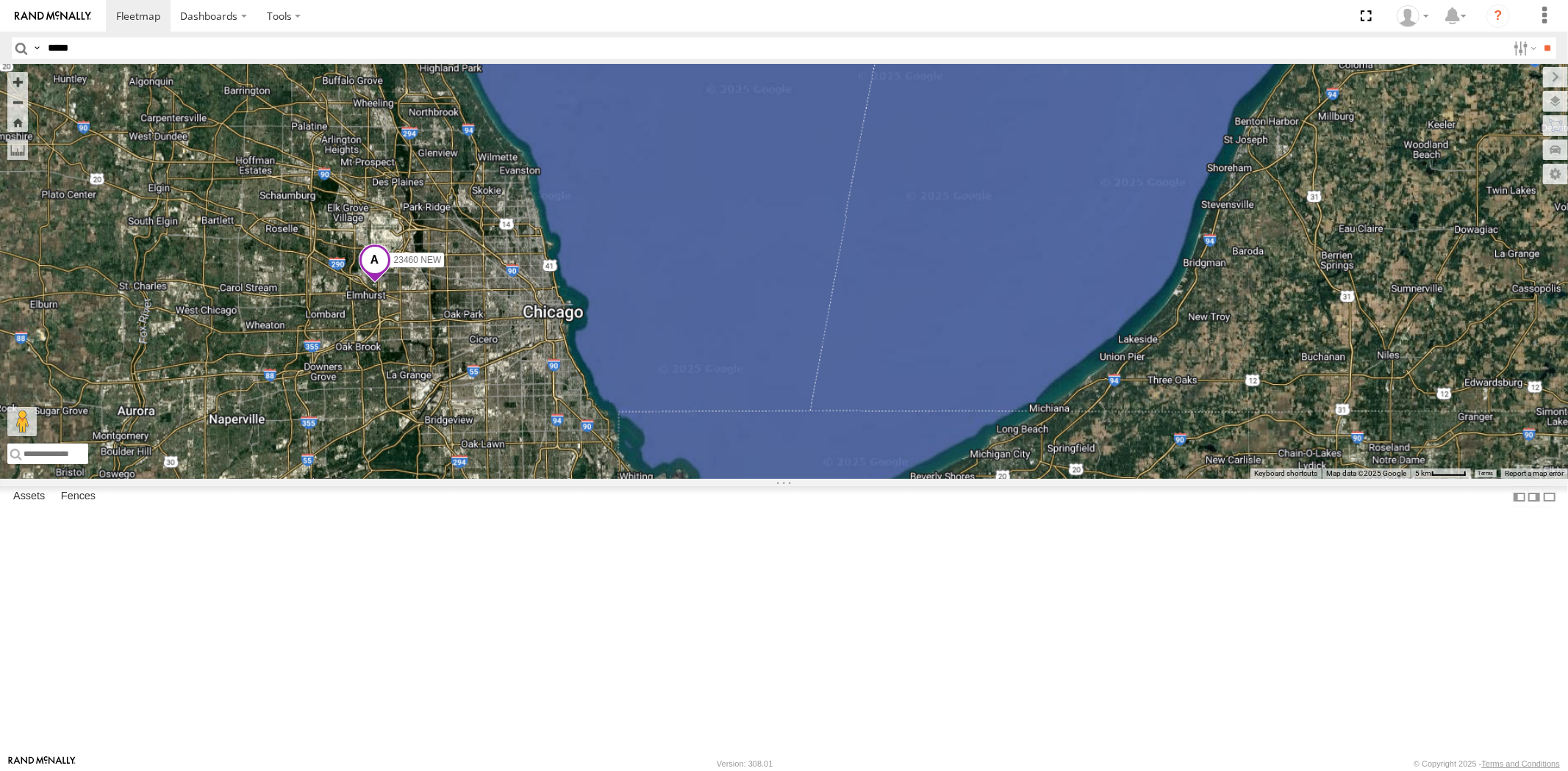
click at [391, 283] on span at bounding box center [374, 264] width 32 height 40
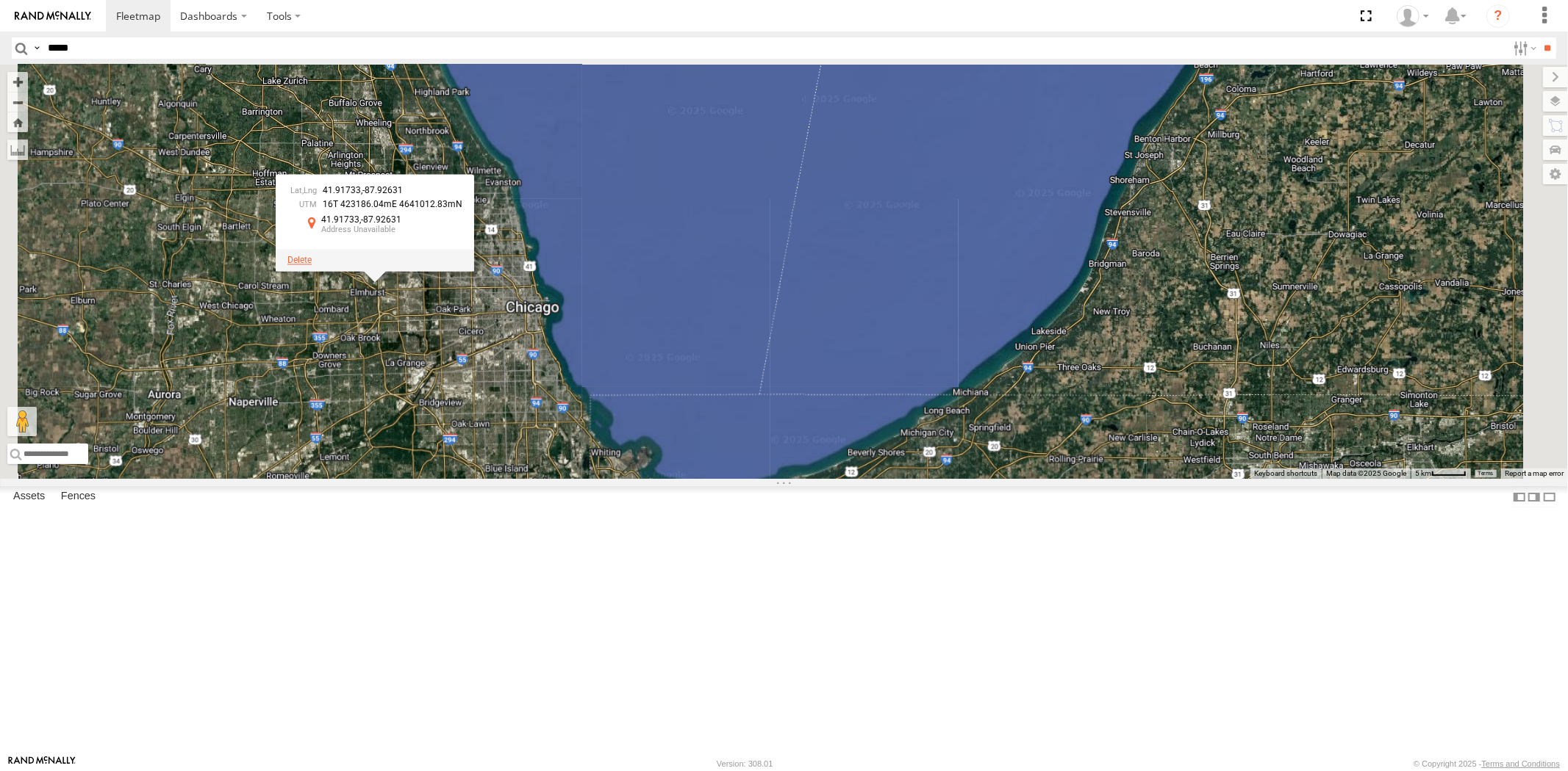
click at [312, 265] on span at bounding box center [299, 260] width 24 height 11
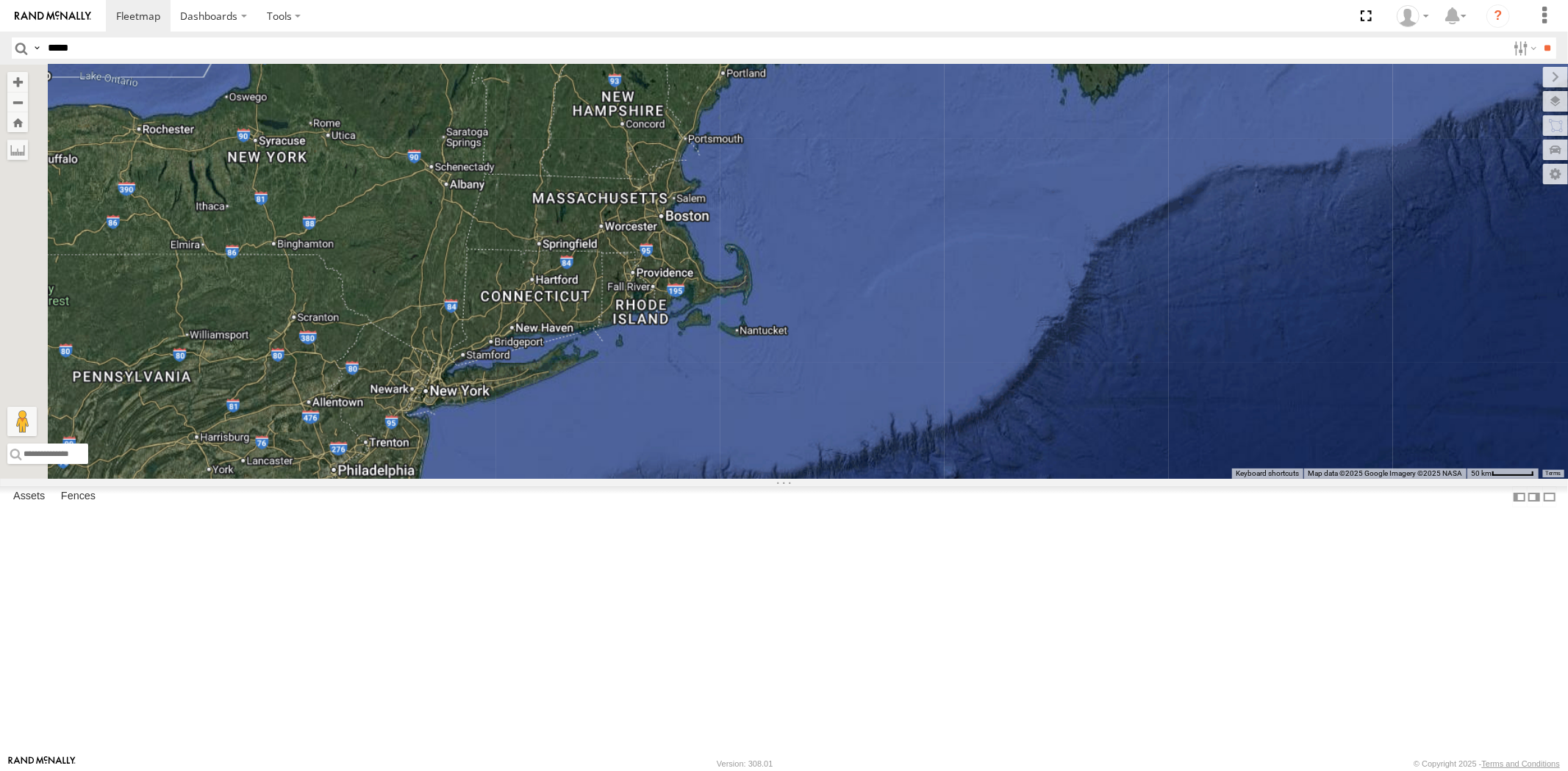
drag, startPoint x: 728, startPoint y: 426, endPoint x: 774, endPoint y: 419, distance: 46.5
click at [760, 421] on div "23460 NEW 23207 NEW" at bounding box center [784, 272] width 1568 height 415
